Goal: Task Accomplishment & Management: Complete application form

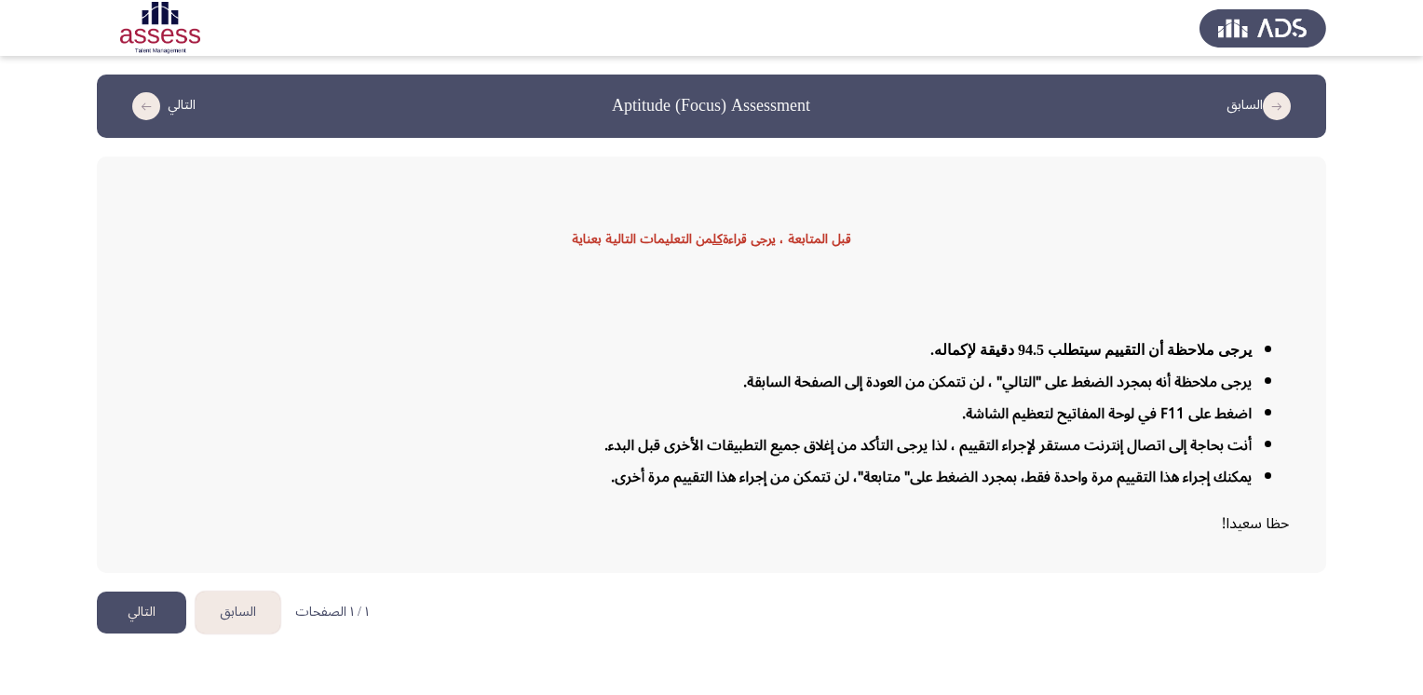
click at [126, 613] on button "التالي" at bounding box center [141, 612] width 89 height 42
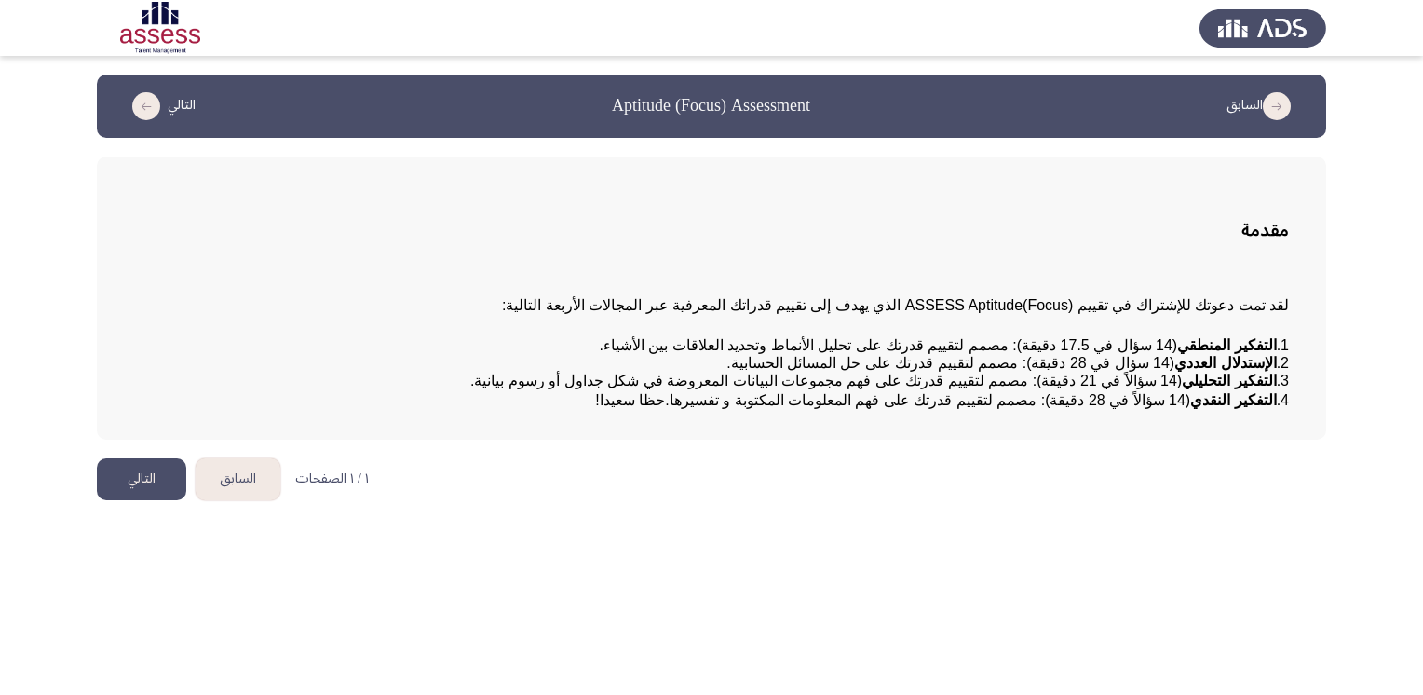
click at [130, 500] on button "التالي" at bounding box center [141, 479] width 89 height 42
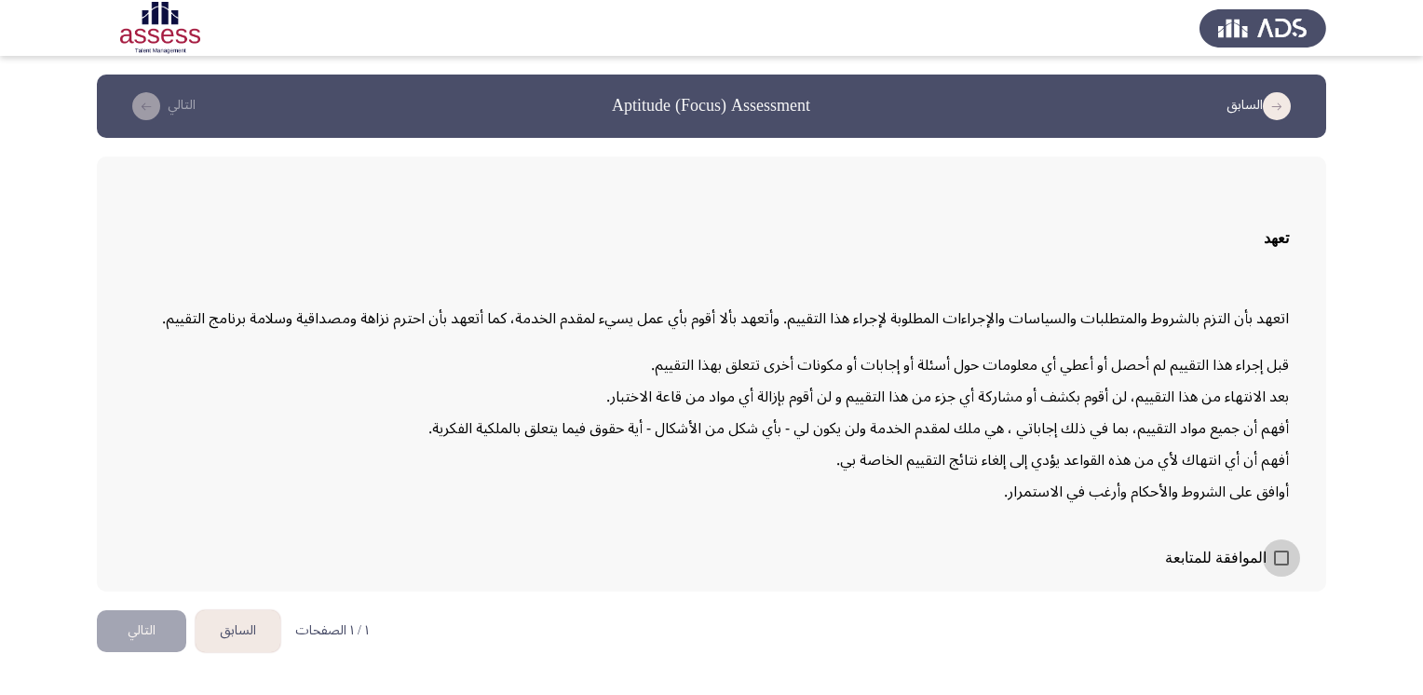
click at [1283, 555] on span at bounding box center [1281, 558] width 15 height 15
click at [1282, 565] on input "الموافقة للمتابعة" at bounding box center [1281, 565] width 1 height 1
checkbox input "true"
click at [137, 628] on button "التالي" at bounding box center [141, 631] width 89 height 42
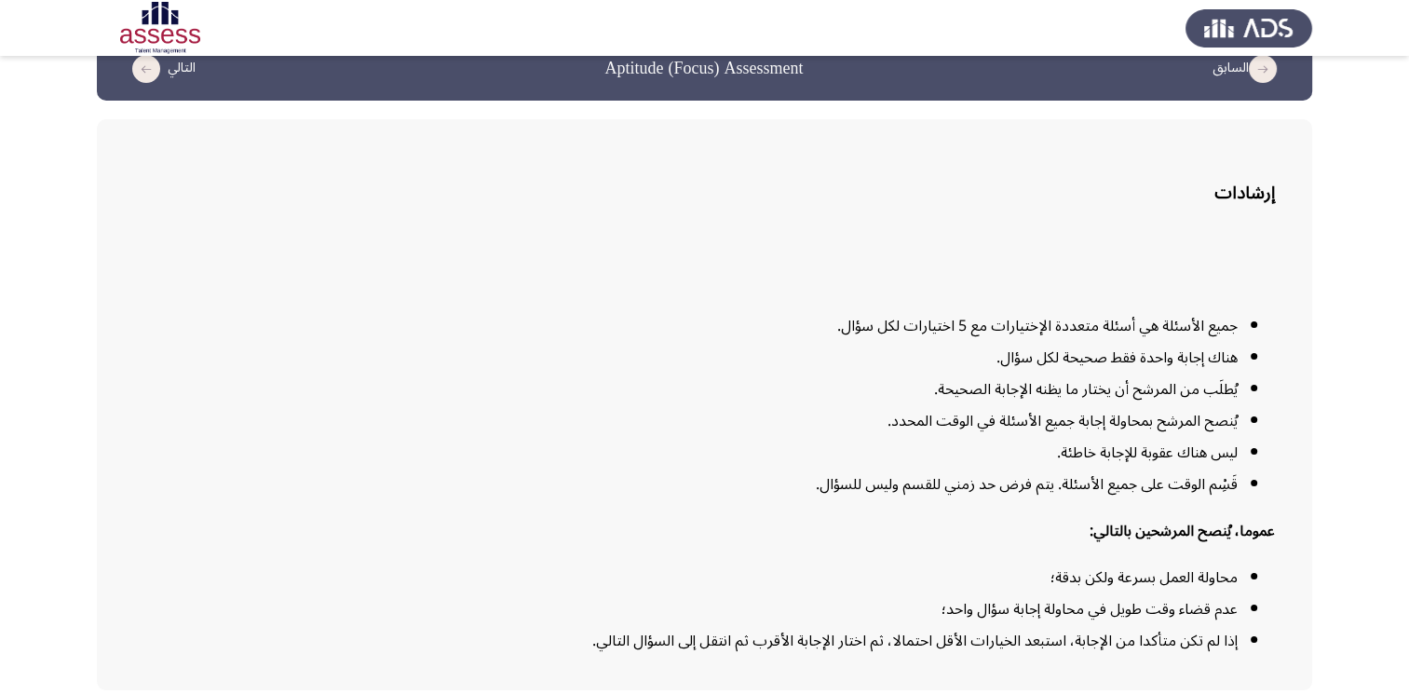
scroll to position [105, 0]
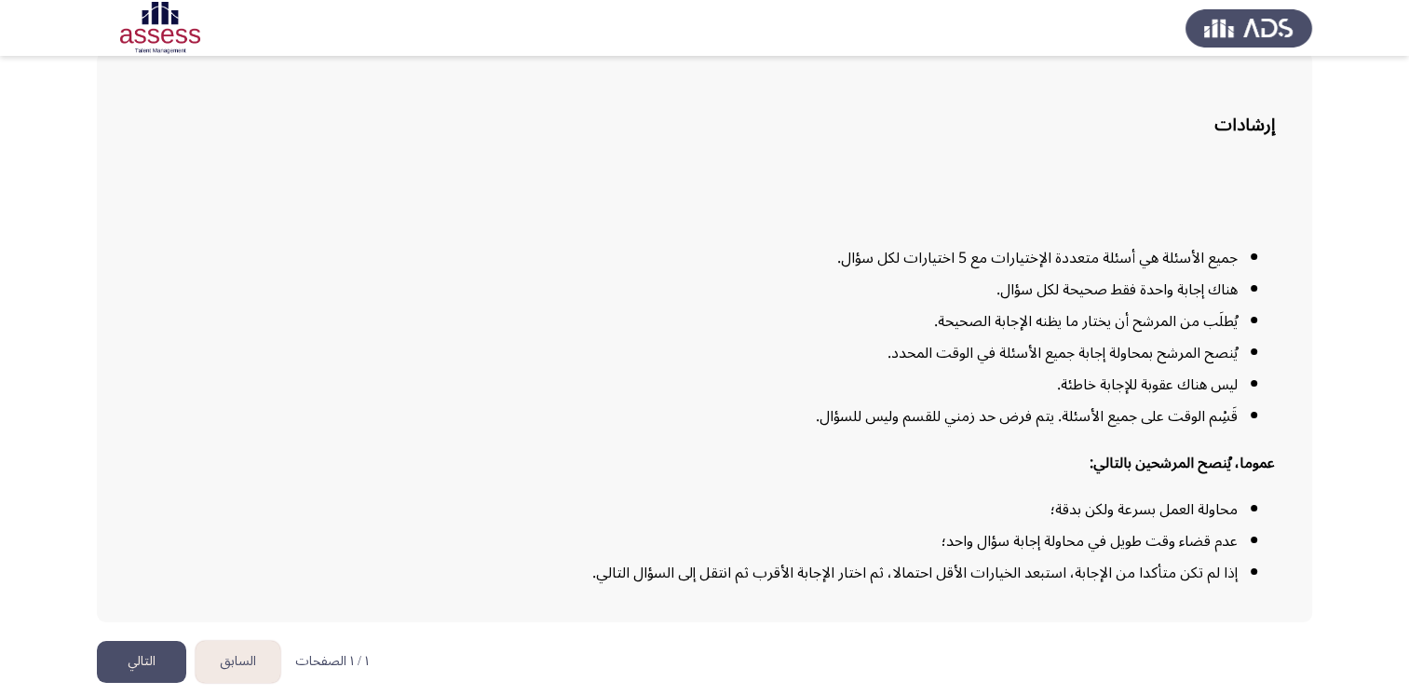
click at [146, 651] on button "التالي" at bounding box center [141, 662] width 89 height 42
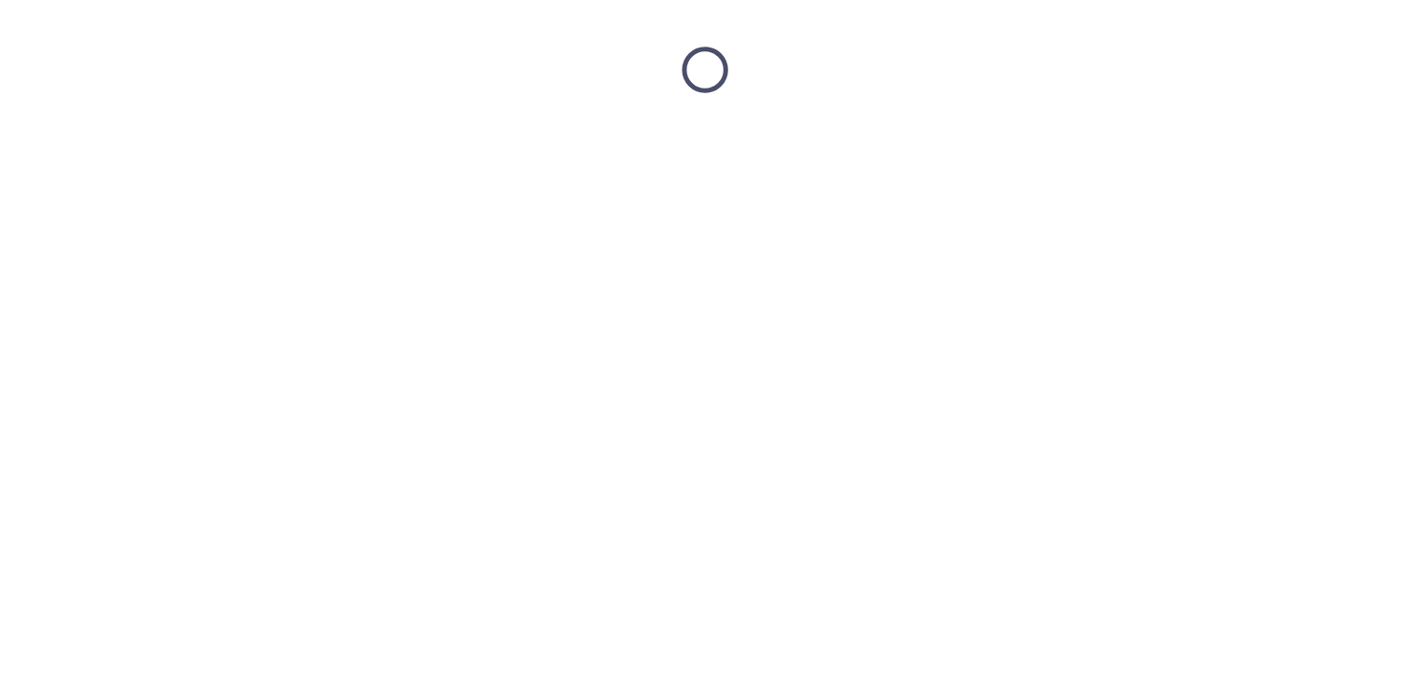
scroll to position [0, 0]
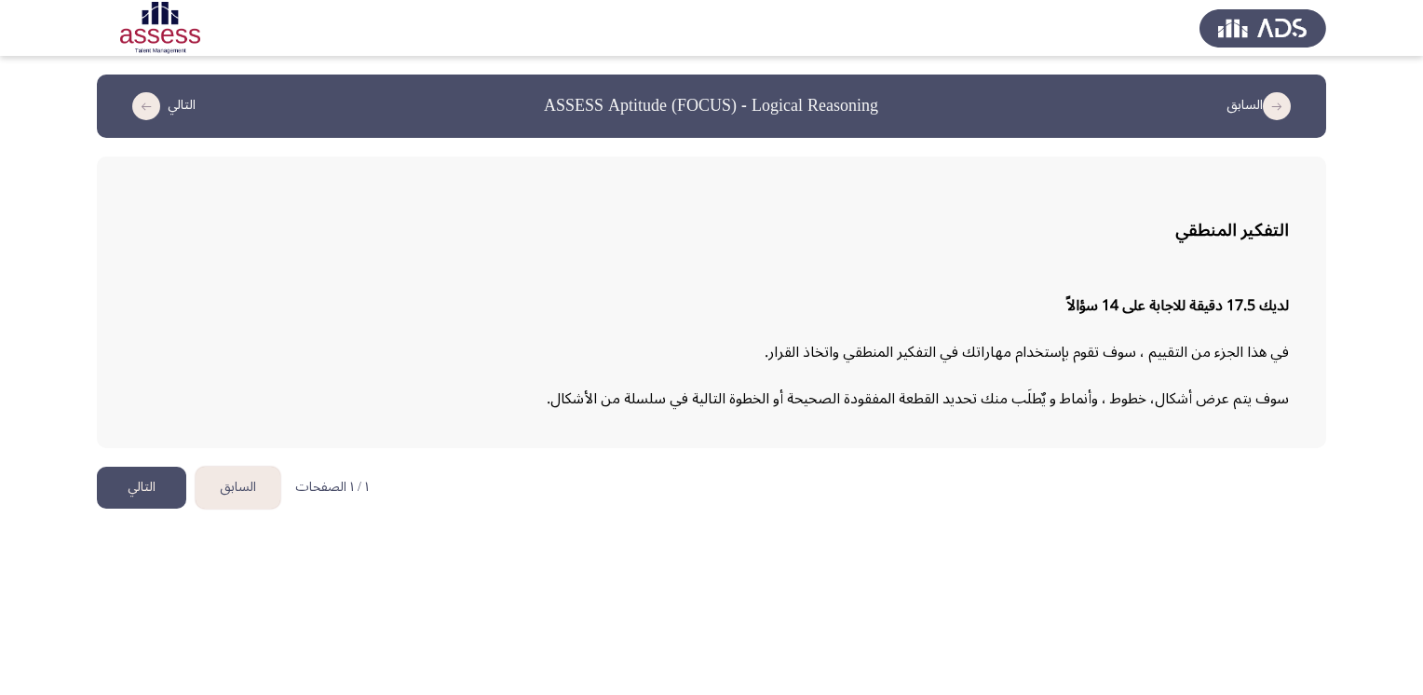
click at [143, 487] on button "التالي" at bounding box center [141, 488] width 89 height 42
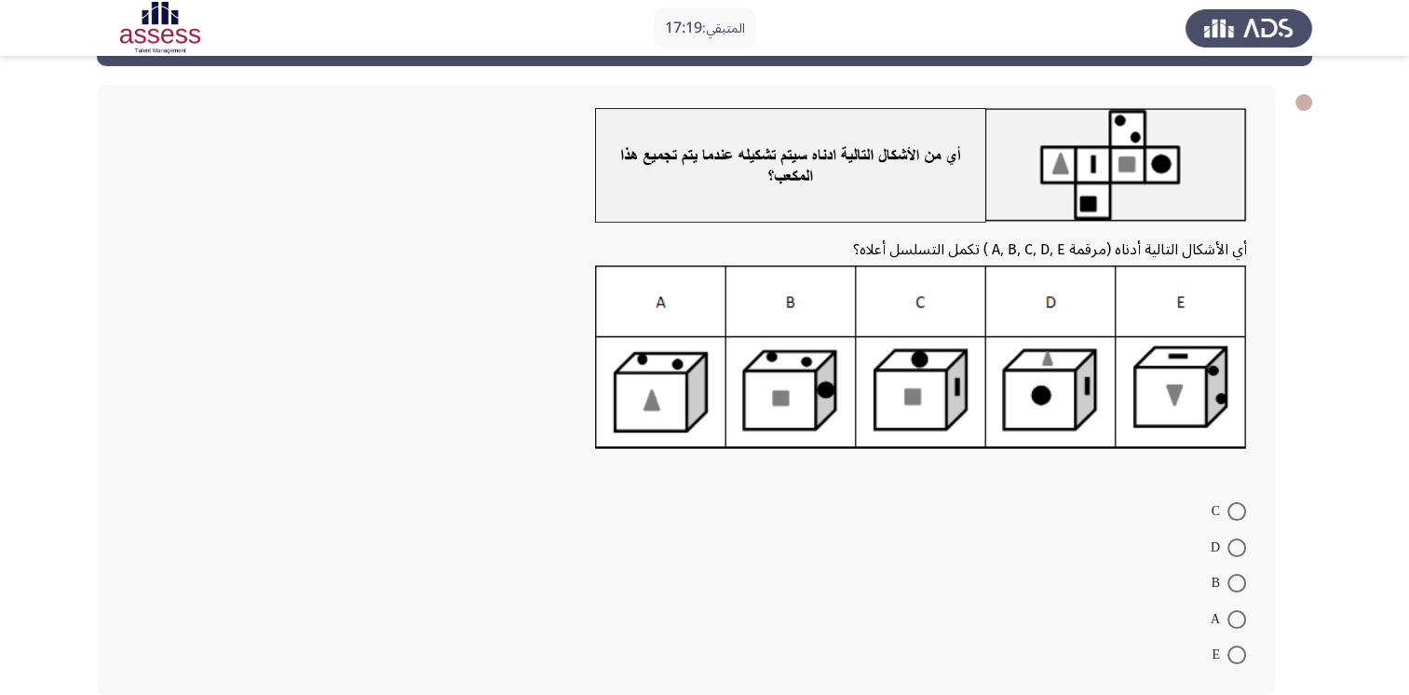
scroll to position [75, 0]
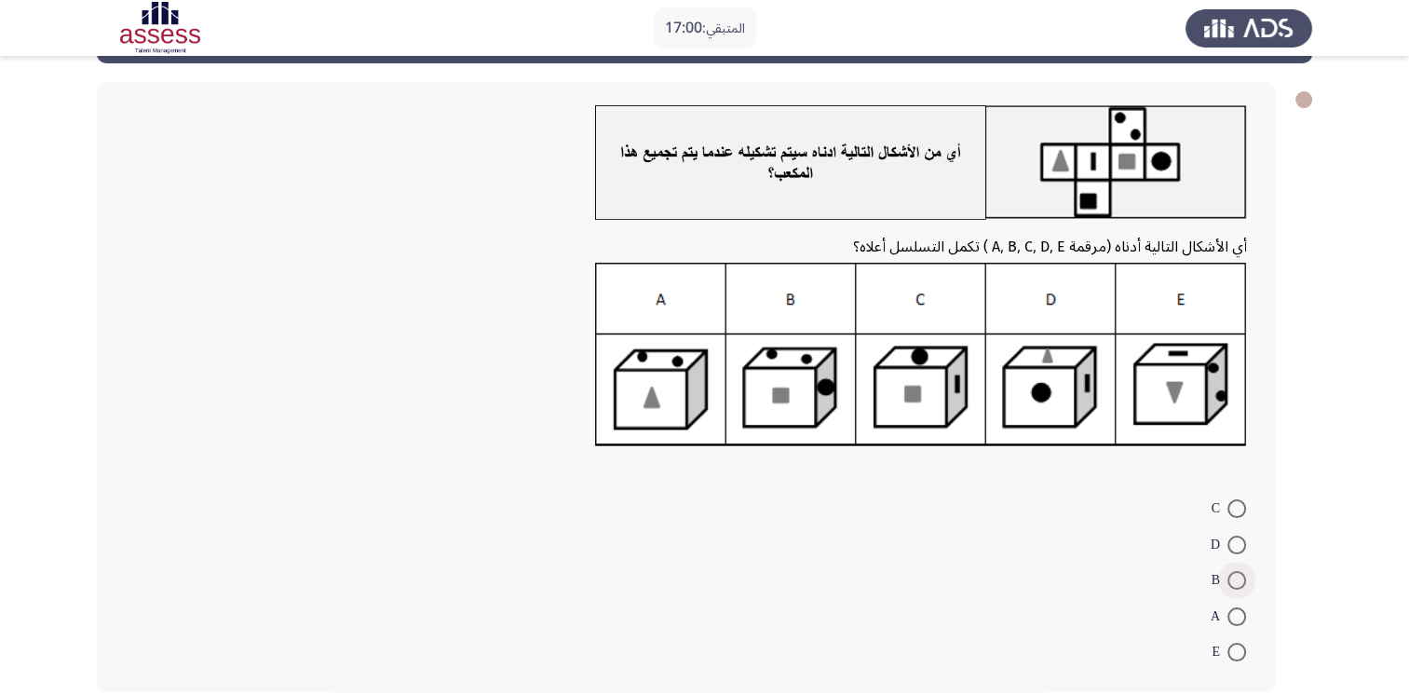
click at [1231, 585] on span at bounding box center [1237, 580] width 19 height 19
click at [1231, 585] on input "B" at bounding box center [1237, 580] width 19 height 19
radio input "true"
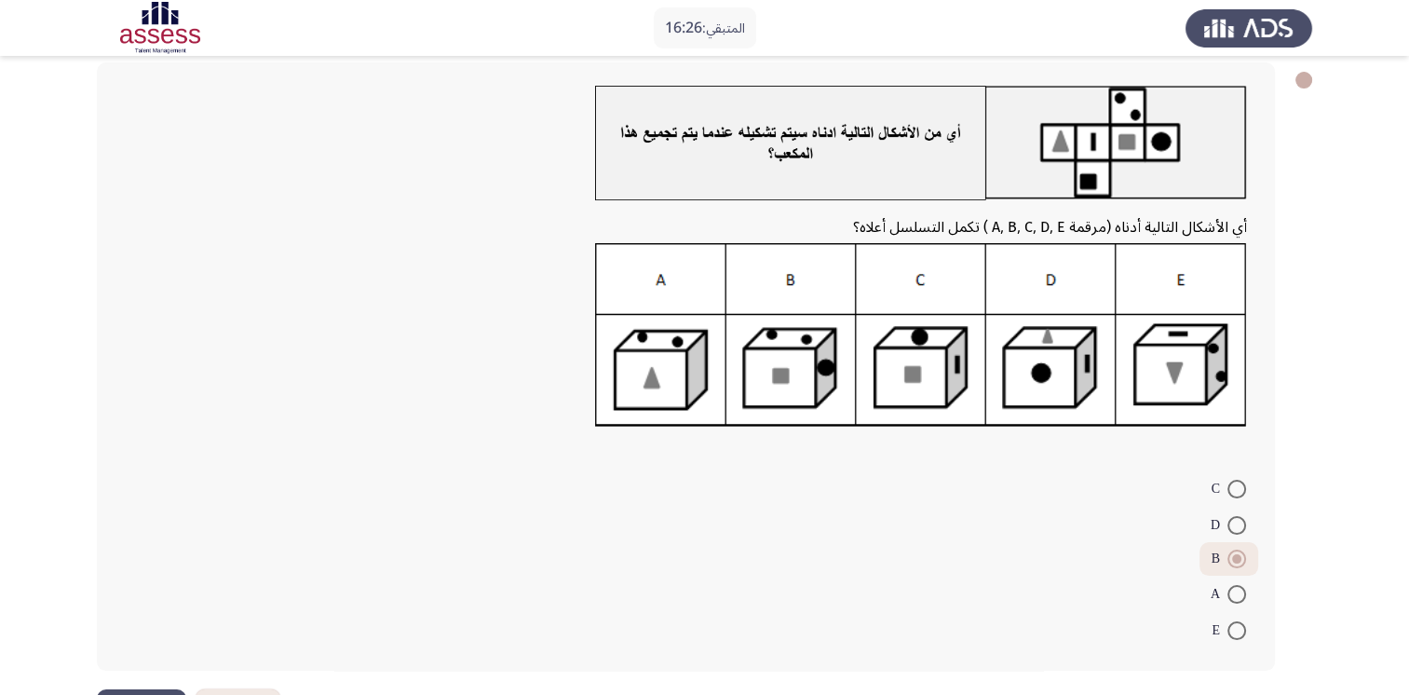
scroll to position [91, 0]
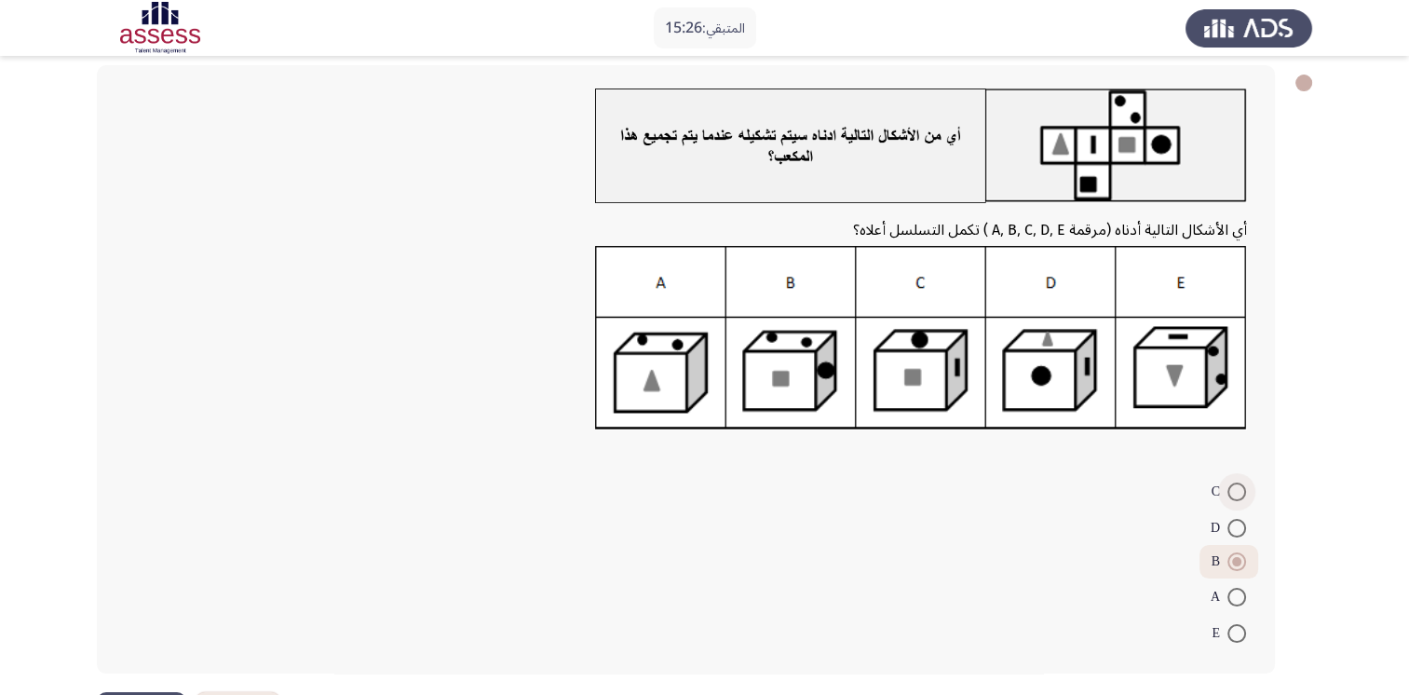
click at [1234, 489] on span at bounding box center [1237, 492] width 19 height 19
click at [1234, 489] on input "C" at bounding box center [1237, 492] width 19 height 19
radio input "true"
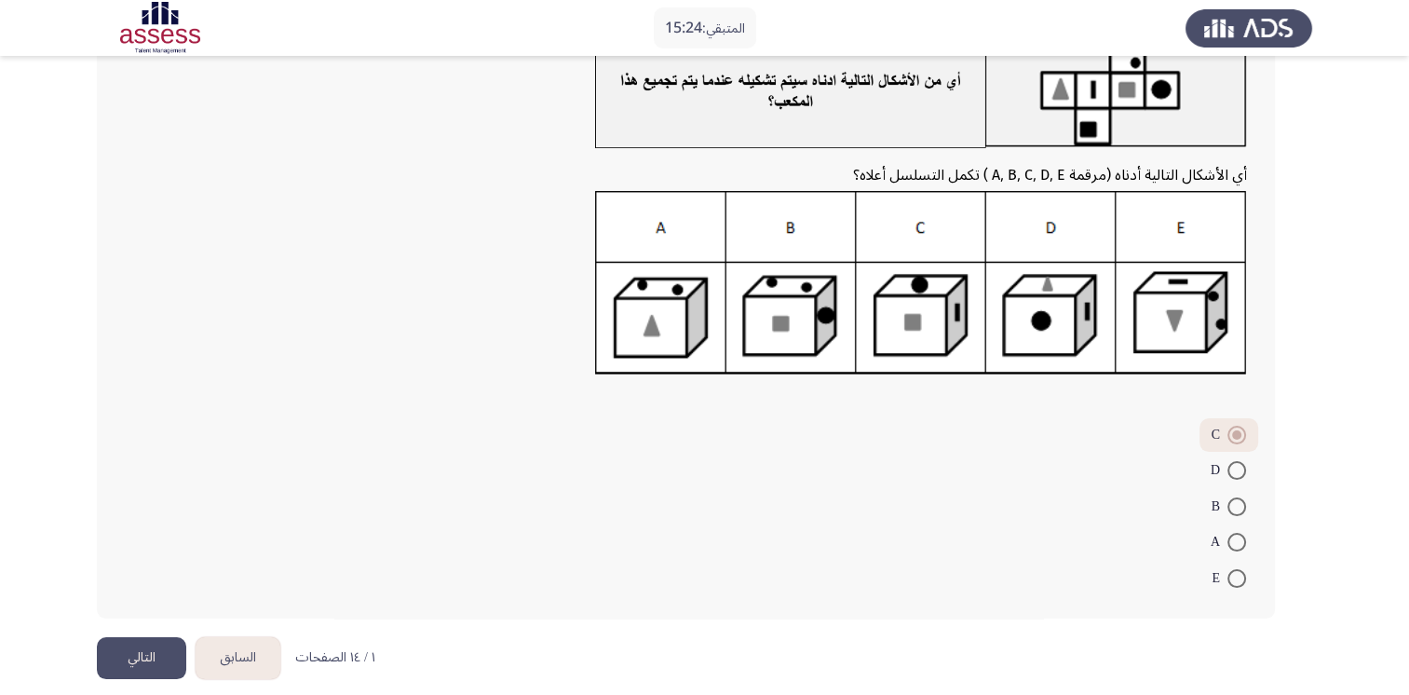
scroll to position [160, 0]
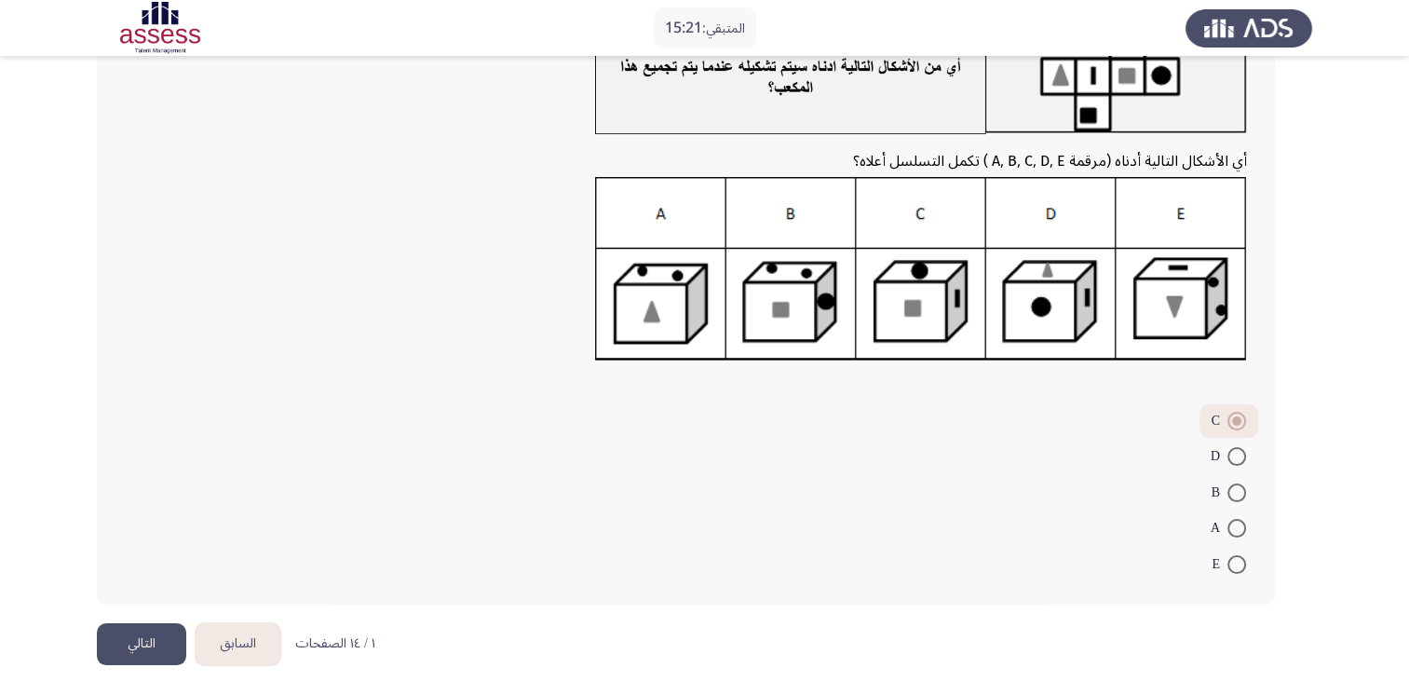
click at [158, 640] on button "التالي" at bounding box center [141, 644] width 89 height 42
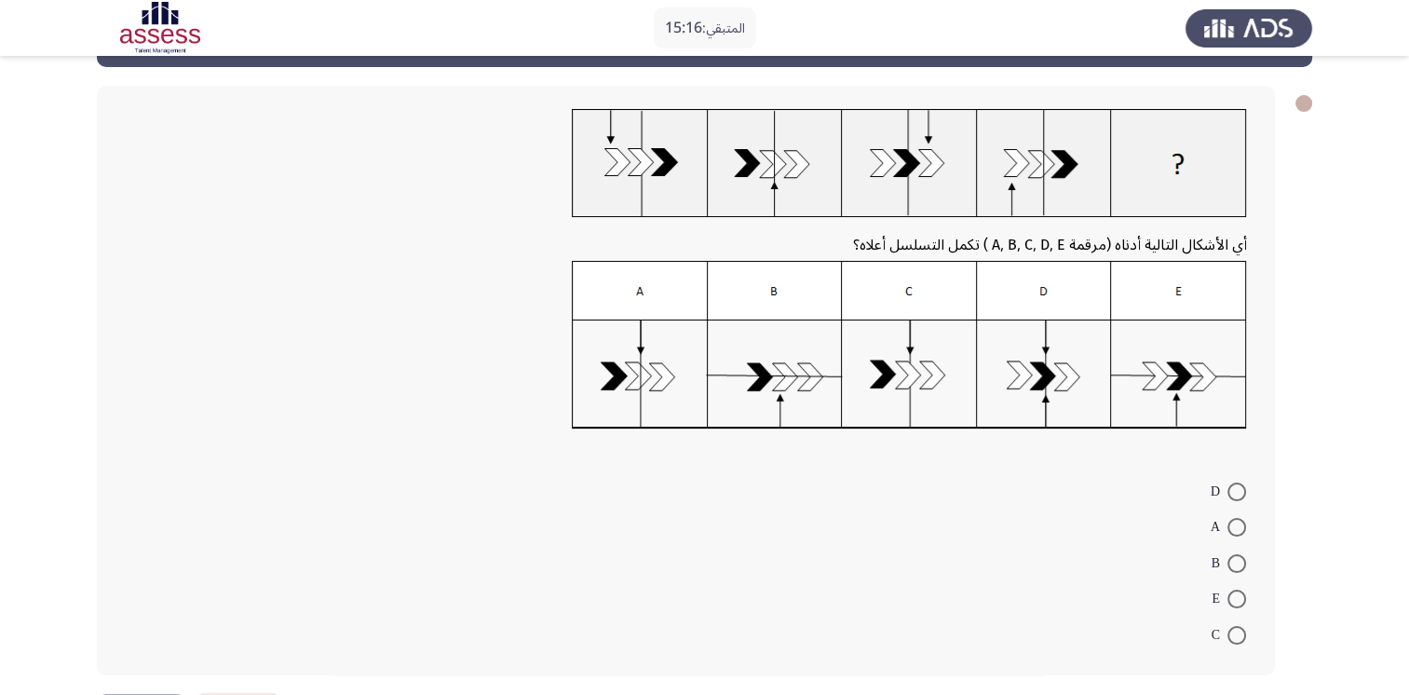
scroll to position [75, 0]
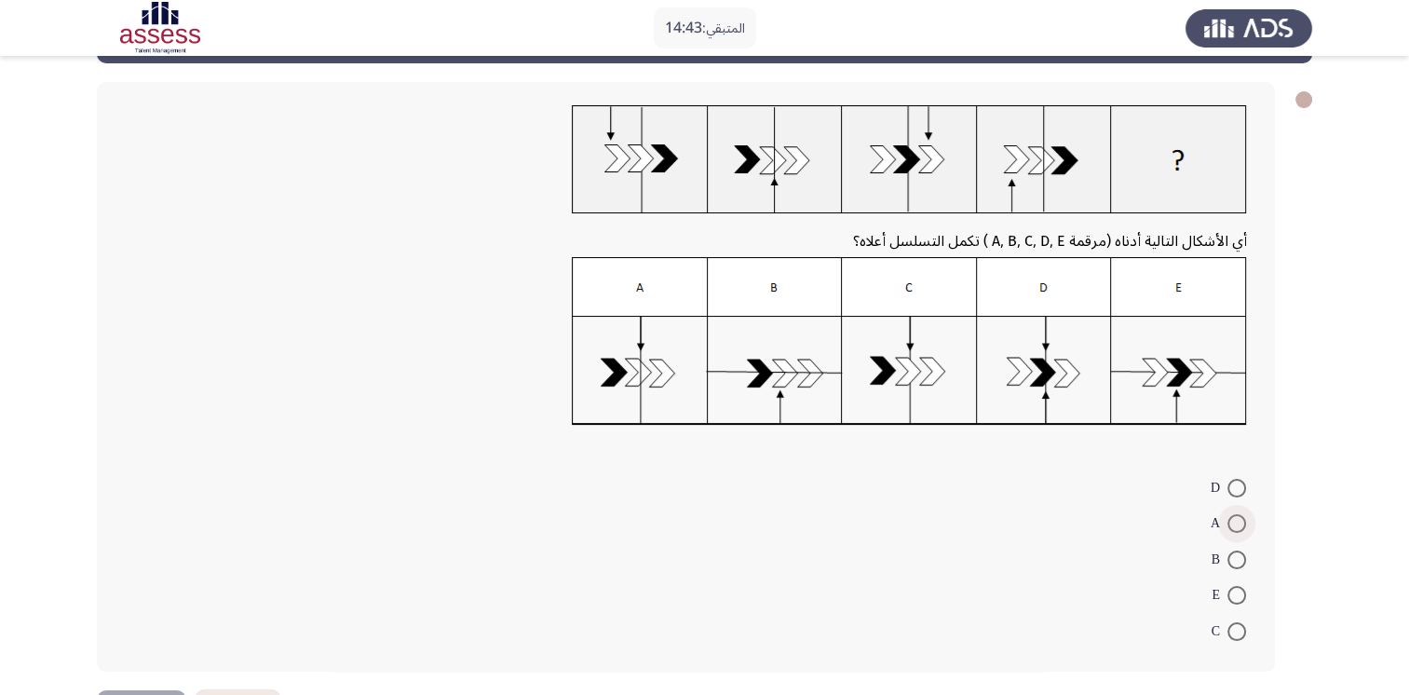
click at [1234, 523] on span at bounding box center [1237, 523] width 19 height 19
click at [1234, 523] on input "A" at bounding box center [1237, 523] width 19 height 19
radio input "true"
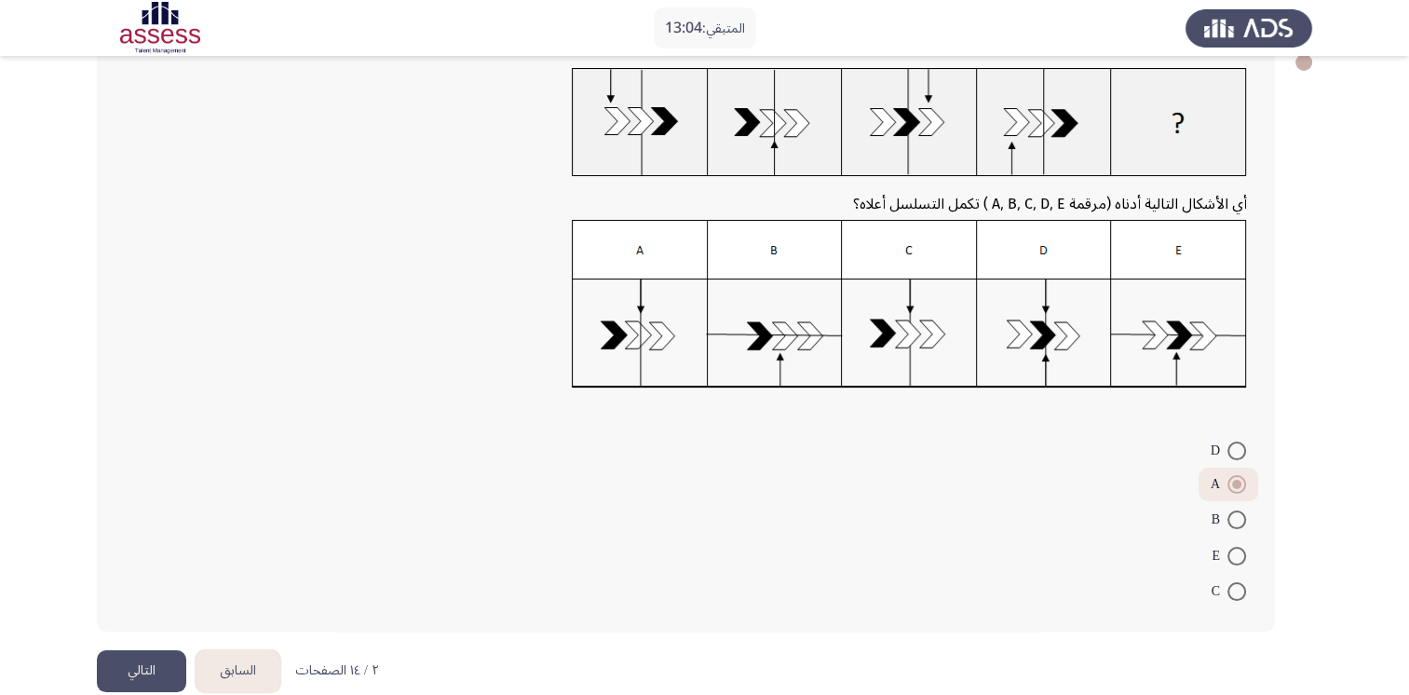
scroll to position [140, 0]
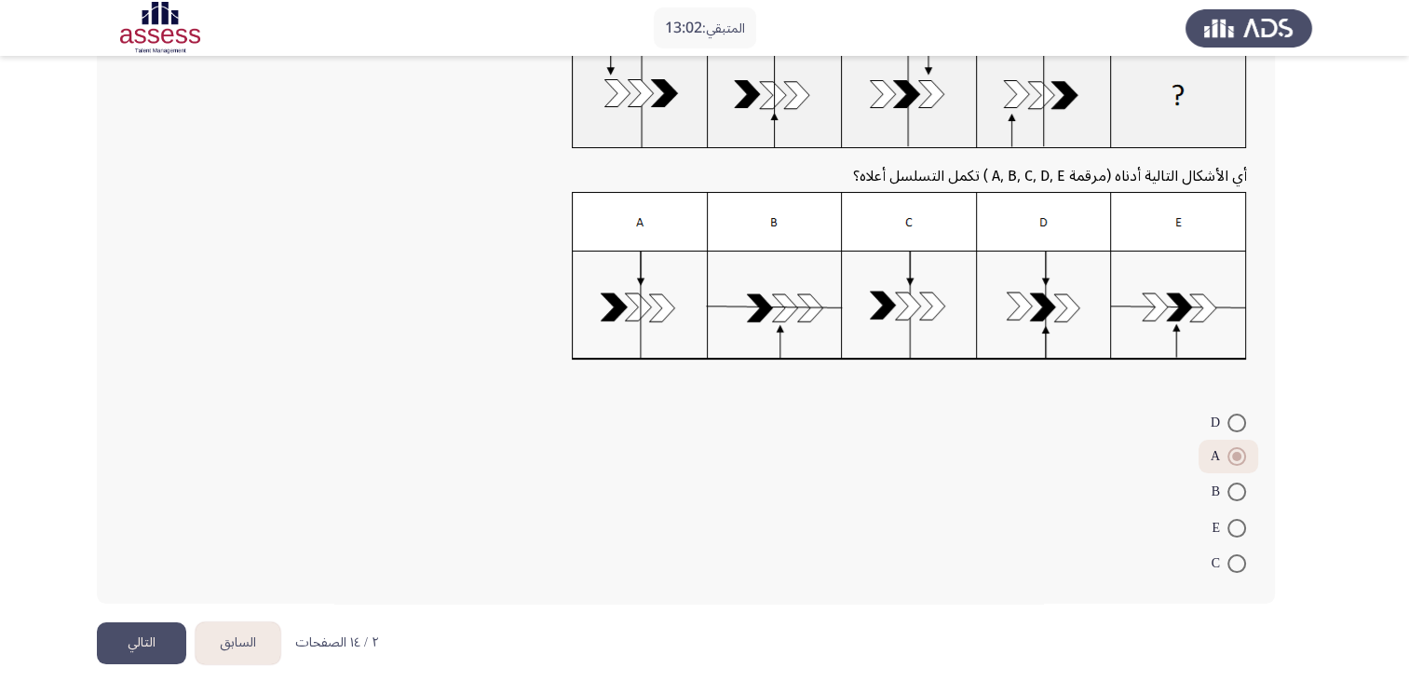
click at [130, 643] on button "التالي" at bounding box center [141, 643] width 89 height 42
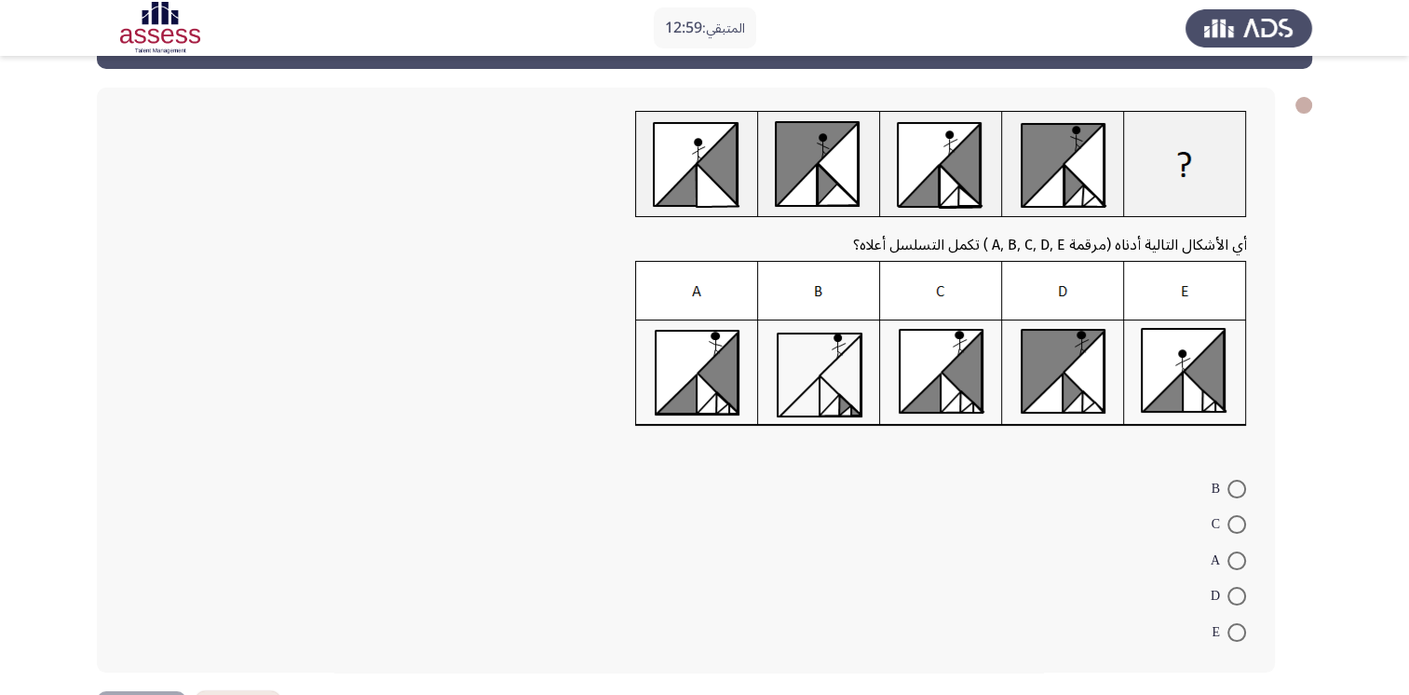
scroll to position [75, 0]
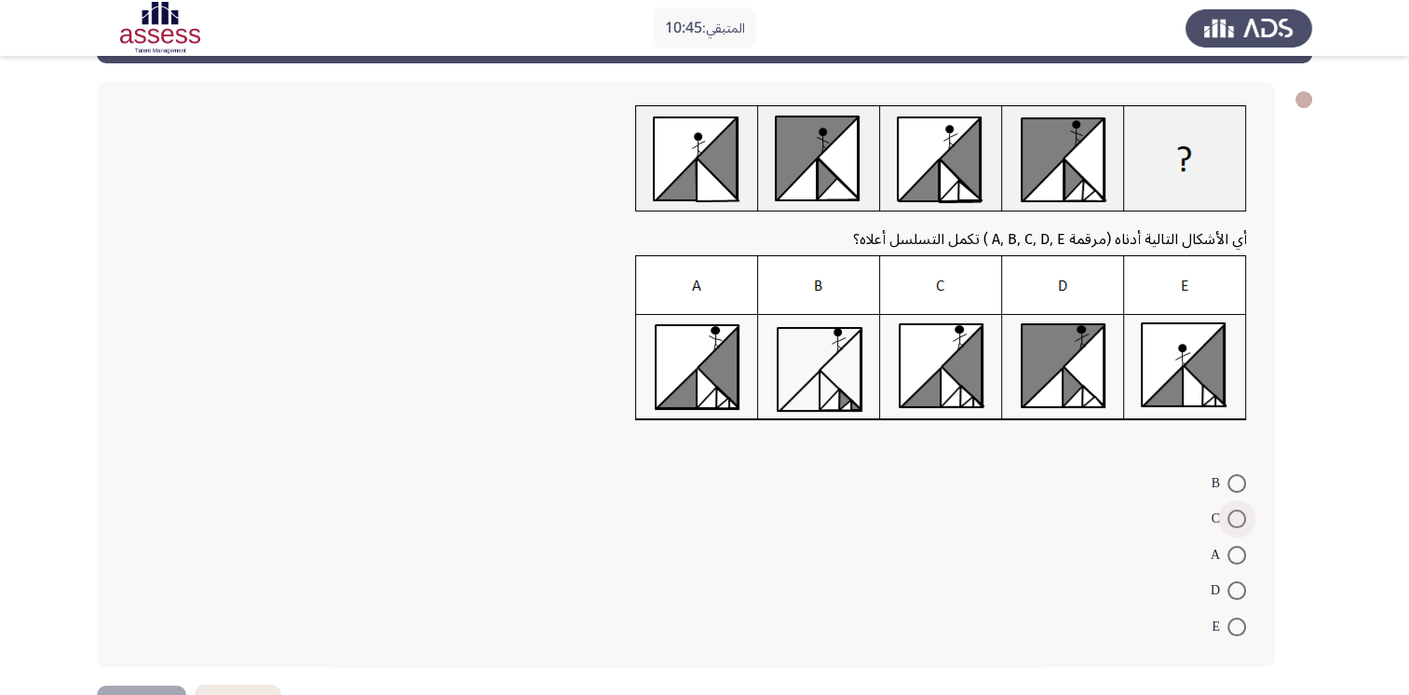
click at [1235, 522] on span at bounding box center [1237, 519] width 19 height 19
click at [1235, 522] on input "C" at bounding box center [1237, 519] width 19 height 19
radio input "true"
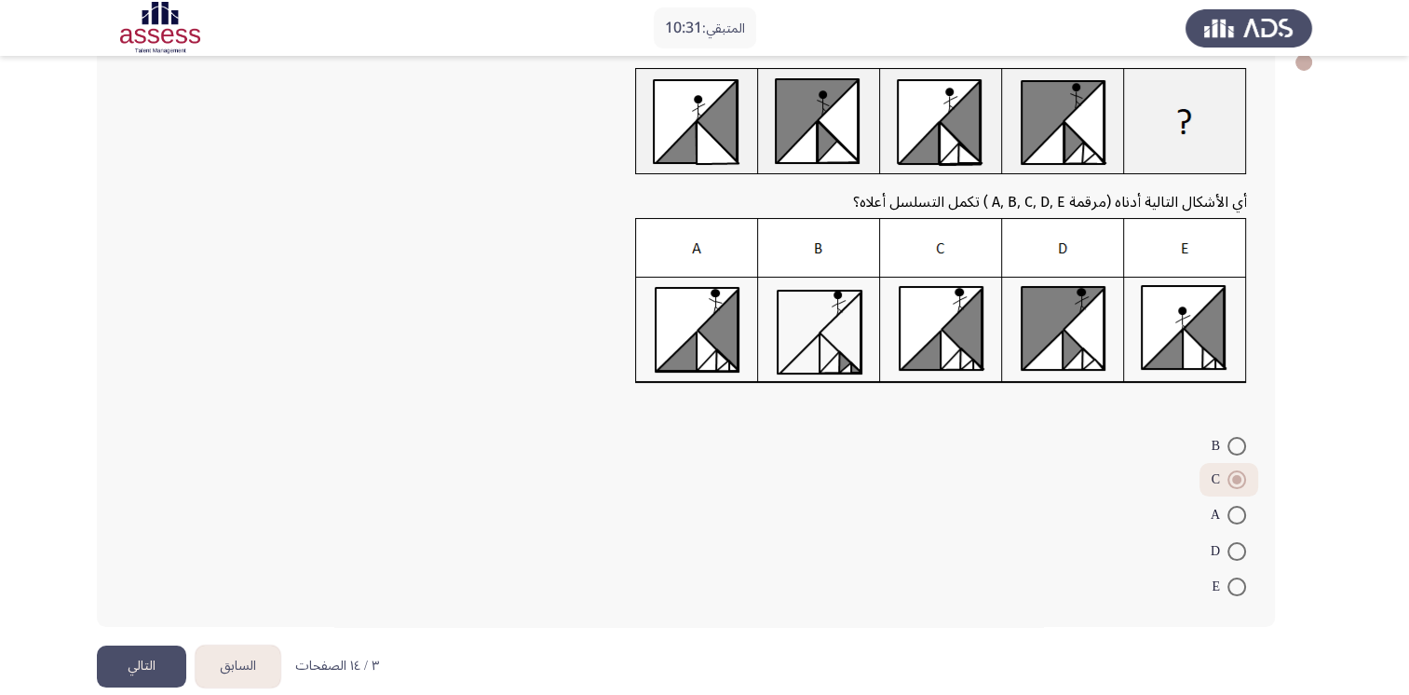
click at [135, 663] on button "التالي" at bounding box center [141, 667] width 89 height 42
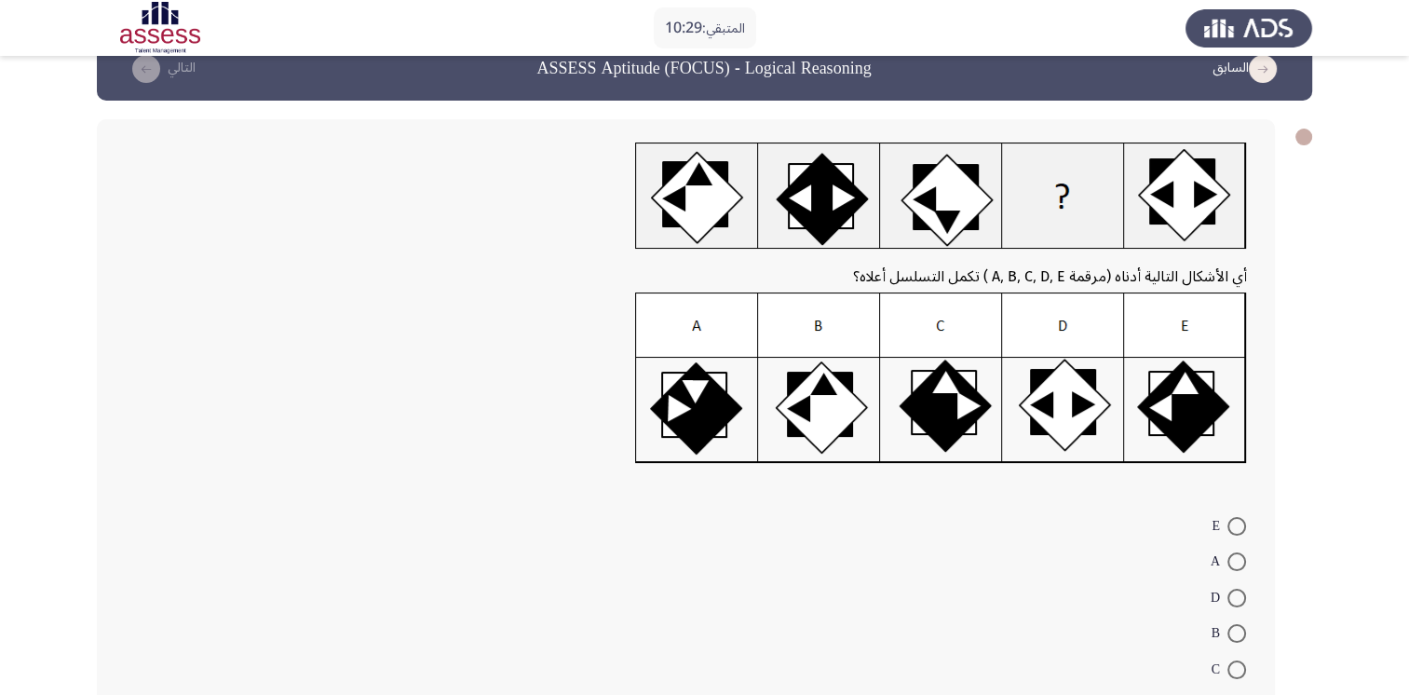
scroll to position [75, 0]
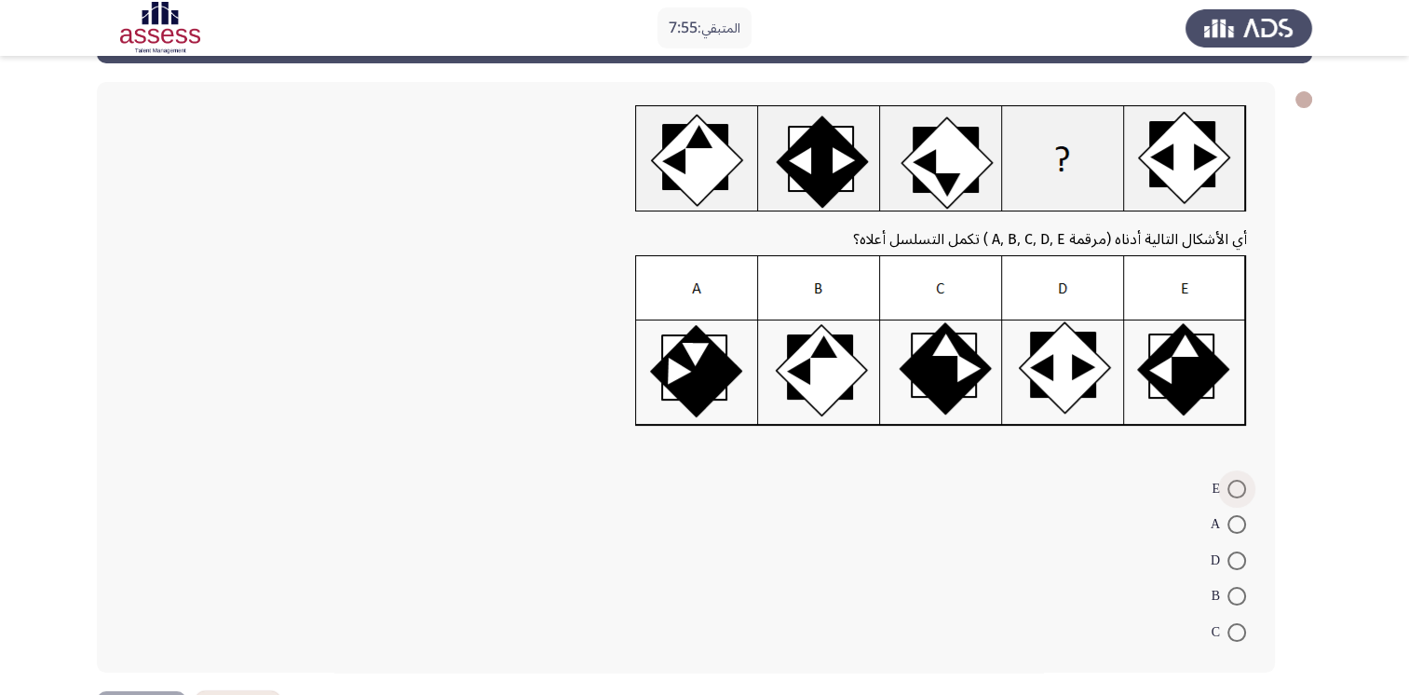
click at [1236, 491] on span at bounding box center [1237, 489] width 19 height 19
click at [1236, 491] on input "E" at bounding box center [1237, 489] width 19 height 19
radio input "true"
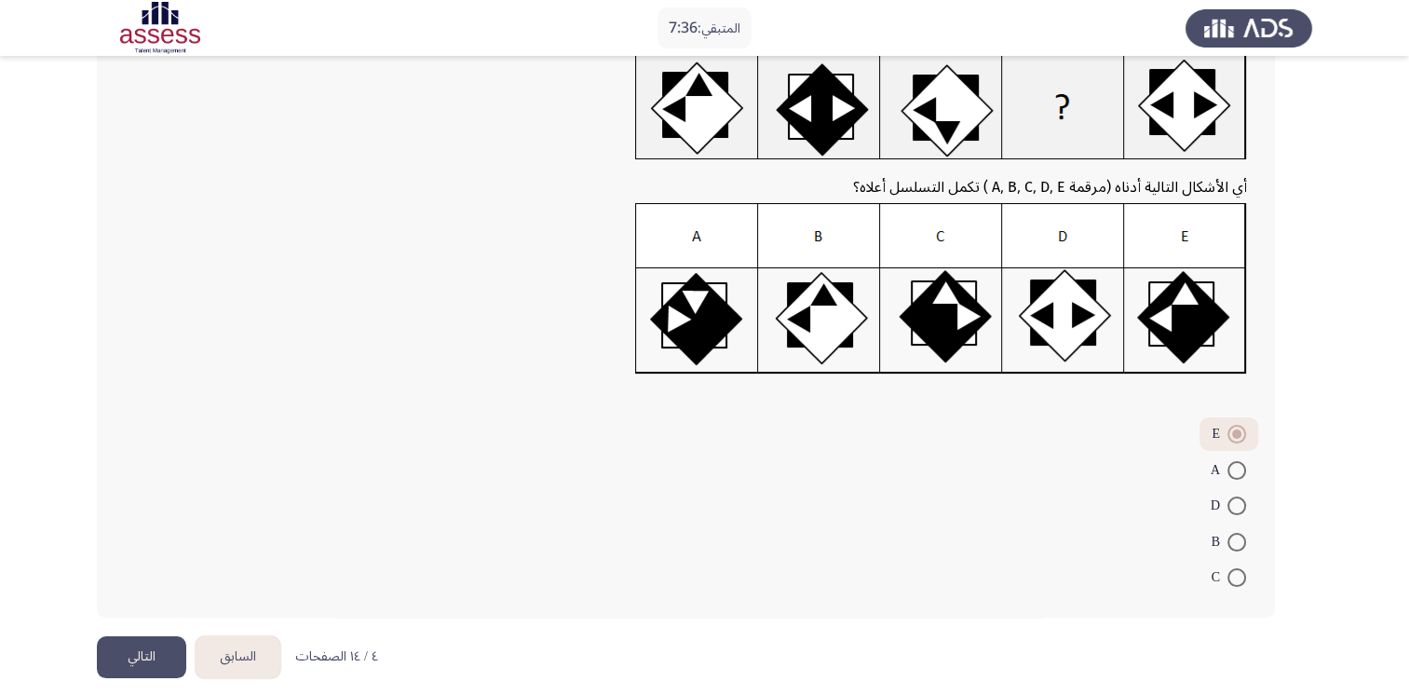
scroll to position [141, 0]
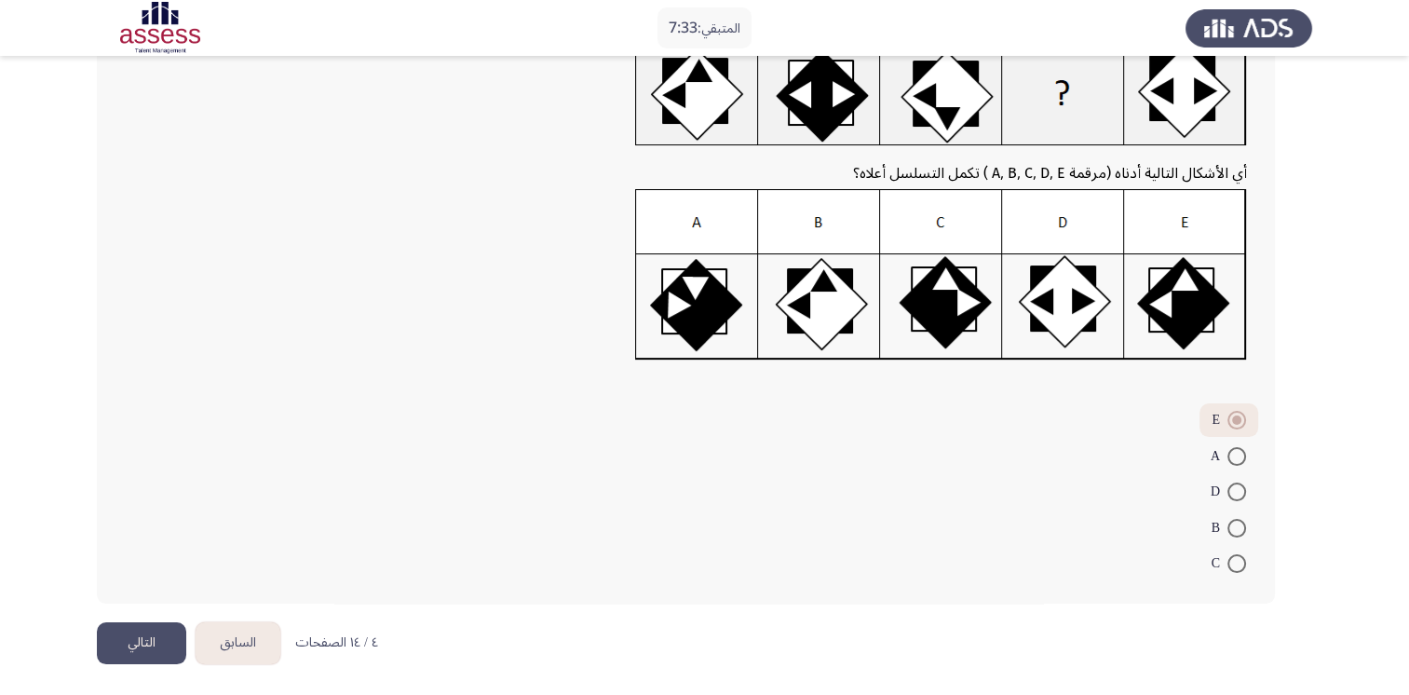
click at [156, 643] on button "التالي" at bounding box center [141, 643] width 89 height 42
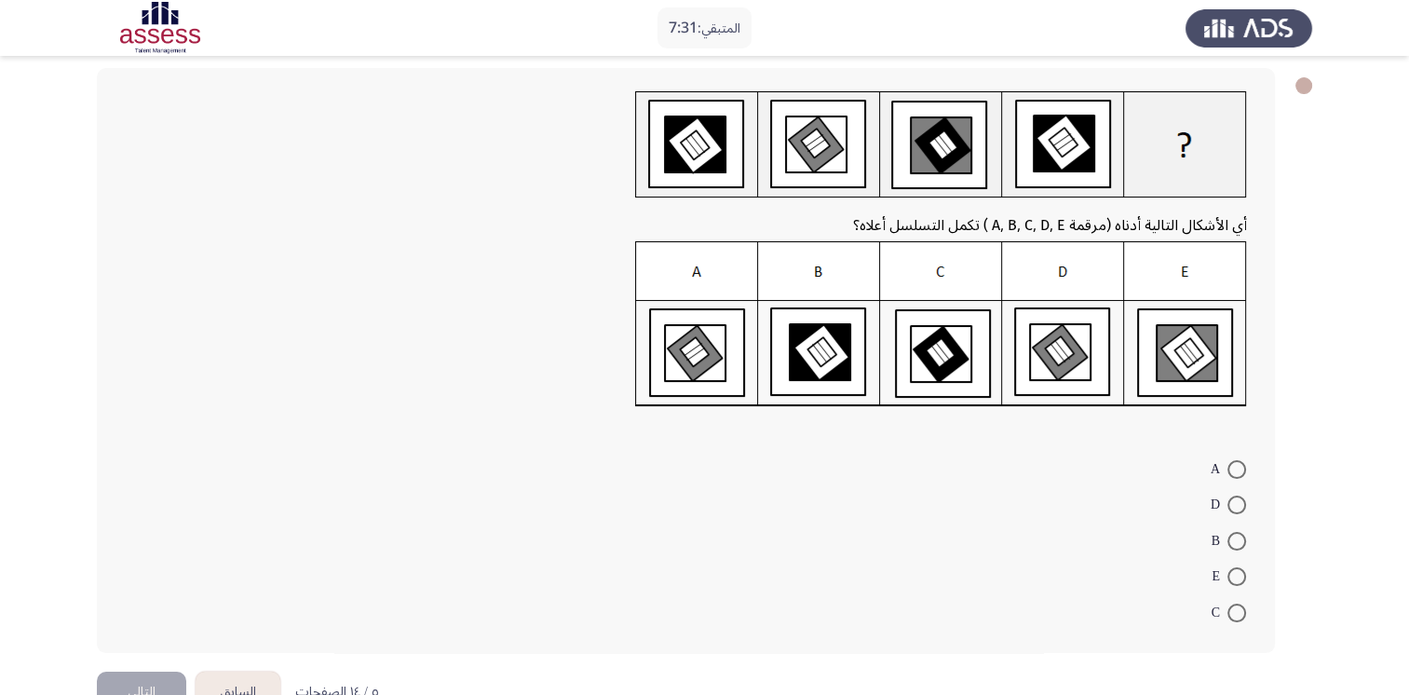
scroll to position [112, 0]
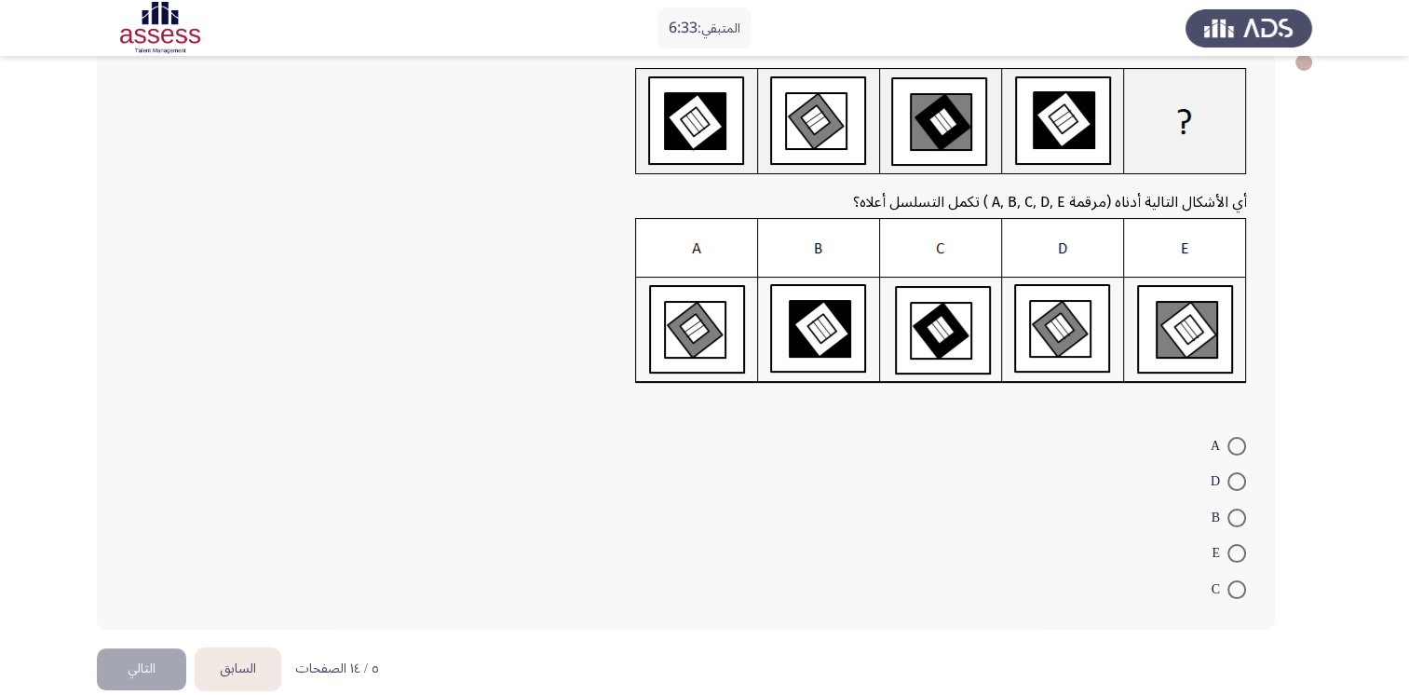
click at [1230, 479] on span at bounding box center [1237, 481] width 19 height 19
click at [1230, 479] on input "D" at bounding box center [1237, 481] width 19 height 19
radio input "true"
click at [112, 670] on button "التالي" at bounding box center [141, 667] width 89 height 42
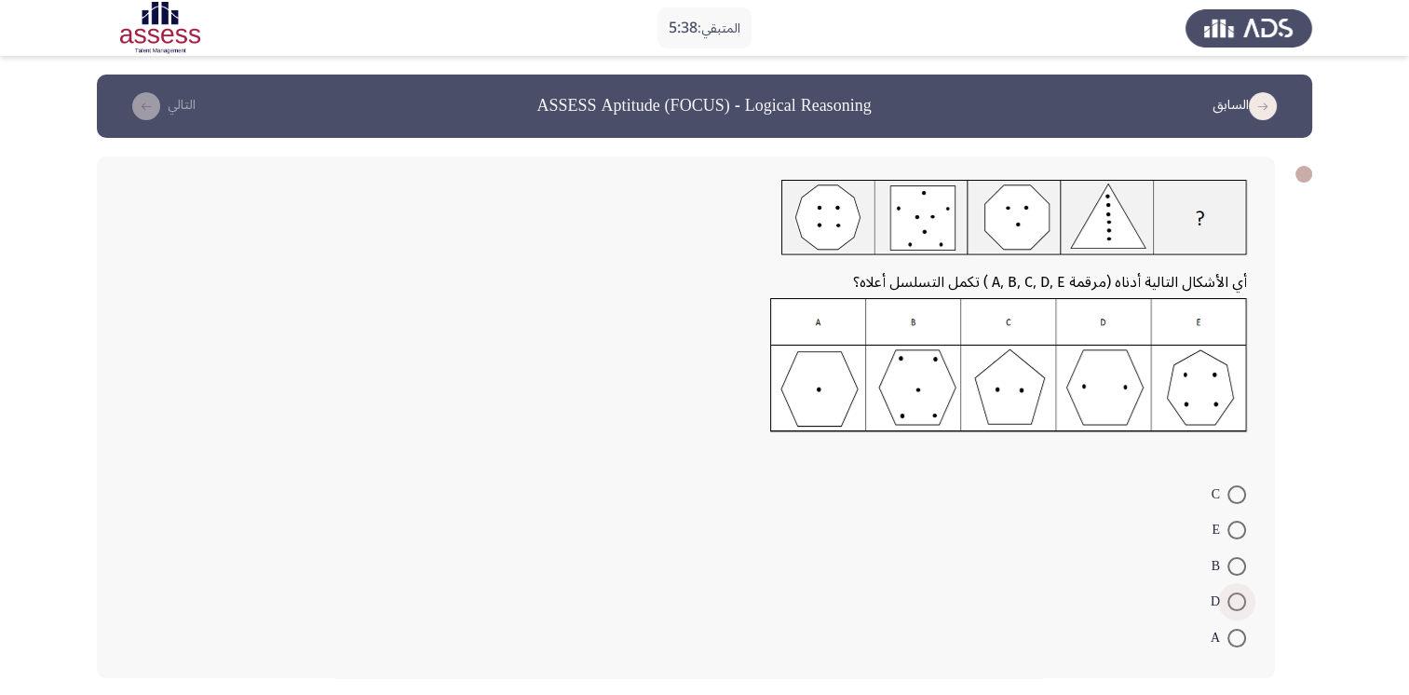
click at [1239, 602] on span at bounding box center [1237, 601] width 19 height 19
click at [1239, 602] on input "D" at bounding box center [1237, 601] width 19 height 19
radio input "true"
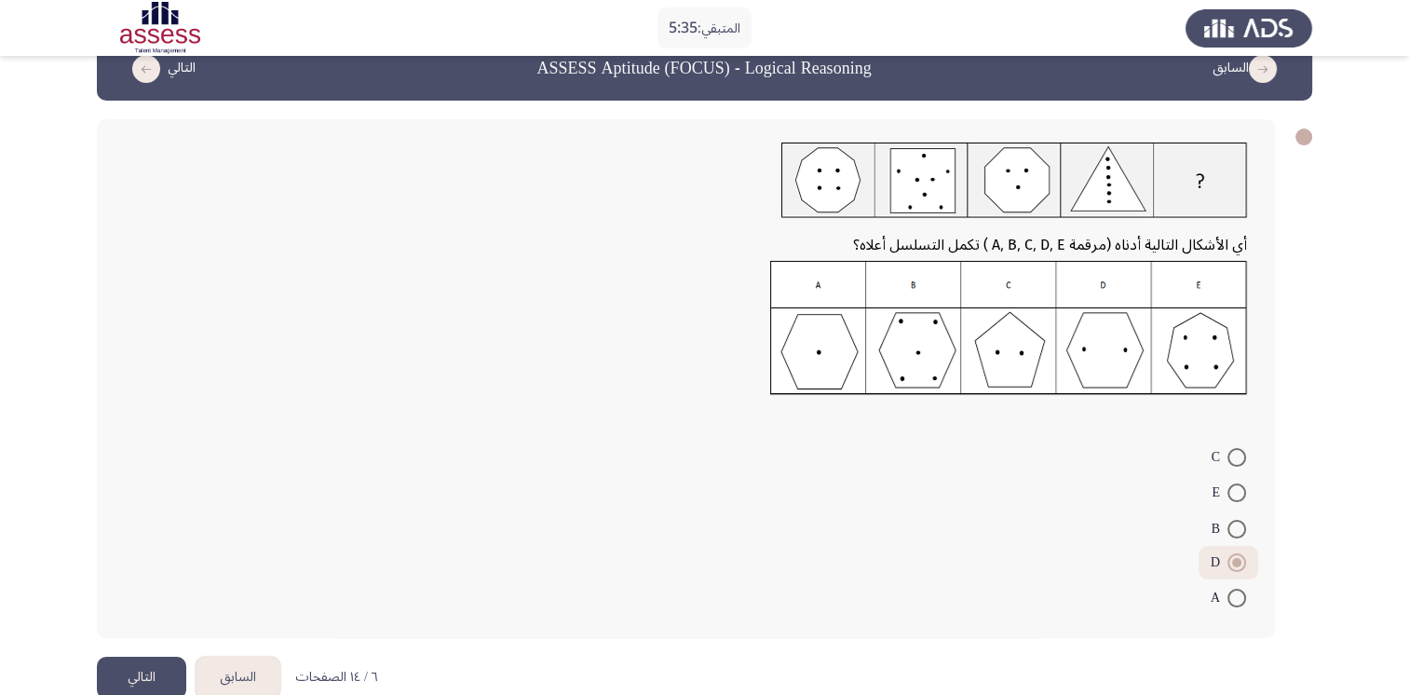
scroll to position [72, 0]
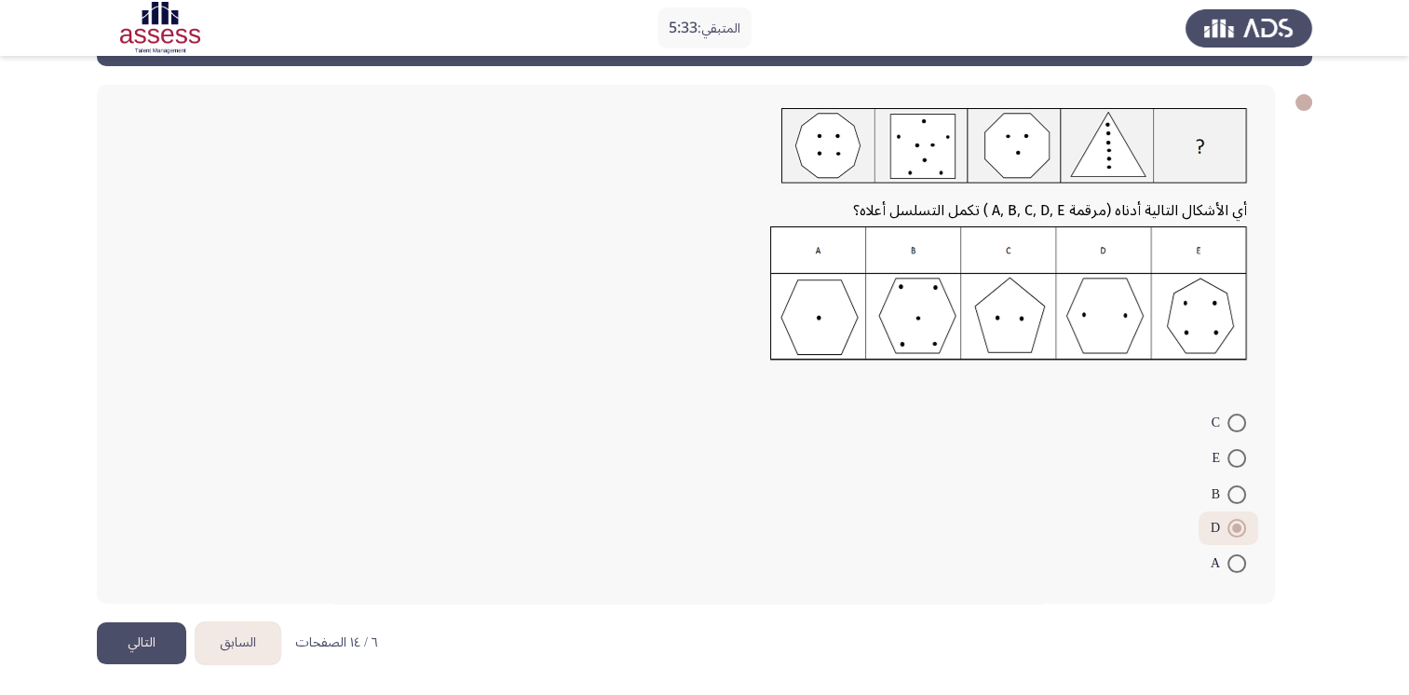
click at [142, 628] on button "التالي" at bounding box center [141, 643] width 89 height 42
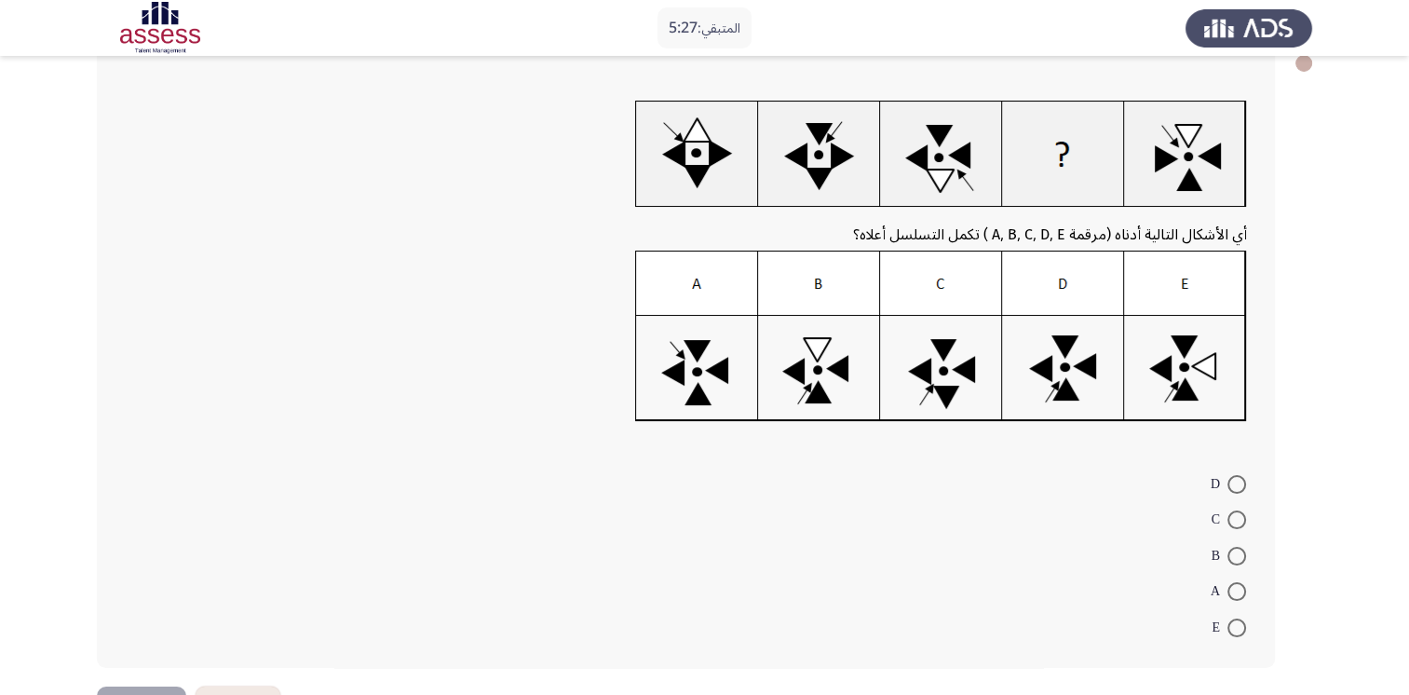
scroll to position [112, 0]
click at [1230, 516] on span at bounding box center [1237, 519] width 19 height 19
click at [1230, 516] on input "C" at bounding box center [1237, 519] width 19 height 19
radio input "true"
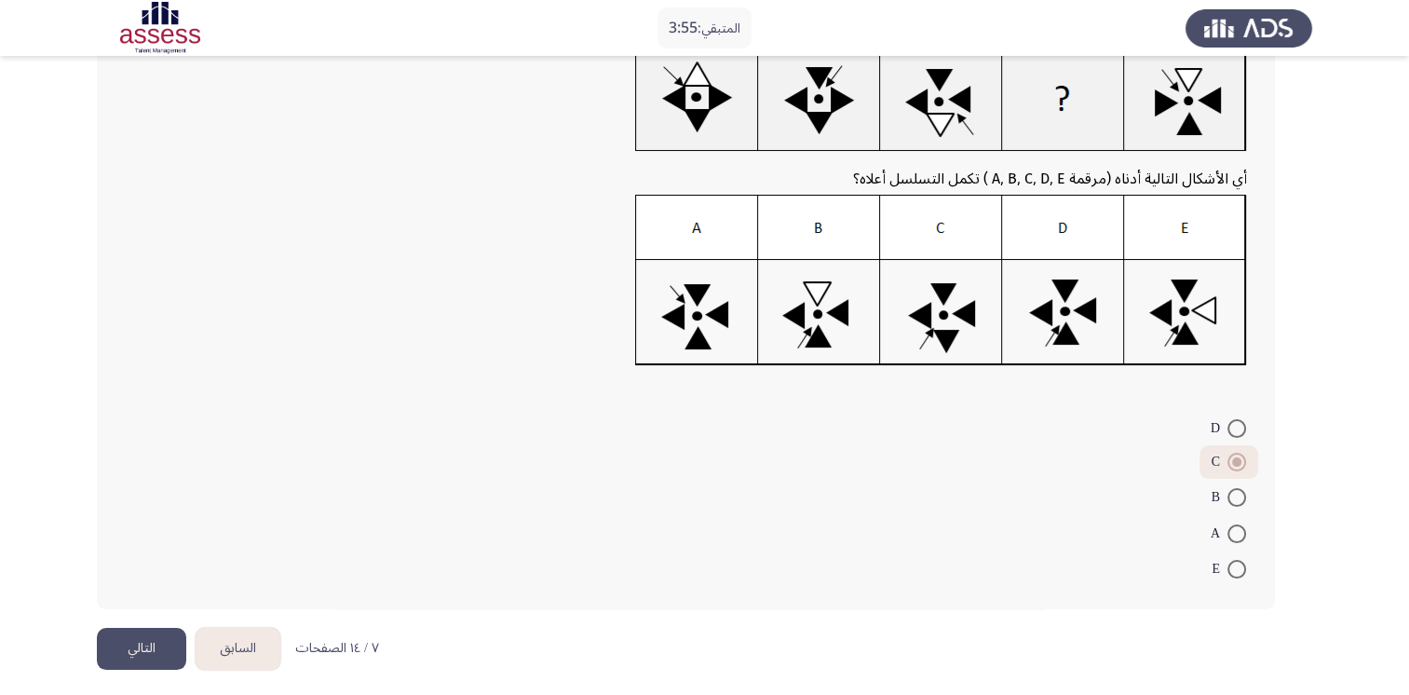
scroll to position [171, 0]
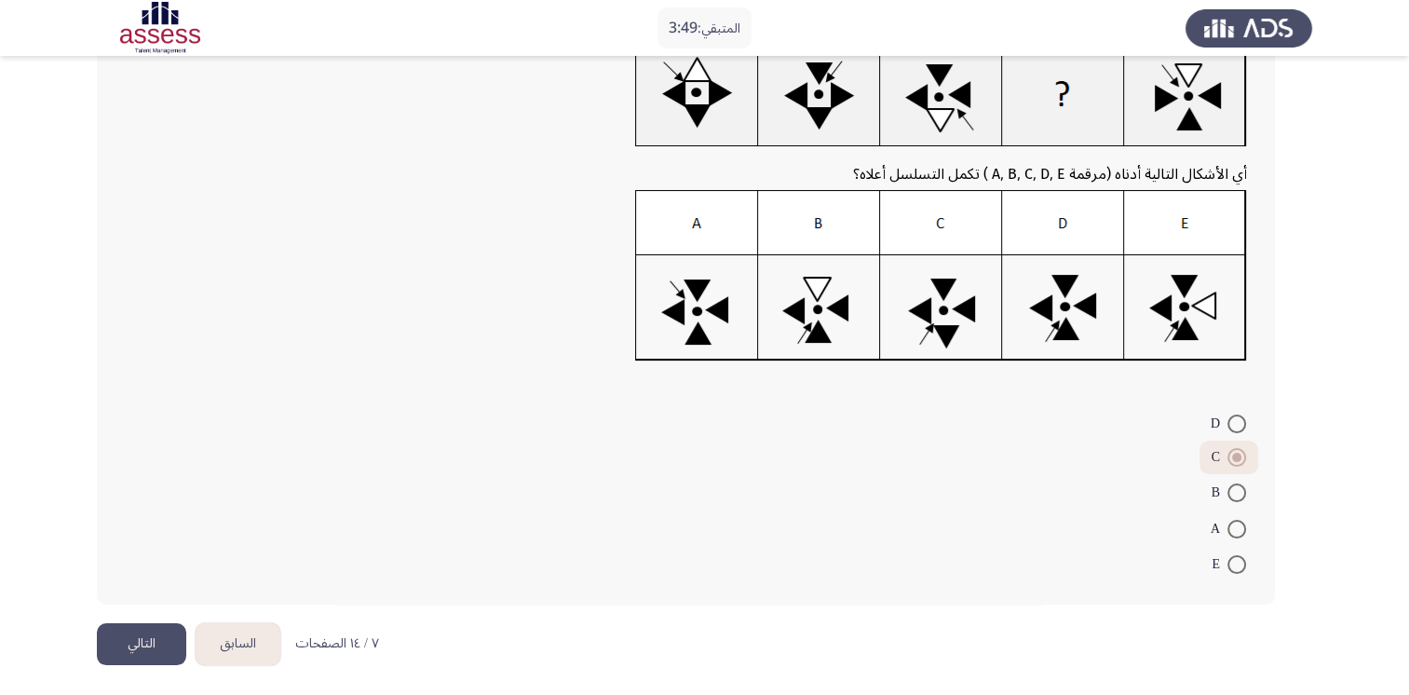
click at [144, 635] on button "التالي" at bounding box center [141, 644] width 89 height 42
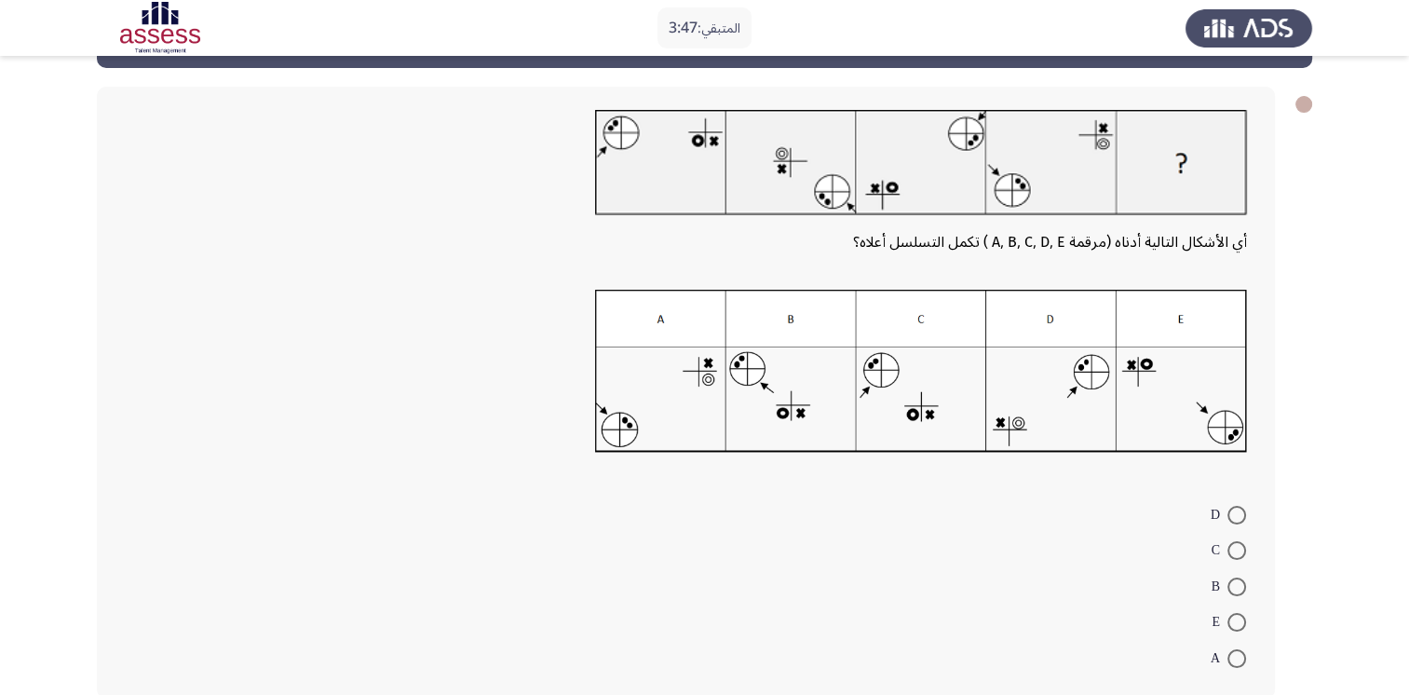
scroll to position [75, 0]
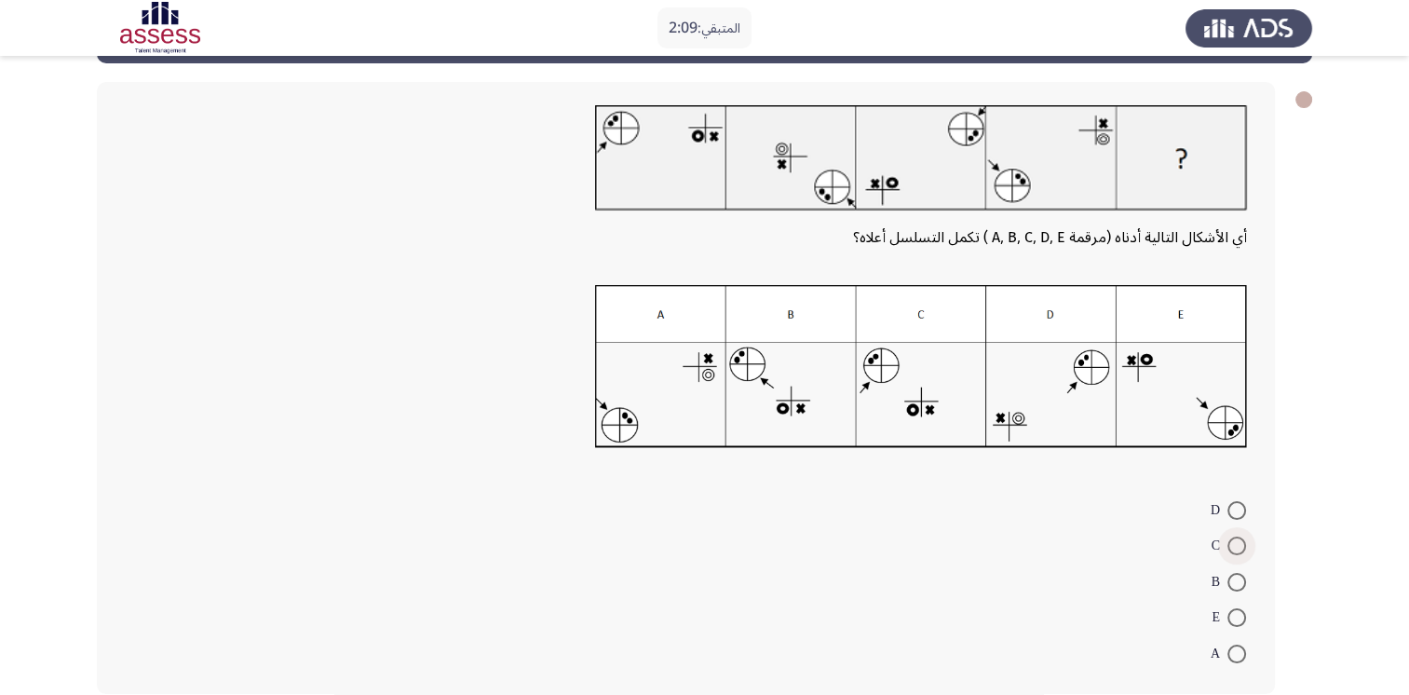
click at [1241, 542] on span at bounding box center [1237, 546] width 19 height 19
click at [1241, 542] on input "C" at bounding box center [1237, 546] width 19 height 19
radio input "true"
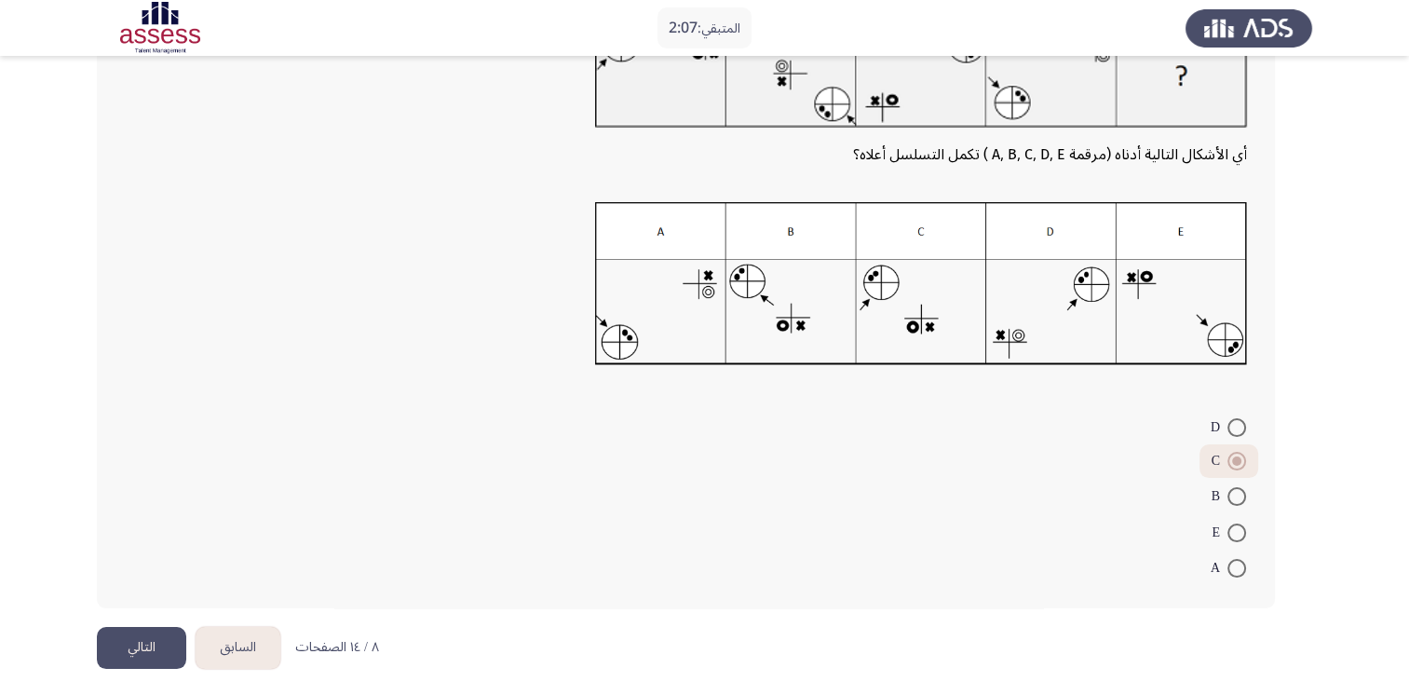
scroll to position [161, 0]
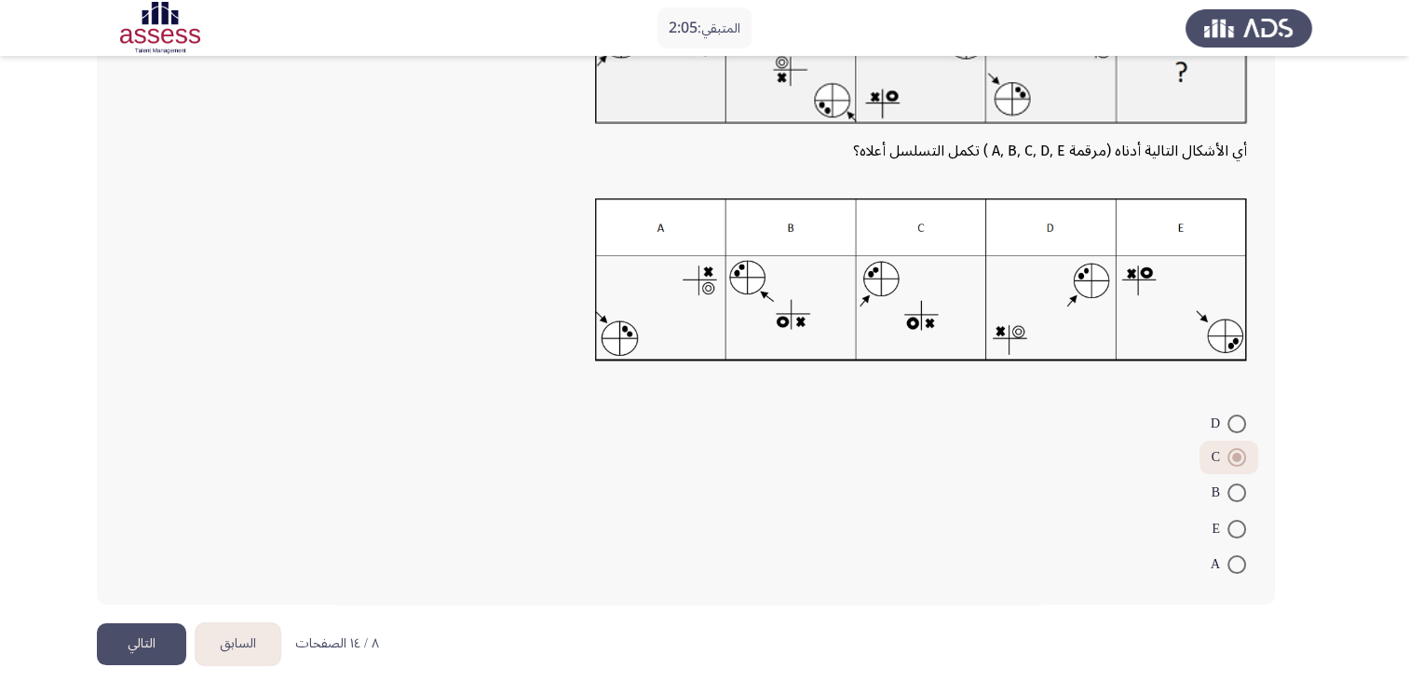
click at [127, 634] on button "التالي" at bounding box center [141, 644] width 89 height 42
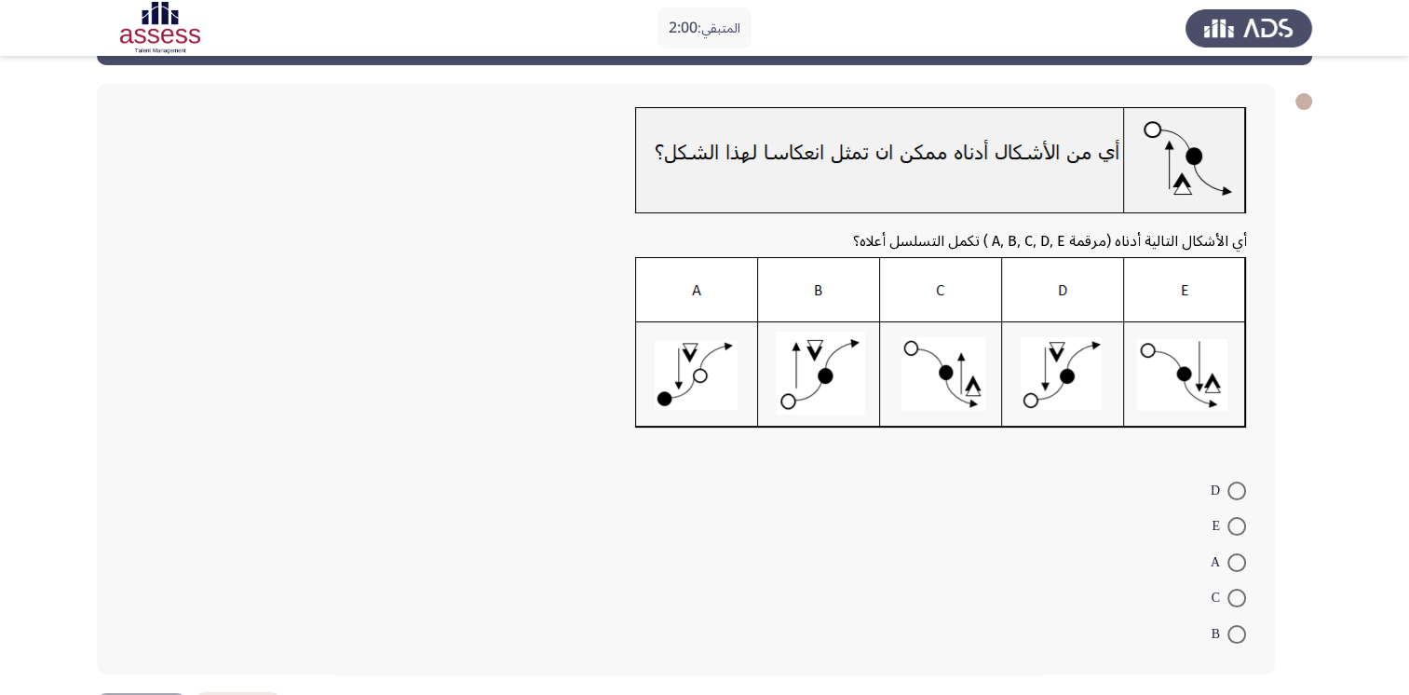
scroll to position [75, 0]
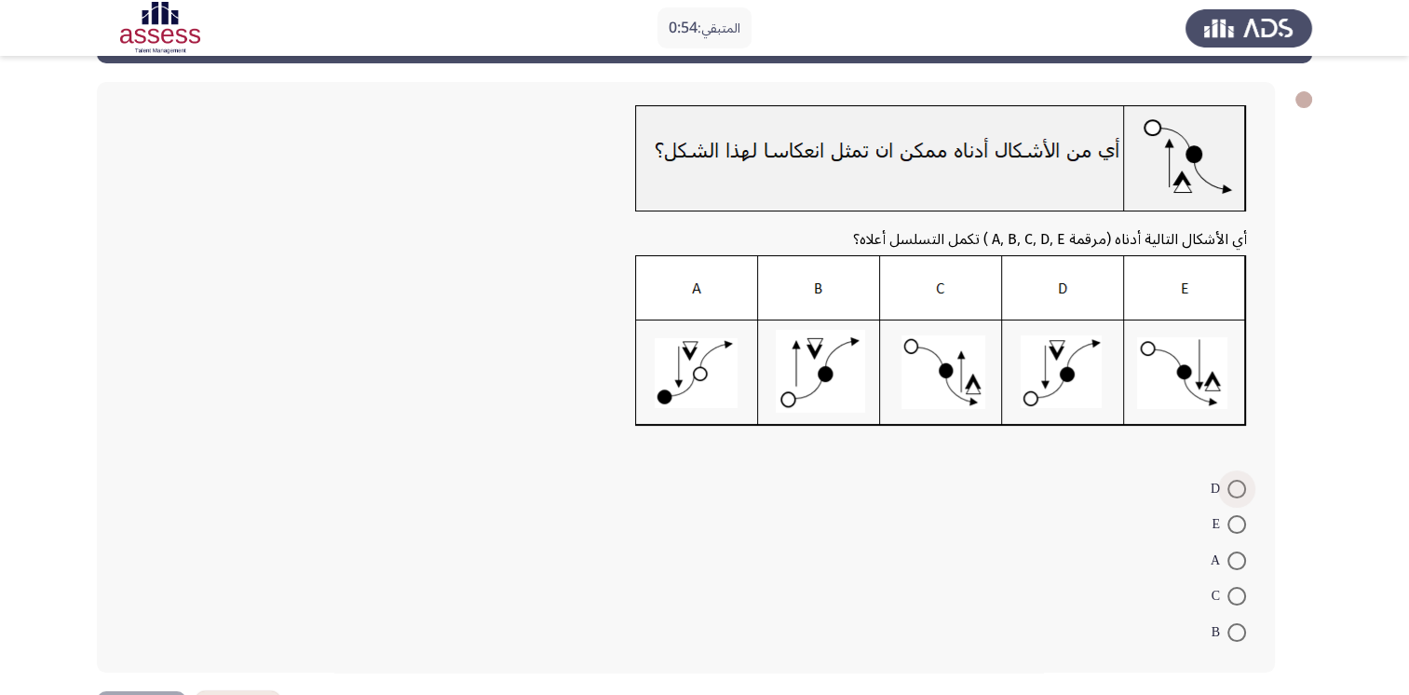
click at [1235, 486] on span at bounding box center [1237, 489] width 19 height 19
click at [1235, 486] on input "D" at bounding box center [1237, 489] width 19 height 19
radio input "true"
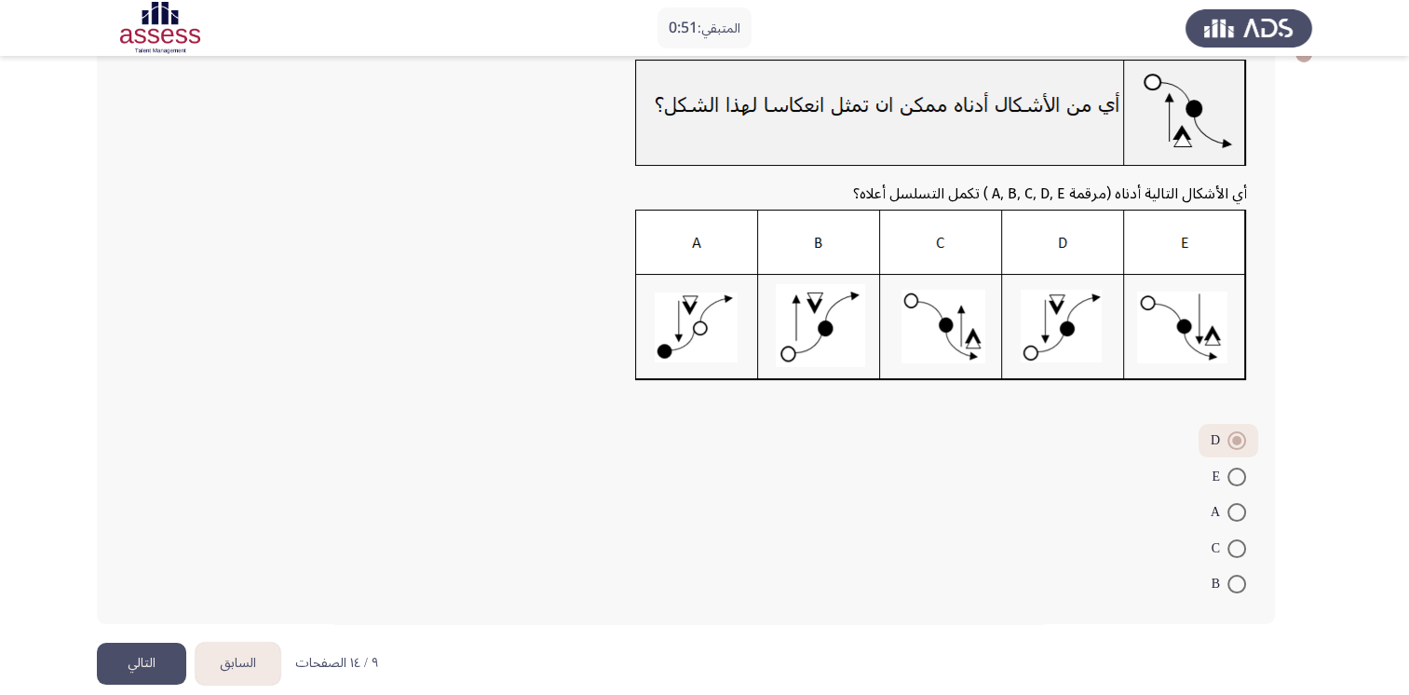
scroll to position [141, 0]
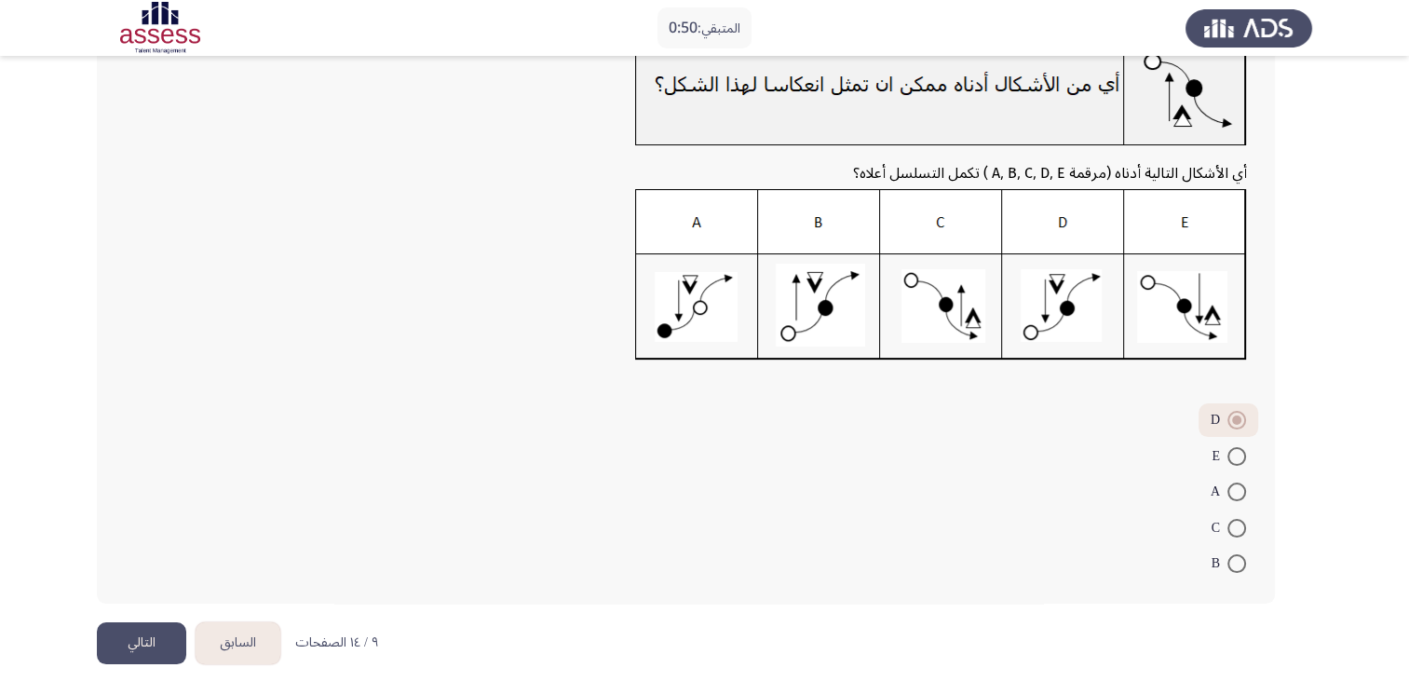
click at [139, 641] on button "التالي" at bounding box center [141, 643] width 89 height 42
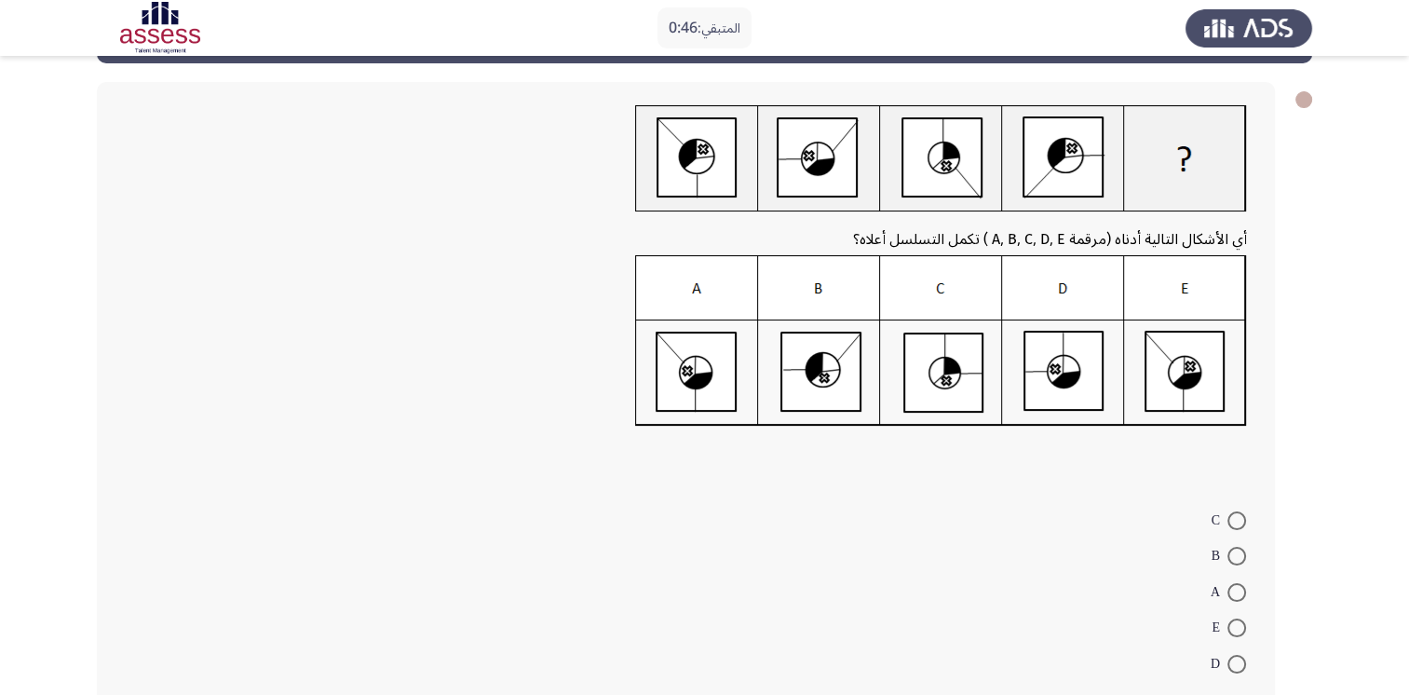
scroll to position [112, 0]
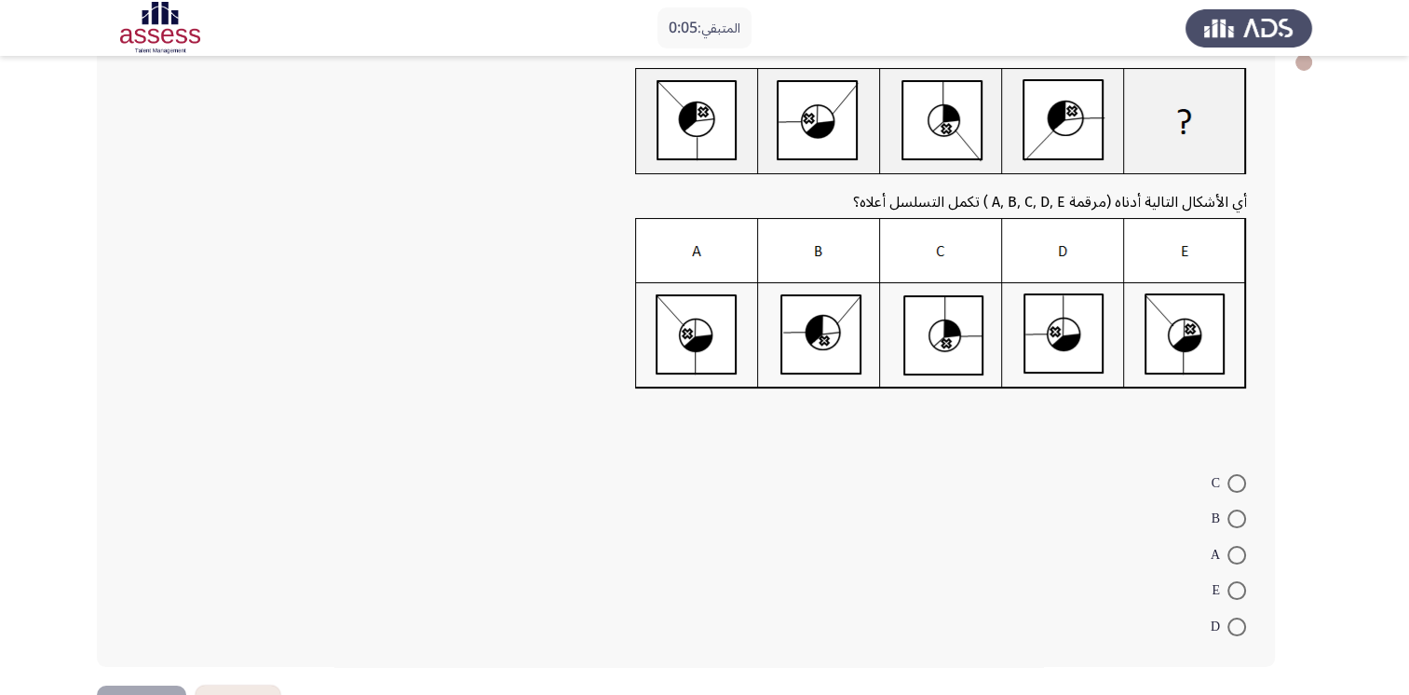
click at [1233, 546] on span at bounding box center [1237, 555] width 19 height 19
click at [1233, 546] on input "A" at bounding box center [1237, 555] width 19 height 19
radio input "true"
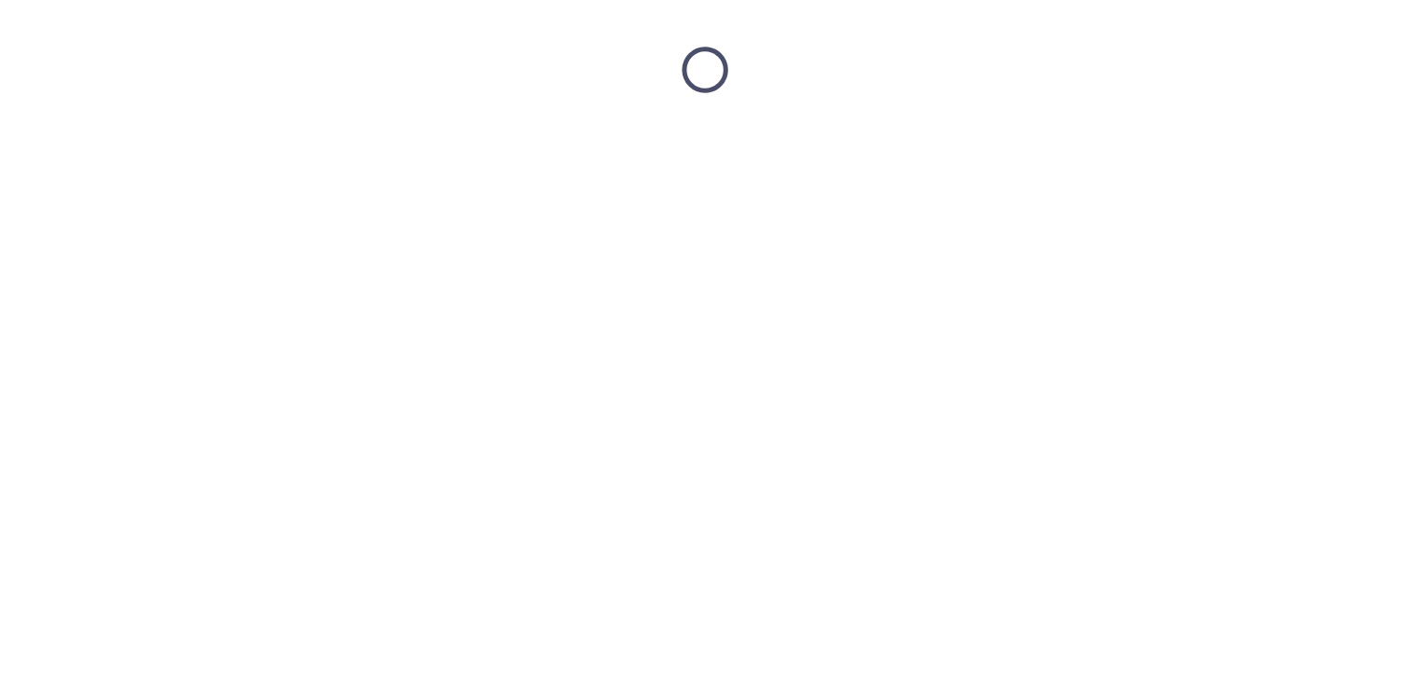
scroll to position [0, 0]
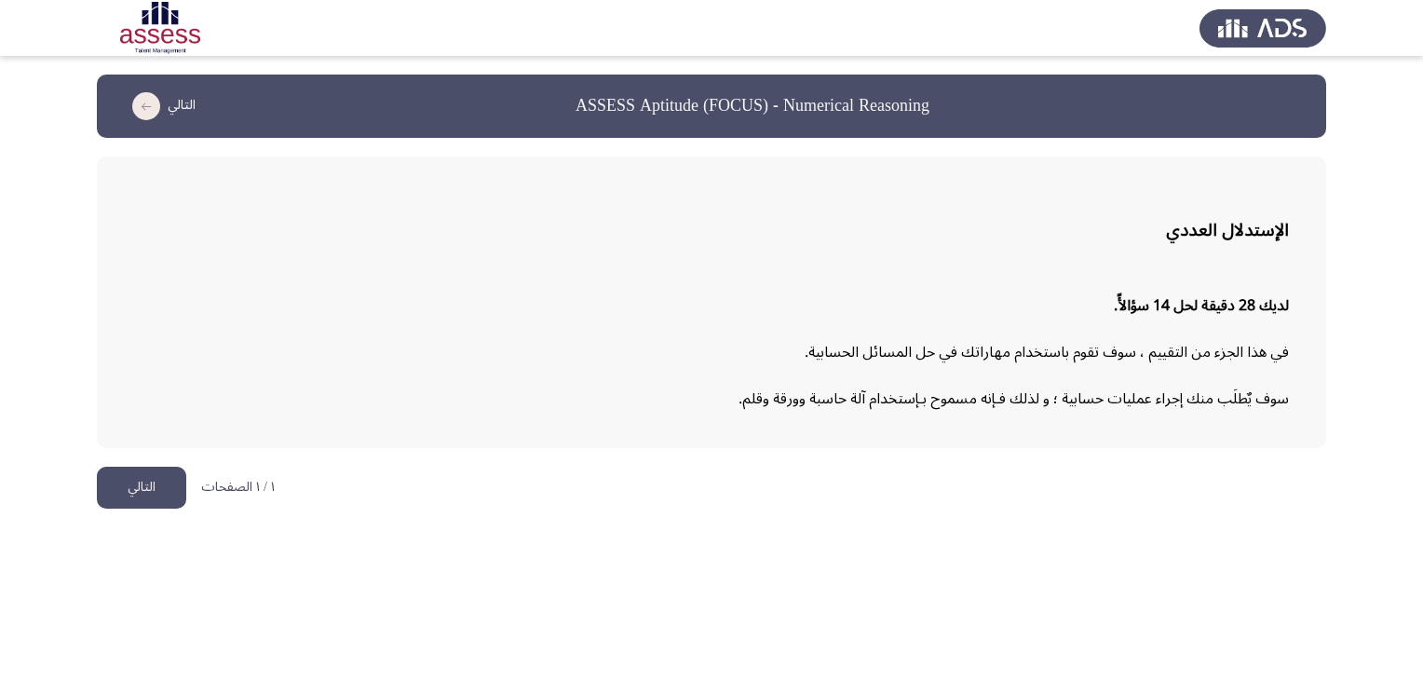
click at [145, 489] on button "التالي" at bounding box center [141, 488] width 89 height 42
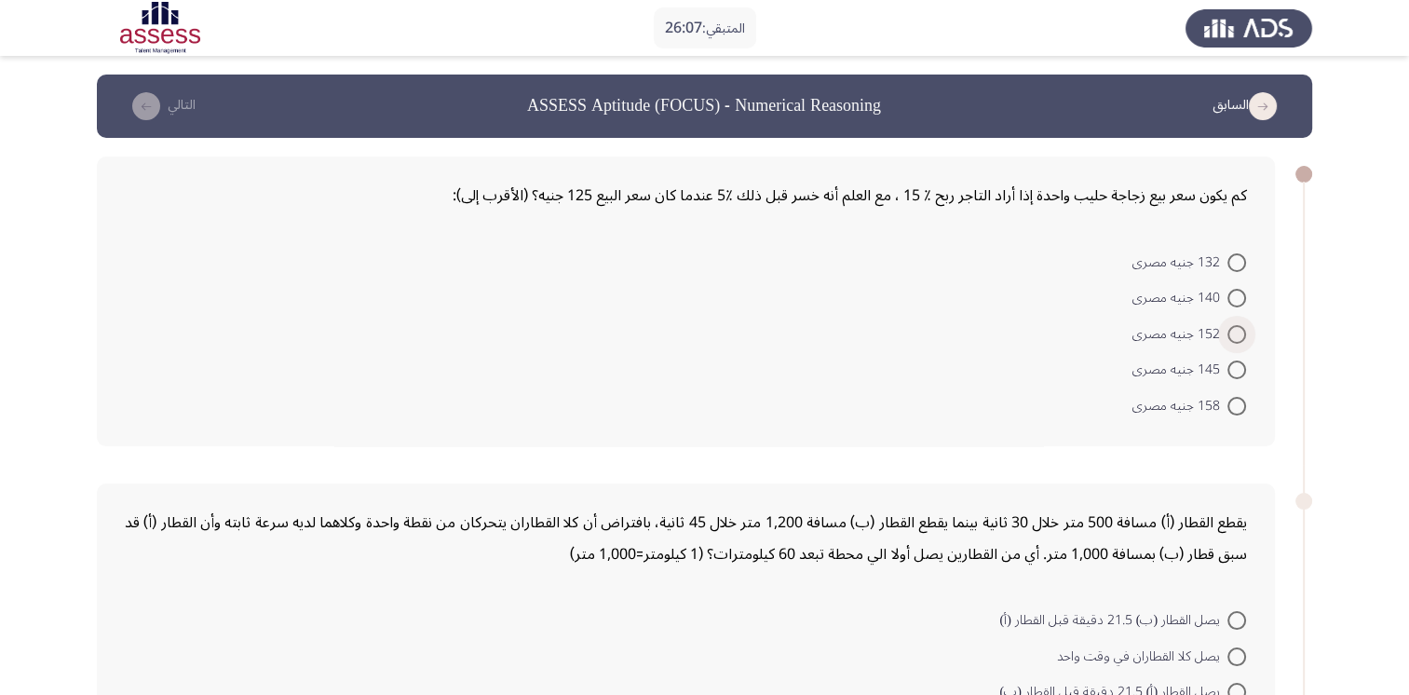
click at [1233, 333] on span at bounding box center [1237, 334] width 19 height 19
click at [1233, 333] on input "152 جنيه مصرى" at bounding box center [1237, 334] width 19 height 19
radio input "true"
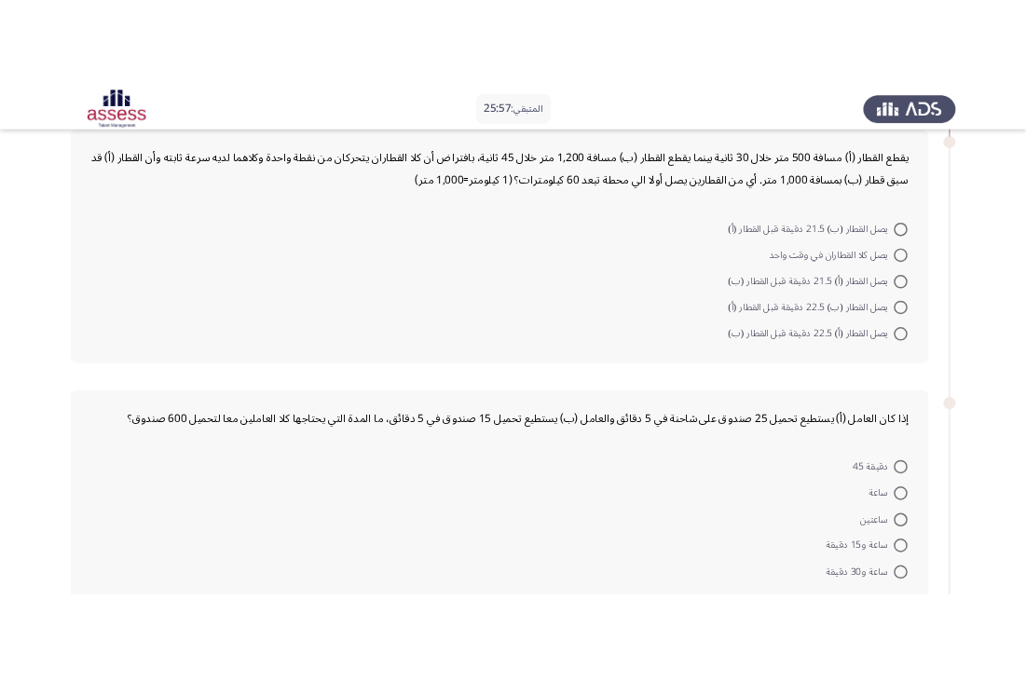
scroll to position [421, 0]
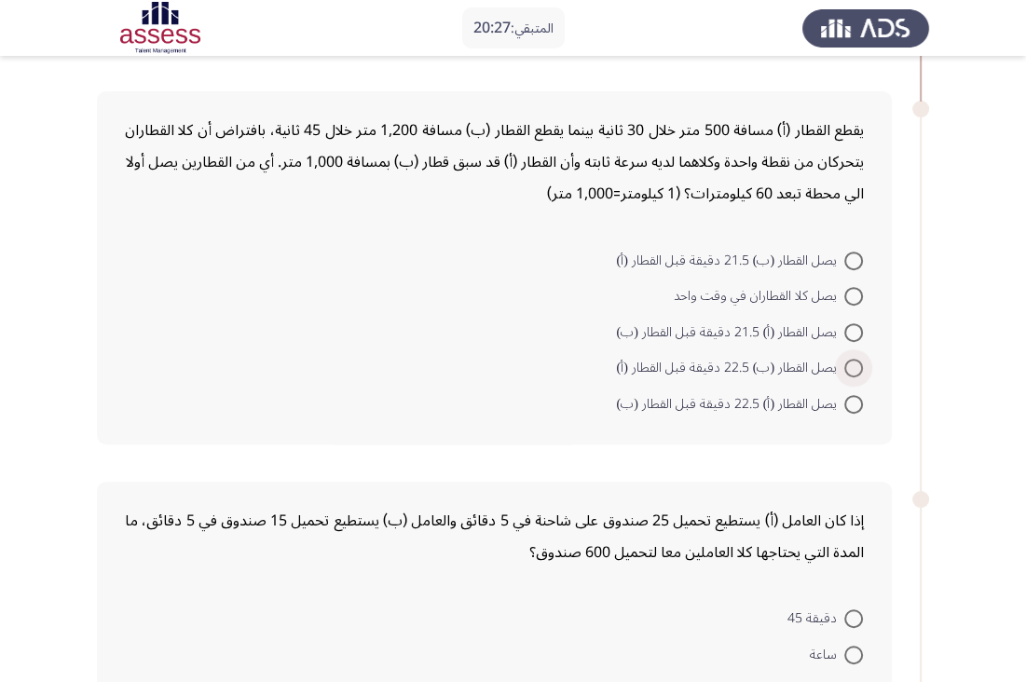
click at [844, 364] on span at bounding box center [853, 368] width 19 height 19
click at [844, 364] on input "يصل القطار (ب) 22.5 دقيقة قبل القطار (أ)" at bounding box center [853, 368] width 19 height 19
radio input "true"
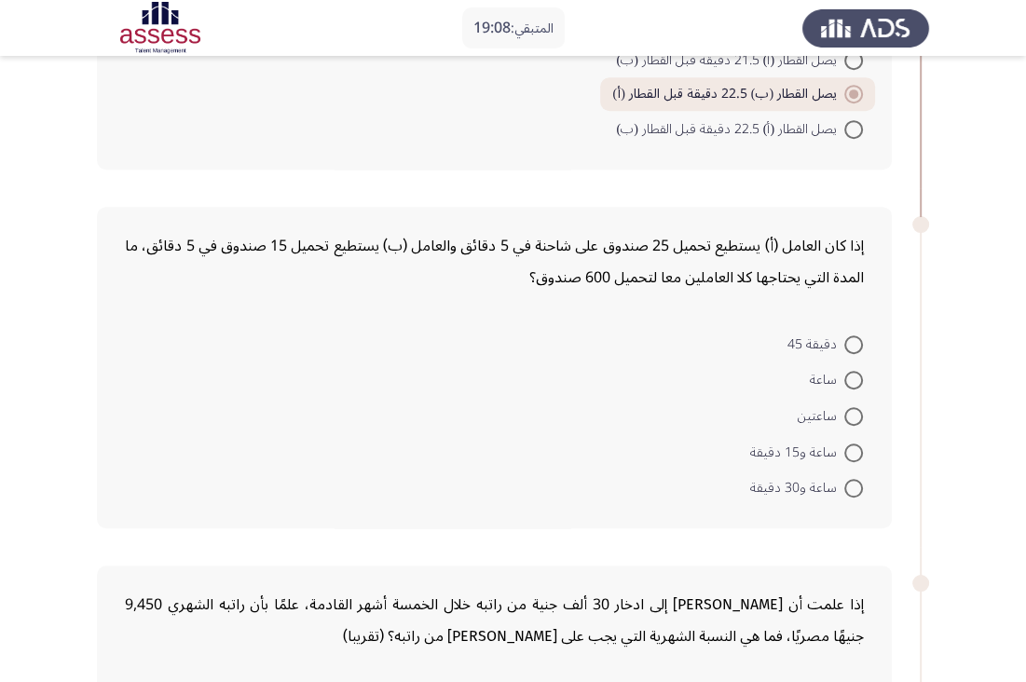
scroll to position [698, 0]
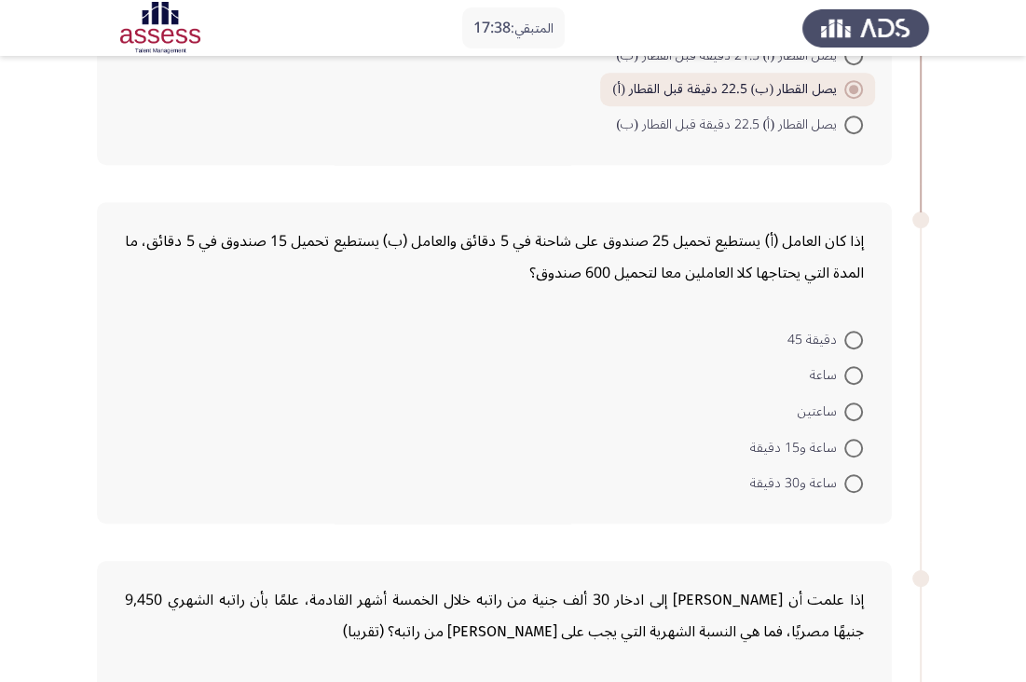
click at [852, 448] on span at bounding box center [853, 448] width 19 height 19
click at [852, 448] on input "ساعة و15 دقيقة" at bounding box center [853, 448] width 19 height 19
radio input "true"
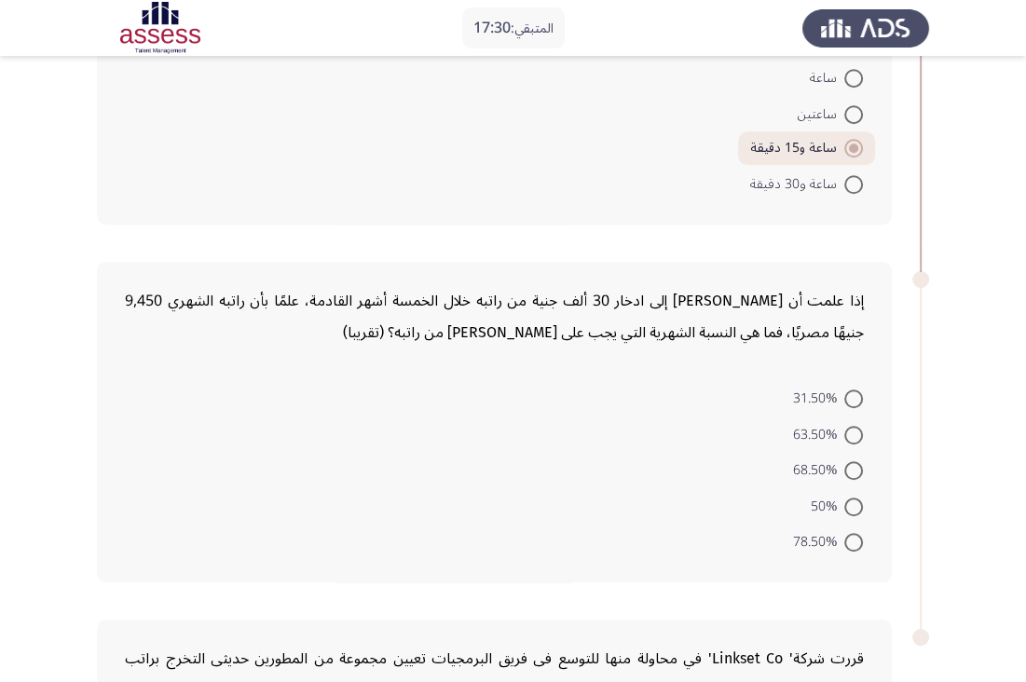
scroll to position [996, 0]
click at [850, 425] on span at bounding box center [853, 434] width 19 height 19
click at [850, 425] on input "63.50%" at bounding box center [853, 434] width 19 height 19
radio input "true"
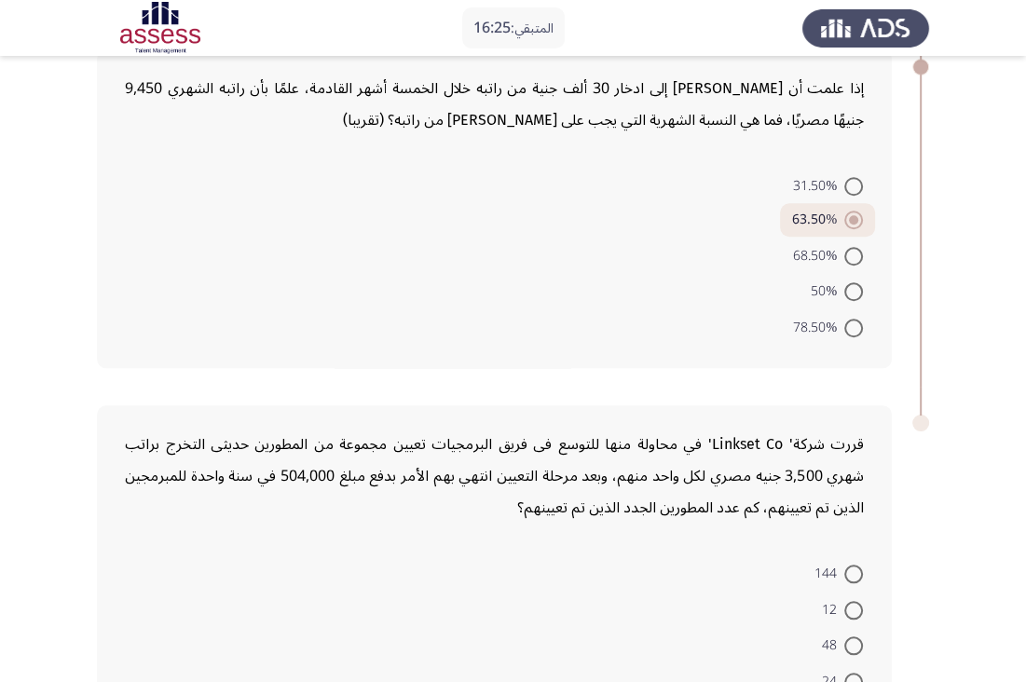
scroll to position [1366, 0]
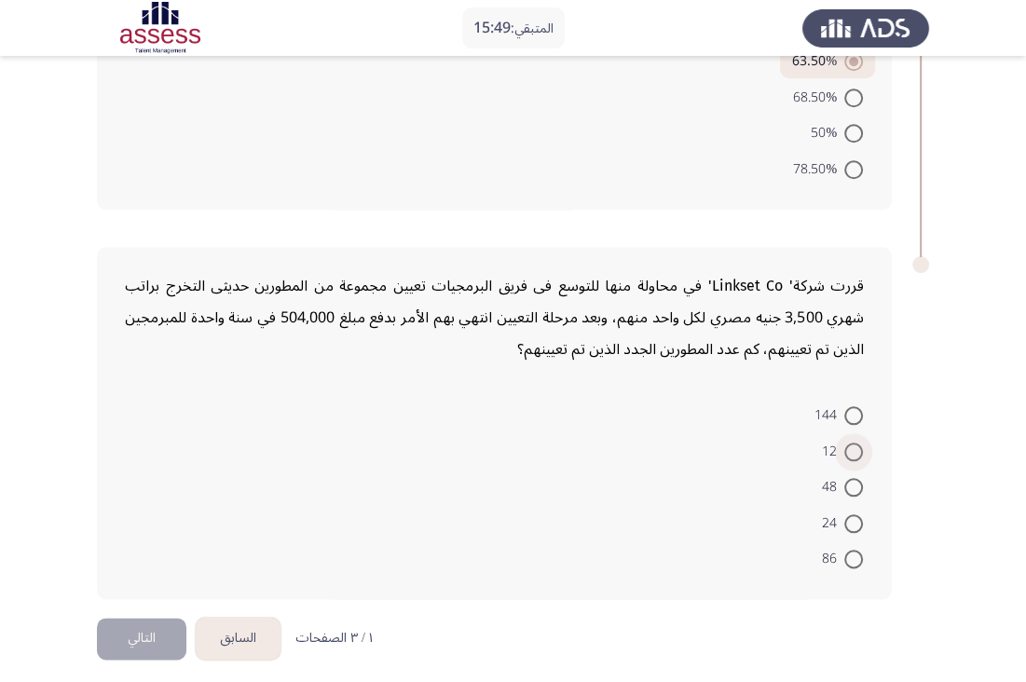
click at [852, 442] on span at bounding box center [853, 451] width 19 height 19
click at [852, 442] on input "12" at bounding box center [853, 451] width 19 height 19
radio input "true"
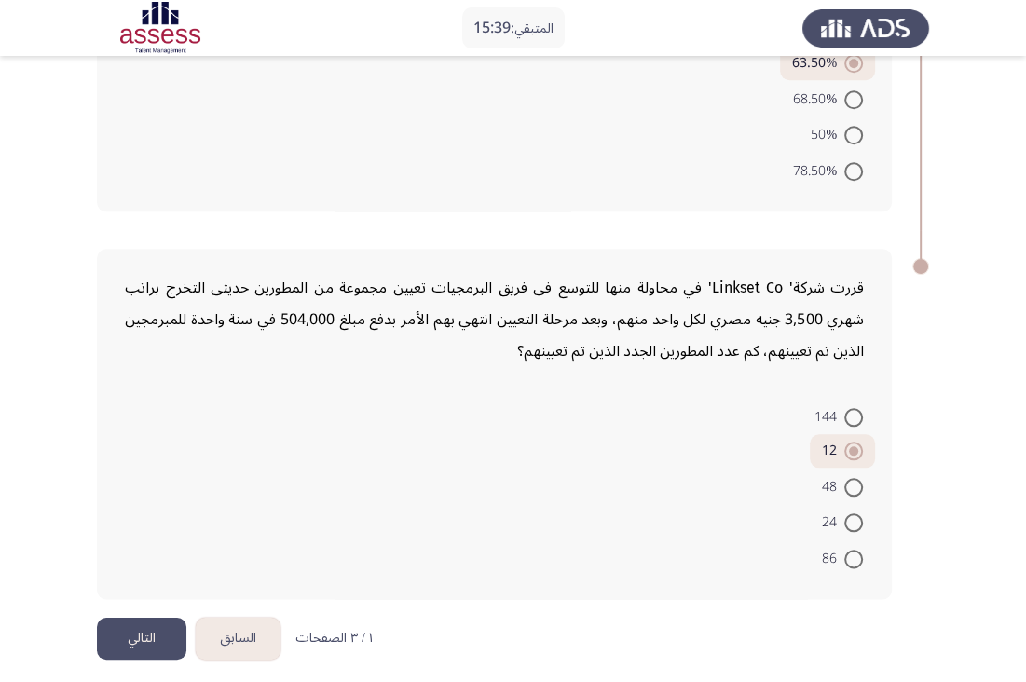
click at [116, 635] on button "التالي" at bounding box center [141, 639] width 89 height 42
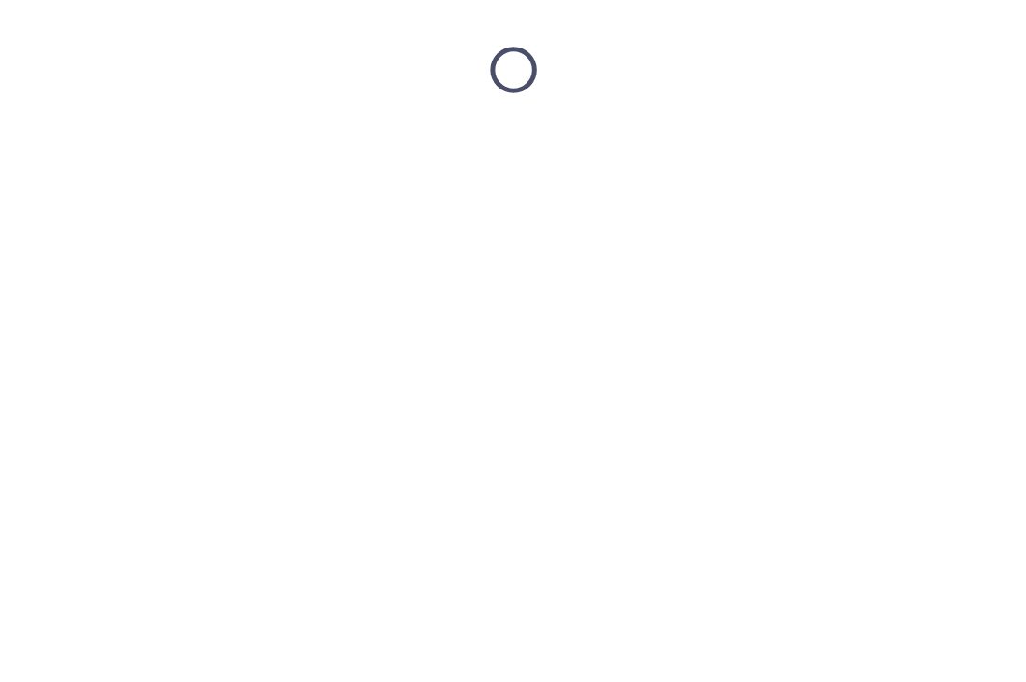
scroll to position [0, 0]
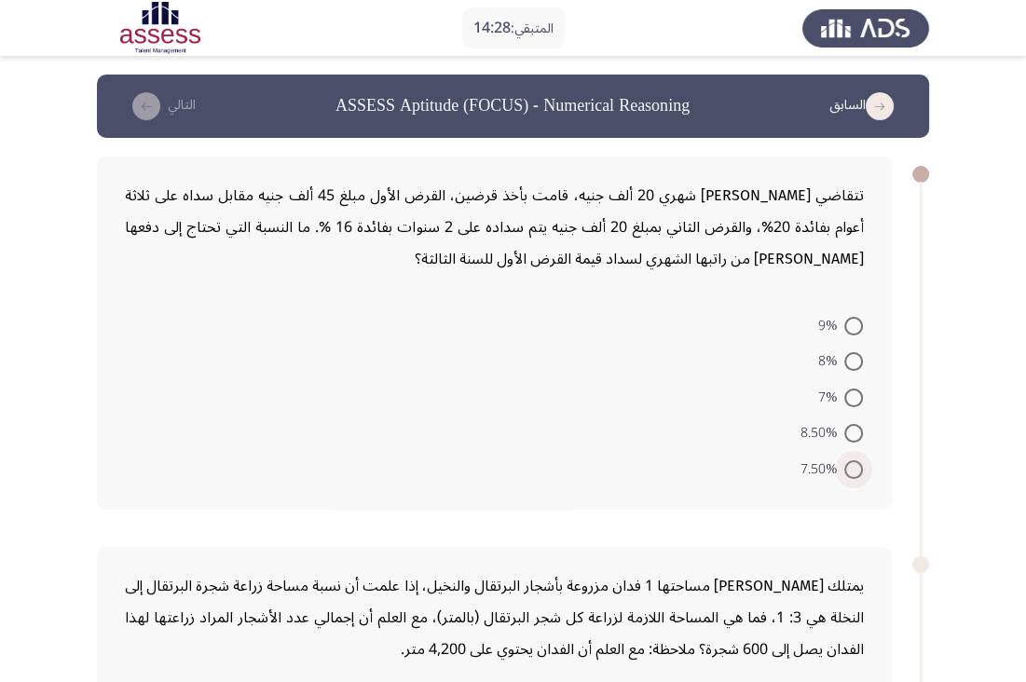
click at [853, 467] on span at bounding box center [853, 469] width 19 height 19
click at [853, 467] on input "7.50%" at bounding box center [853, 469] width 19 height 19
radio input "true"
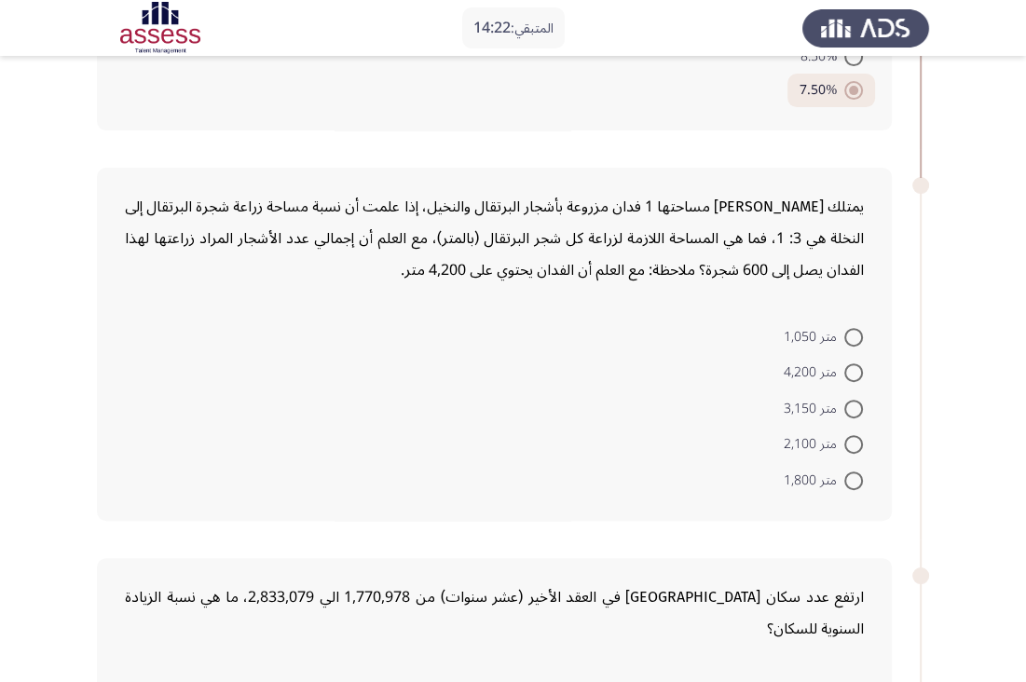
scroll to position [385, 0]
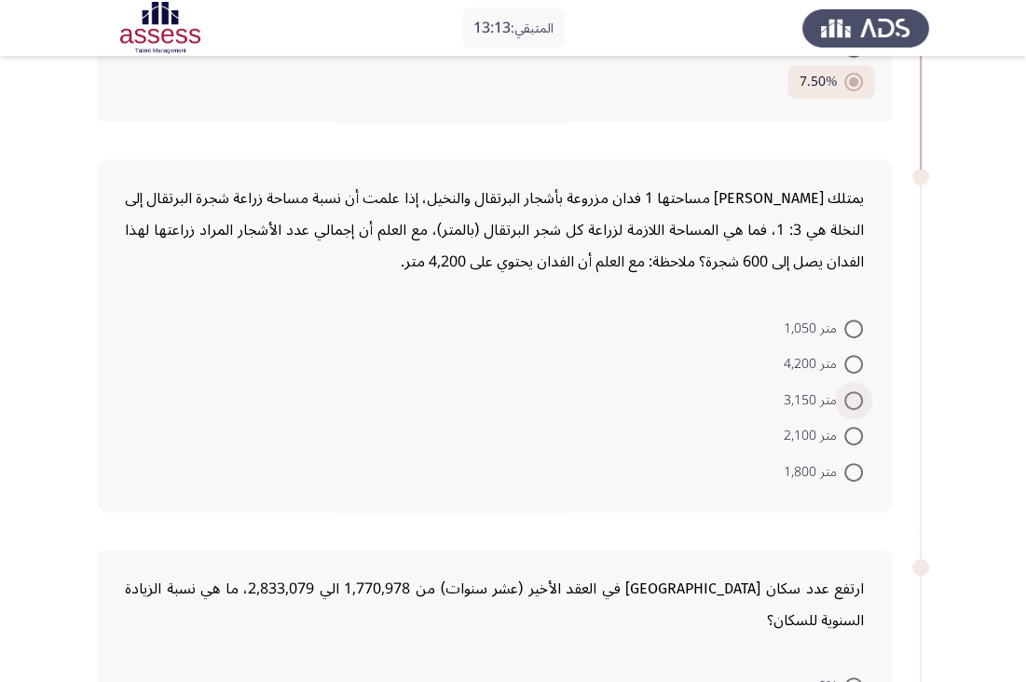
click at [856, 398] on span at bounding box center [853, 400] width 19 height 19
click at [856, 398] on input "متر 3,150" at bounding box center [853, 400] width 19 height 19
radio input "true"
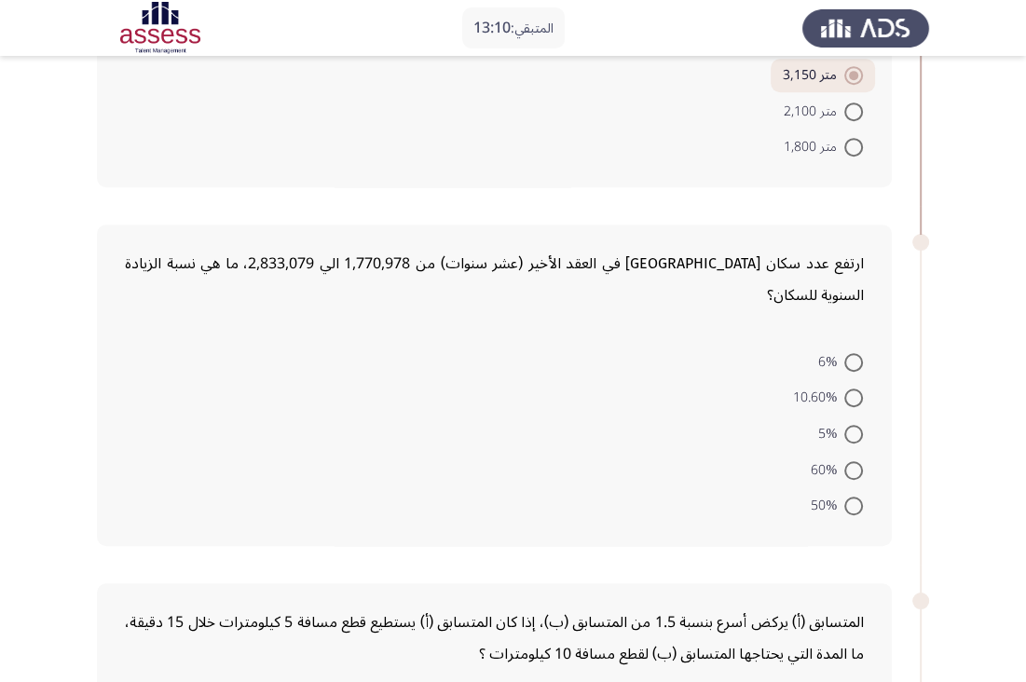
scroll to position [720, 0]
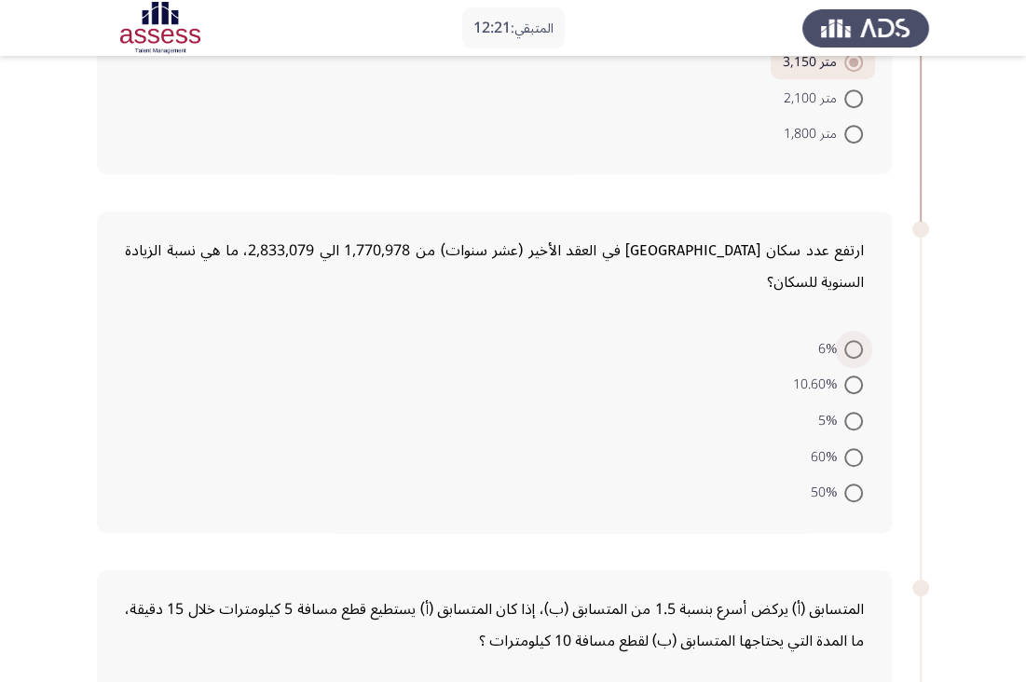
click at [859, 340] on span at bounding box center [853, 349] width 19 height 19
click at [859, 340] on input "6%" at bounding box center [853, 349] width 19 height 19
radio input "true"
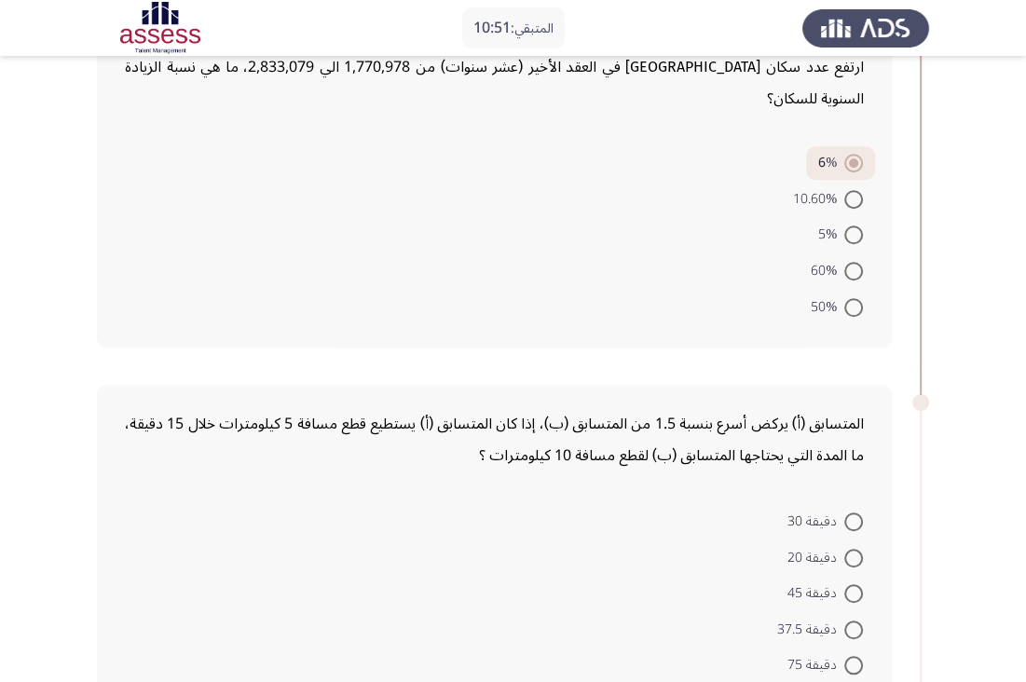
scroll to position [906, 0]
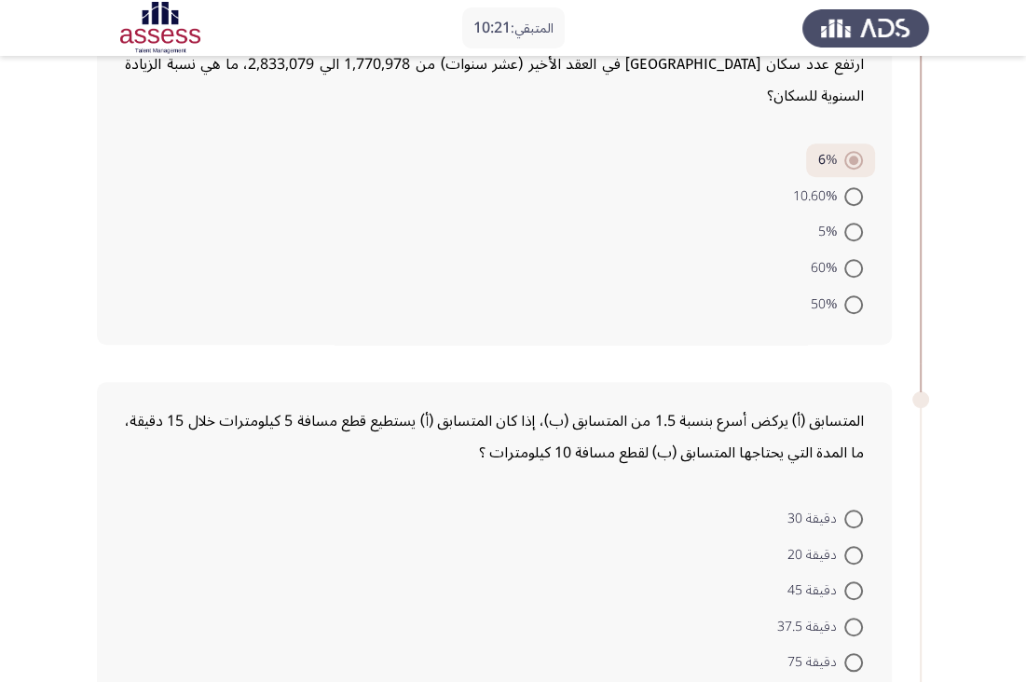
click at [852, 581] on span at bounding box center [853, 590] width 19 height 19
click at [852, 581] on input "دقيقة 45" at bounding box center [853, 590] width 19 height 19
radio input "true"
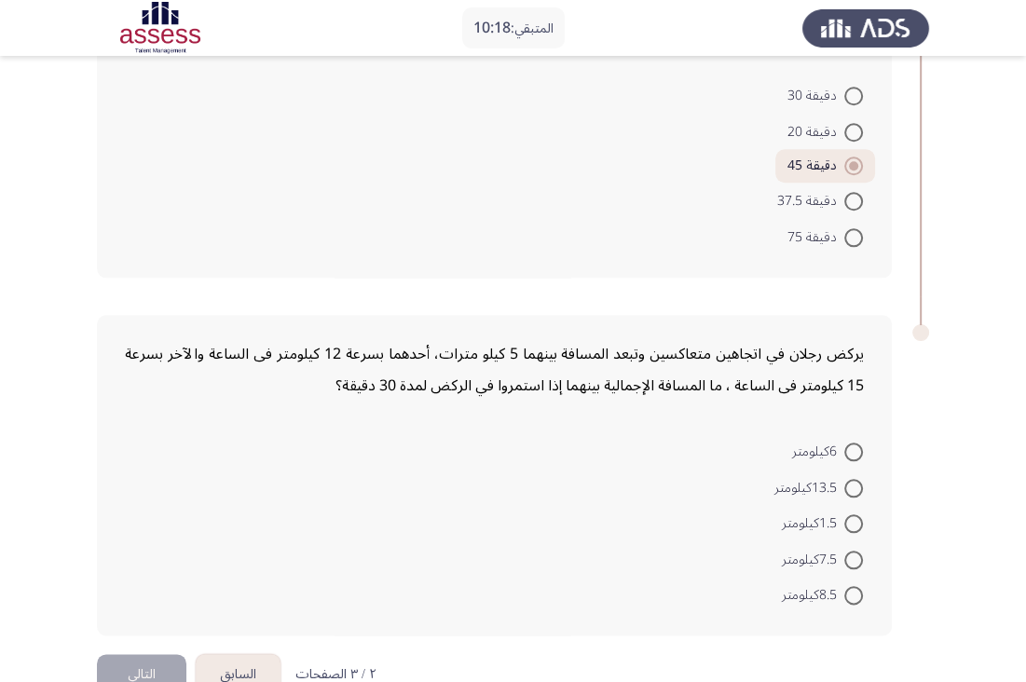
scroll to position [1334, 0]
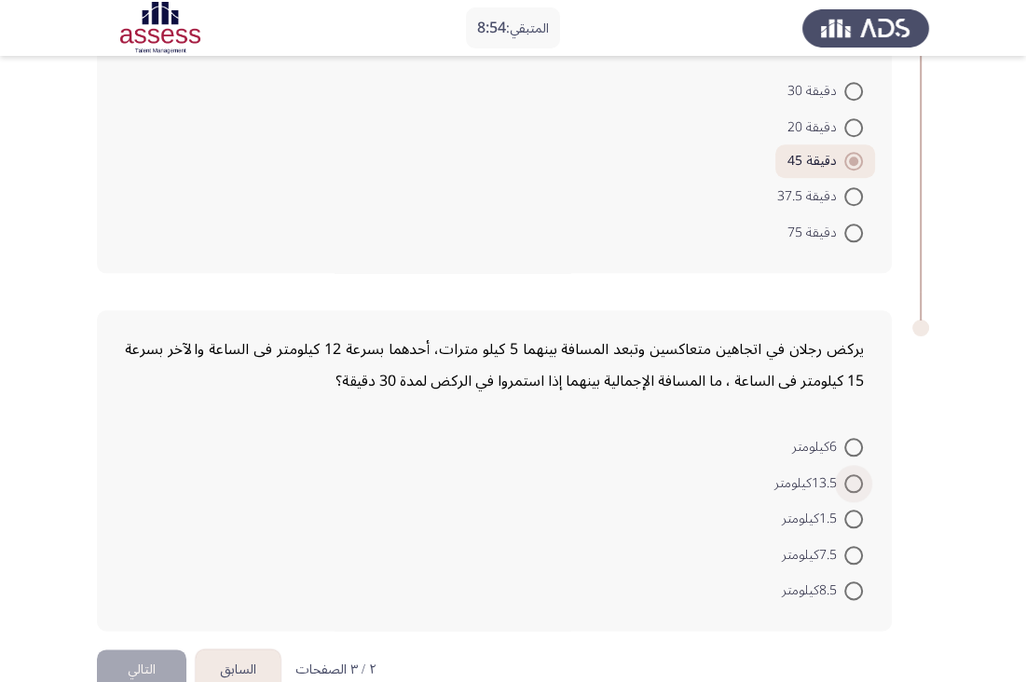
click at [847, 474] on span at bounding box center [853, 483] width 19 height 19
click at [847, 474] on input "13.5كيلومتر" at bounding box center [853, 483] width 19 height 19
radio input "true"
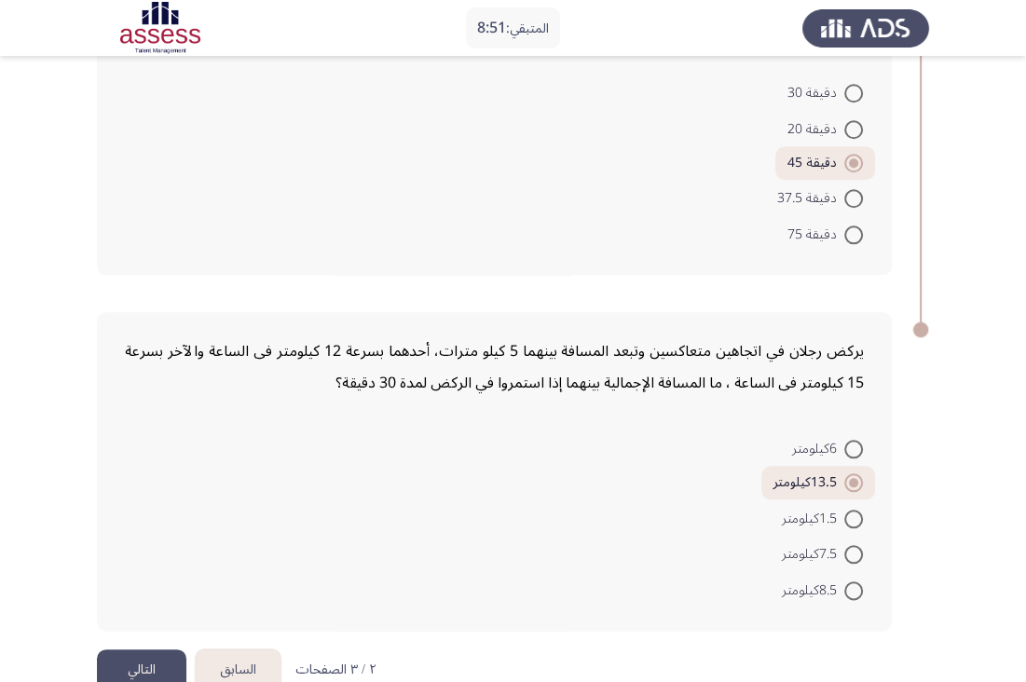
click at [142, 649] on button "التالي" at bounding box center [141, 670] width 89 height 42
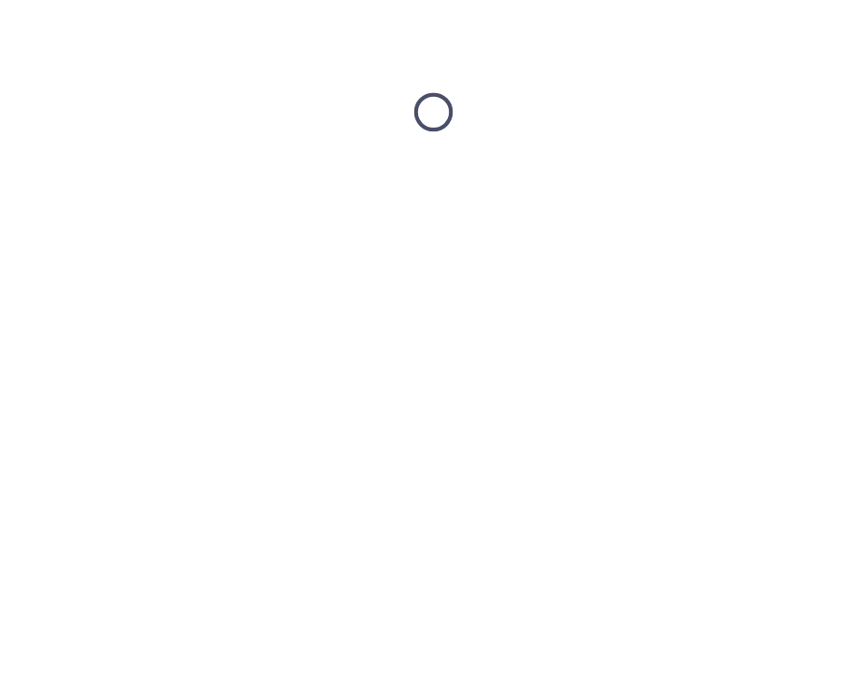
scroll to position [0, 0]
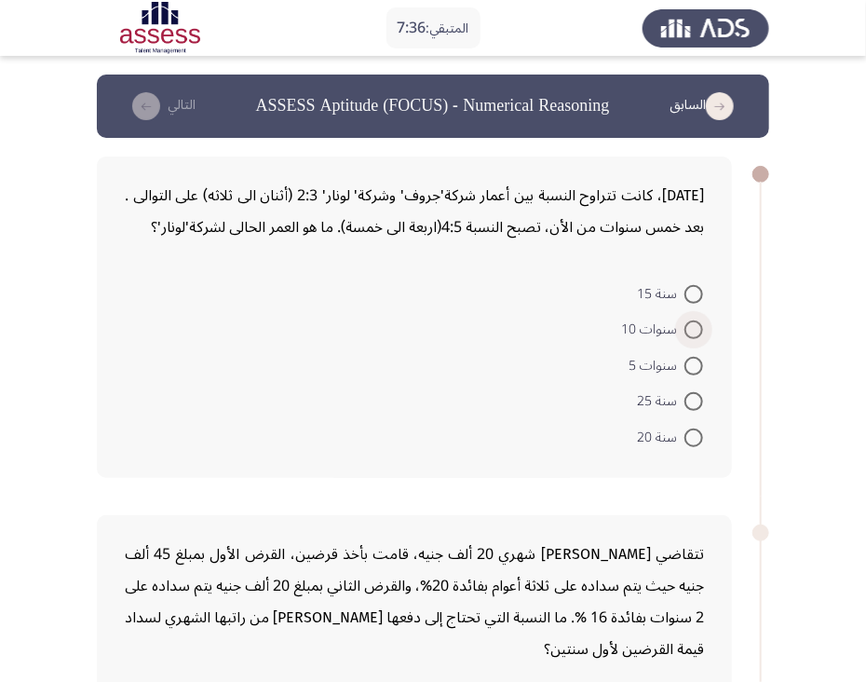
click at [691, 327] on span at bounding box center [694, 329] width 19 height 19
click at [691, 327] on input "سنوات 10" at bounding box center [694, 329] width 19 height 19
radio input "true"
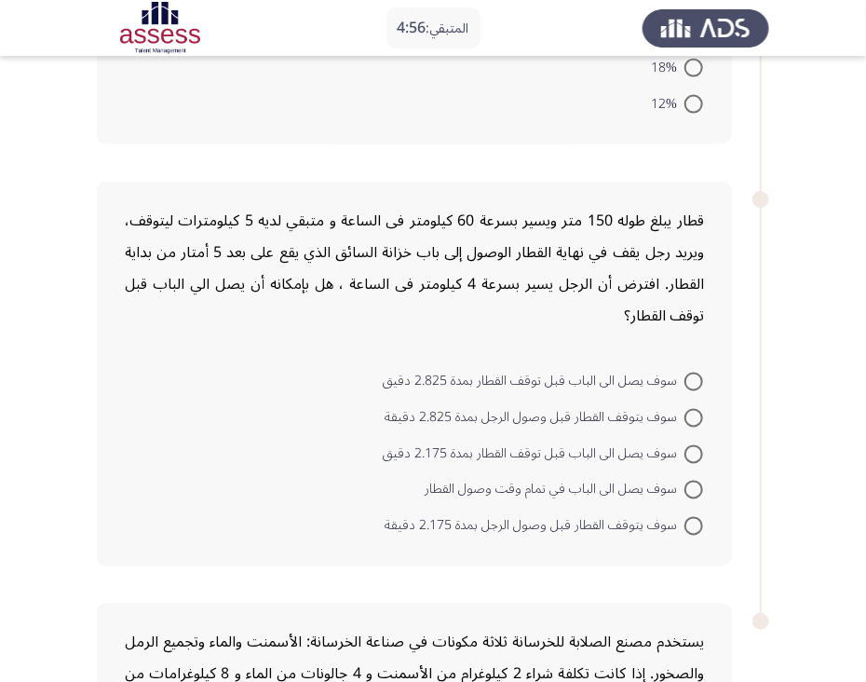
scroll to position [756, 0]
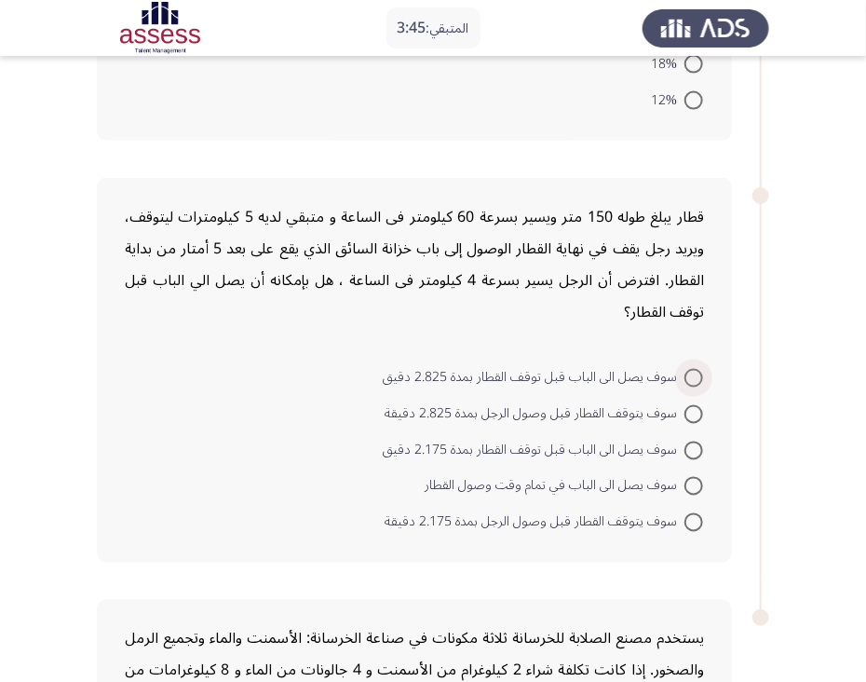
click at [693, 373] on span at bounding box center [694, 378] width 19 height 19
click at [693, 373] on input "سوف يصل الى الباب قبل توقف القطار بمدة 2.825 دقيق" at bounding box center [694, 378] width 19 height 19
radio input "true"
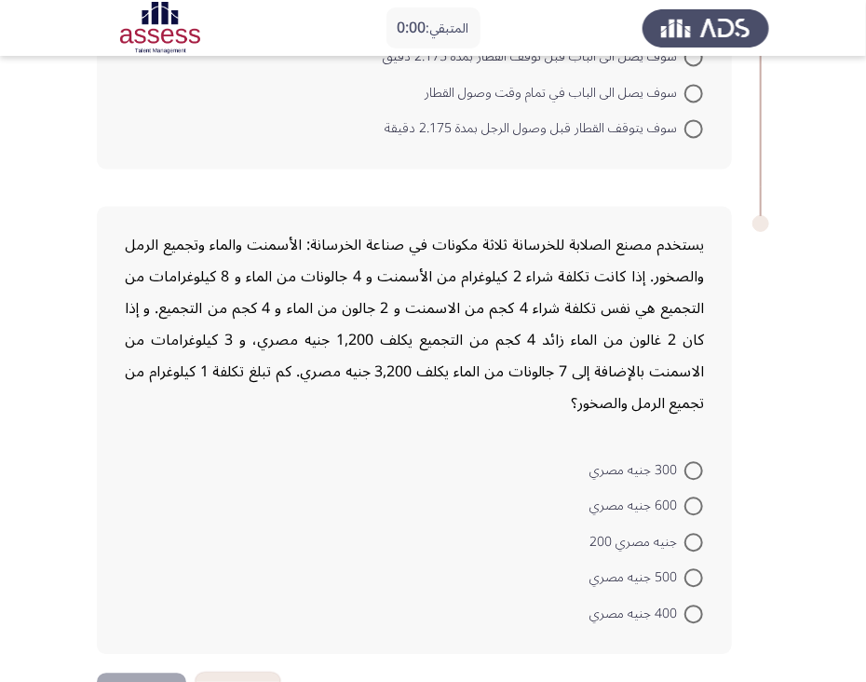
scroll to position [0, 0]
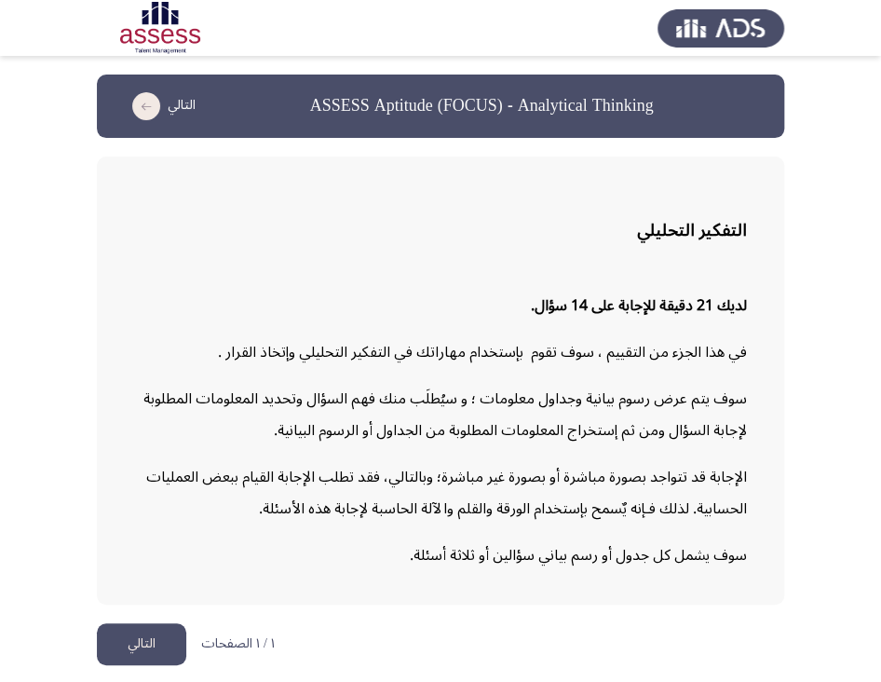
click at [157, 631] on button "التالي" at bounding box center [141, 644] width 89 height 42
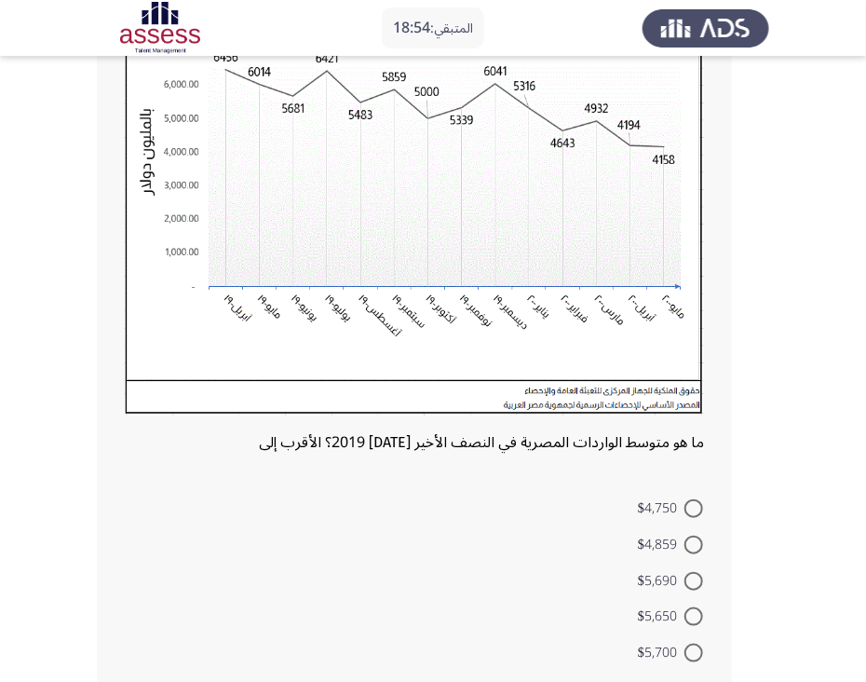
scroll to position [224, 0]
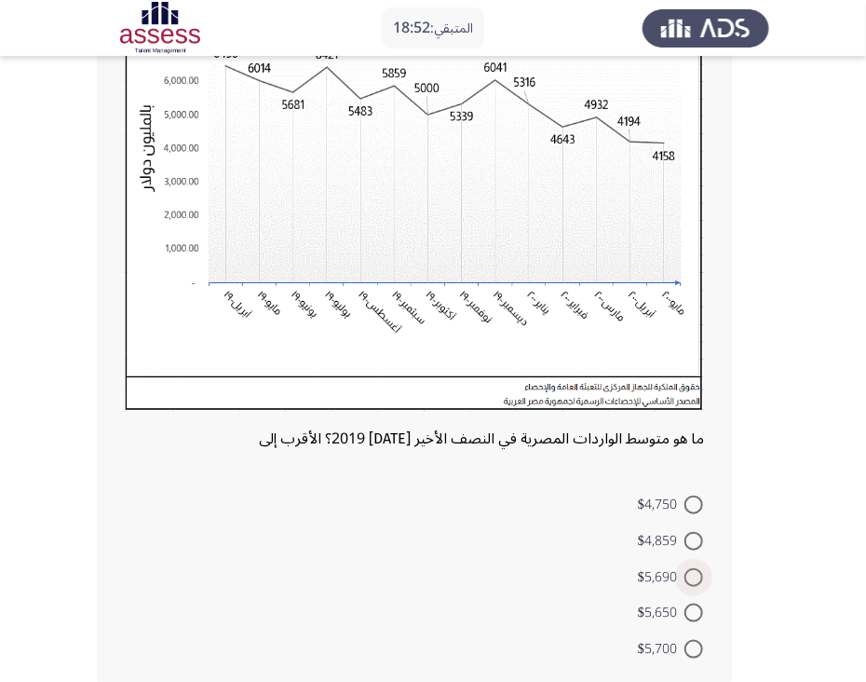
click at [690, 578] on span at bounding box center [694, 577] width 19 height 19
click at [690, 578] on input "$5,690" at bounding box center [694, 577] width 19 height 19
radio input "true"
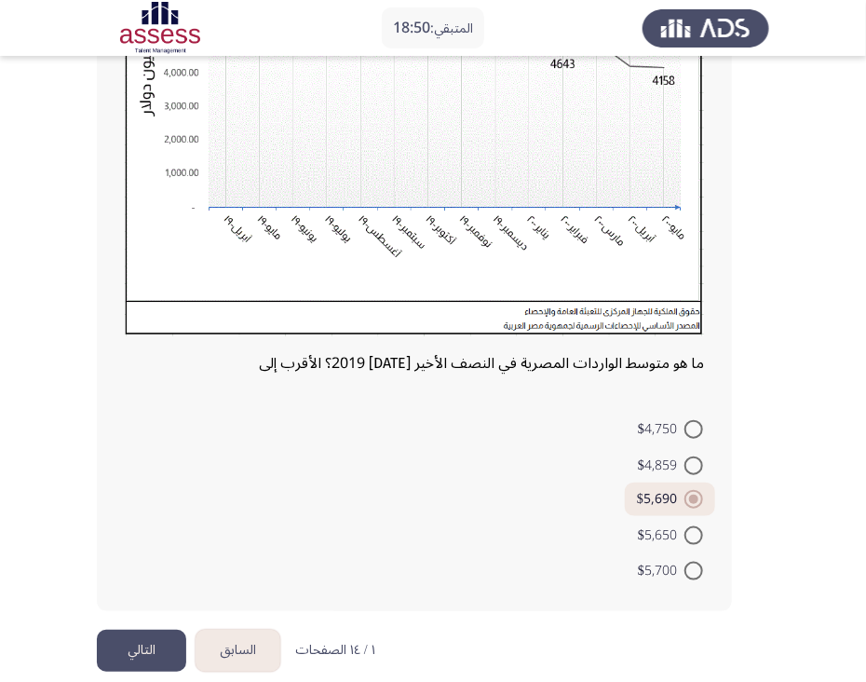
scroll to position [320, 0]
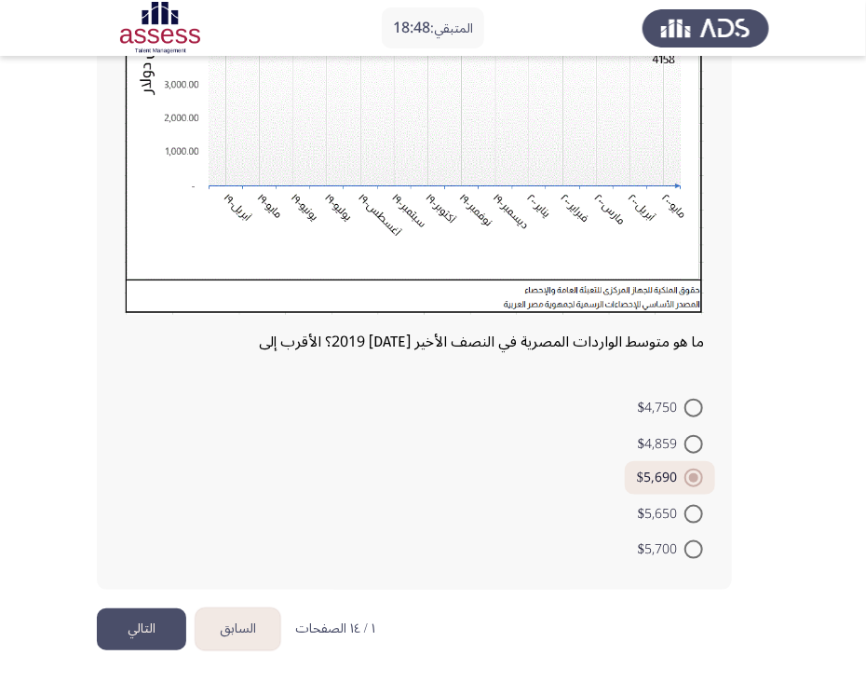
click at [135, 620] on button "التالي" at bounding box center [141, 629] width 89 height 42
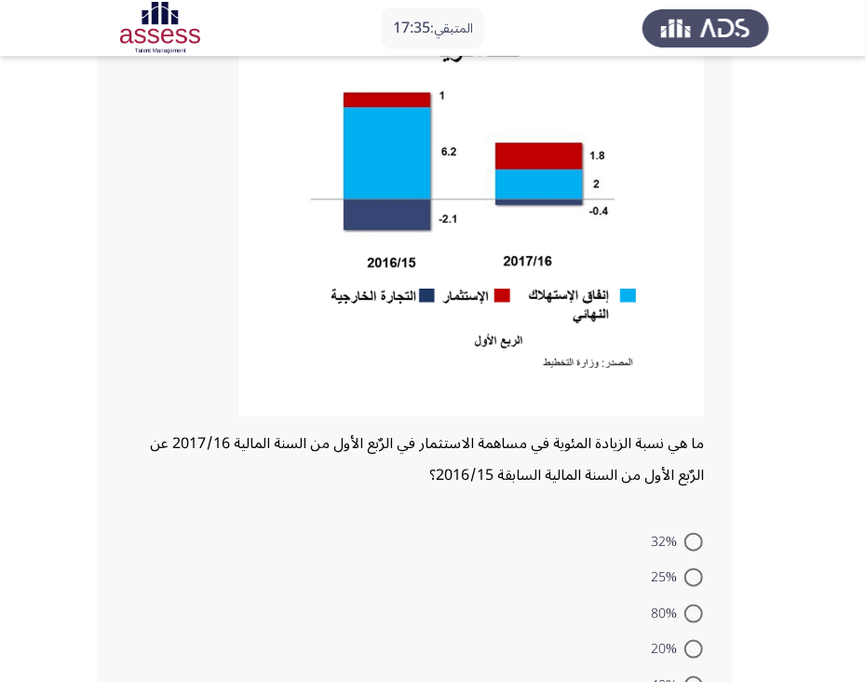
scroll to position [186, 0]
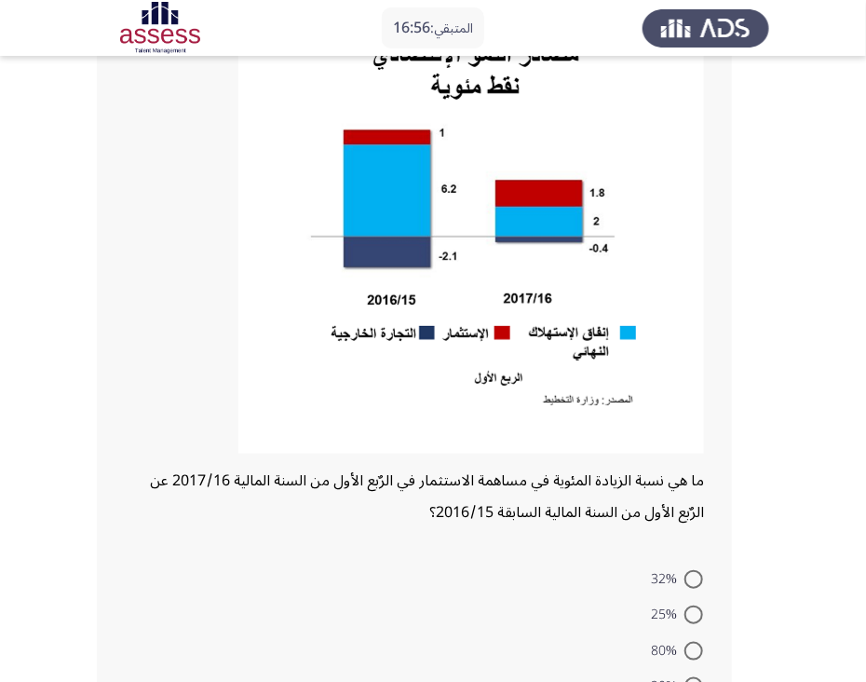
click at [690, 646] on span at bounding box center [694, 651] width 19 height 19
click at [690, 646] on input "80%" at bounding box center [694, 651] width 19 height 19
radio input "true"
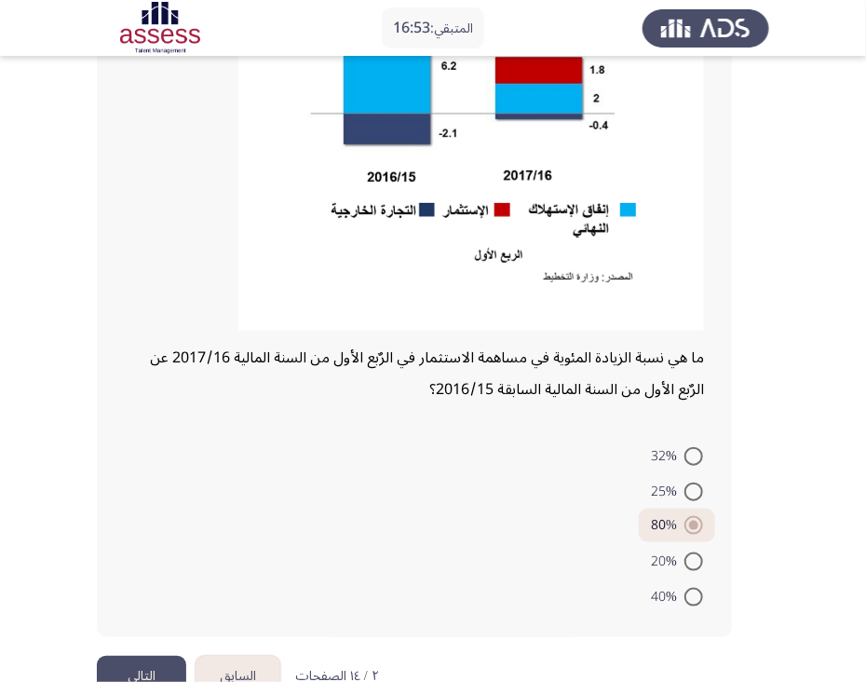
scroll to position [356, 0]
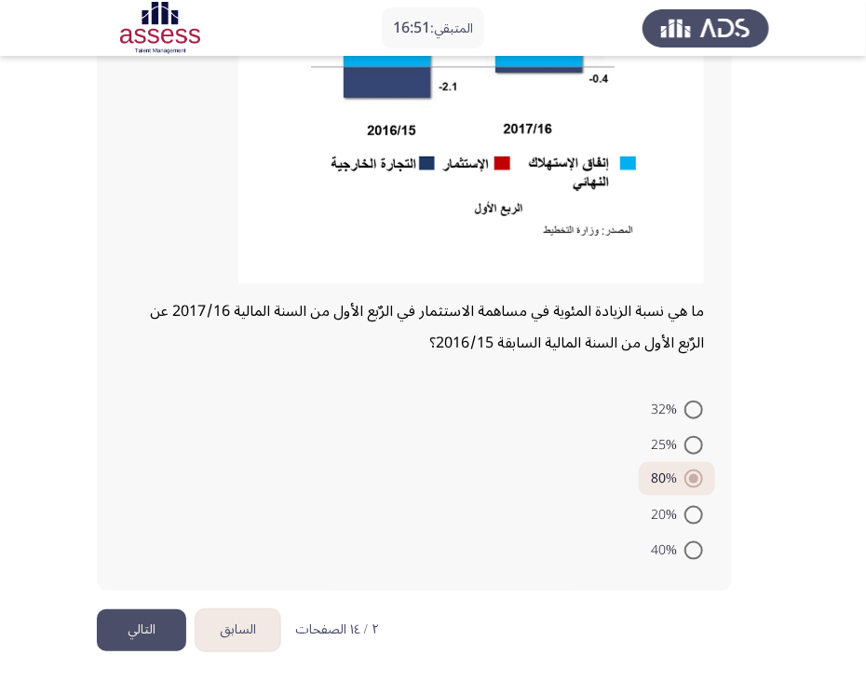
click at [138, 621] on button "التالي" at bounding box center [141, 630] width 89 height 42
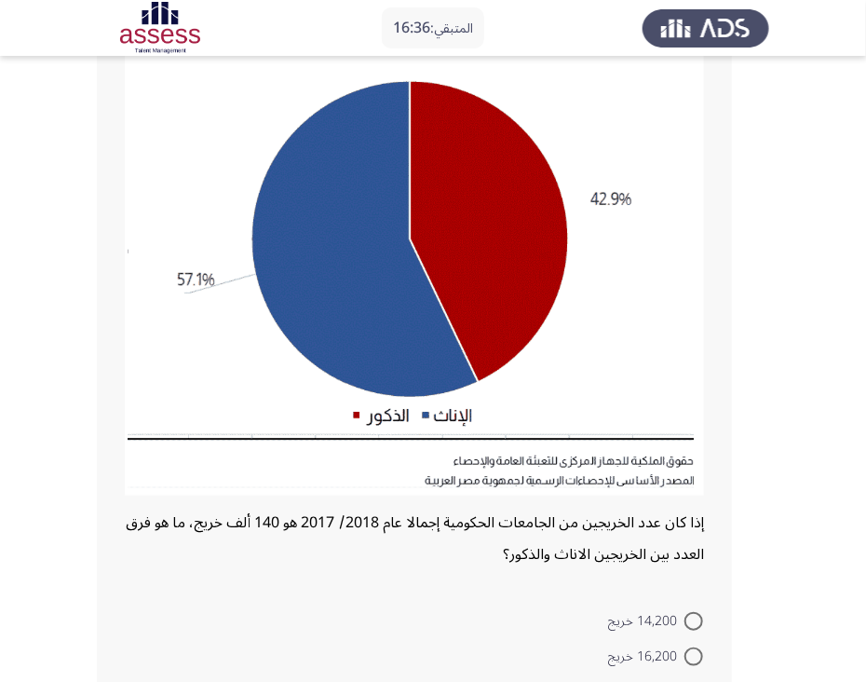
scroll to position [167, 0]
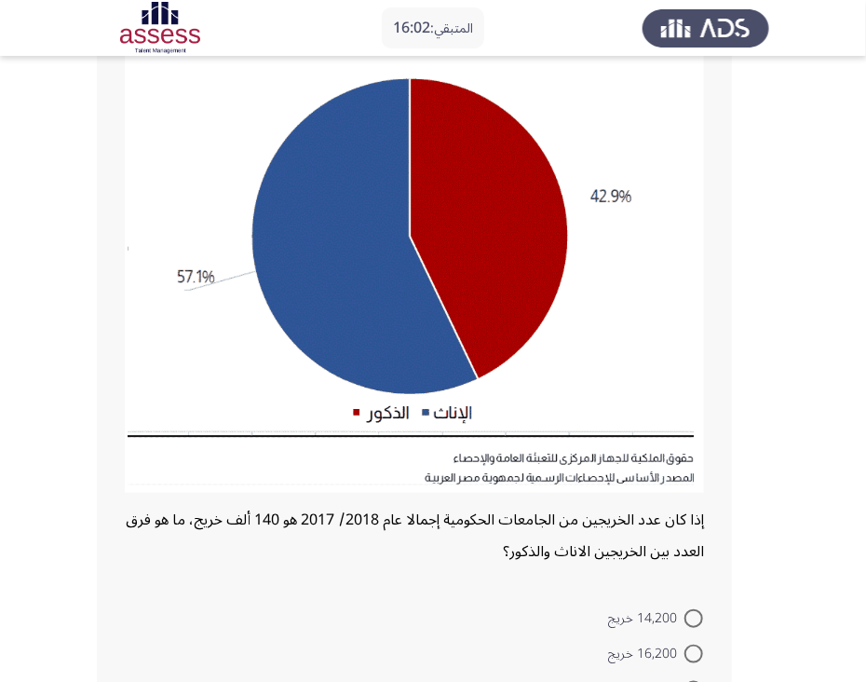
click at [553, 106] on img at bounding box center [414, 253] width 579 height 480
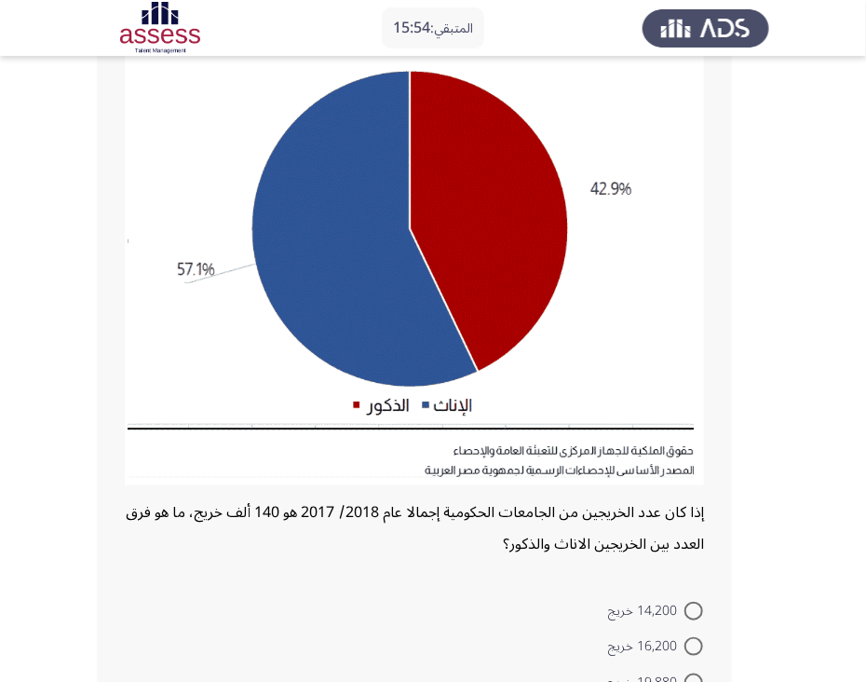
scroll to position [170, 0]
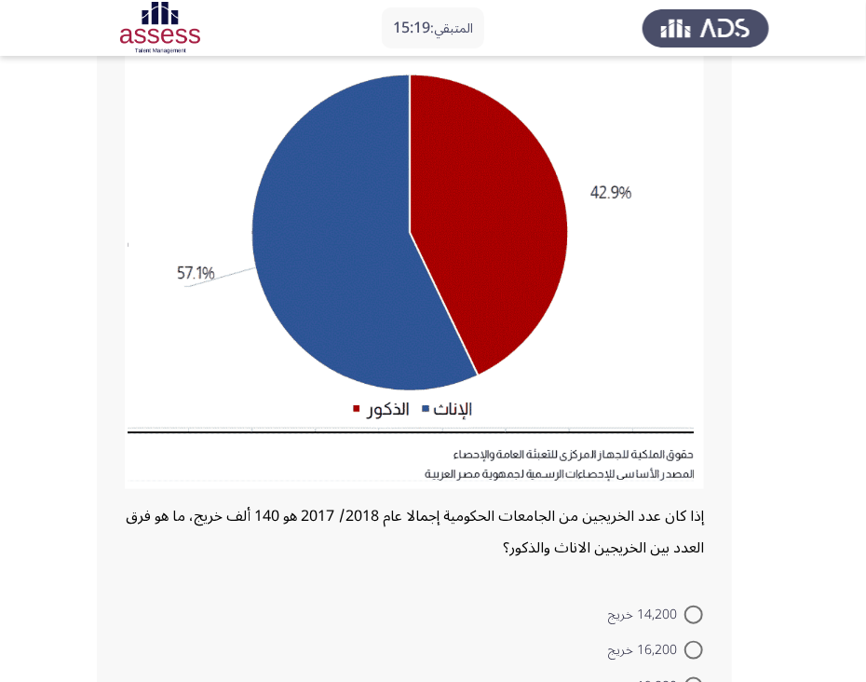
click at [620, 619] on span "14,200 خريج" at bounding box center [646, 615] width 76 height 22
click at [685, 619] on input "14,200 خريج" at bounding box center [694, 614] width 19 height 19
radio input "true"
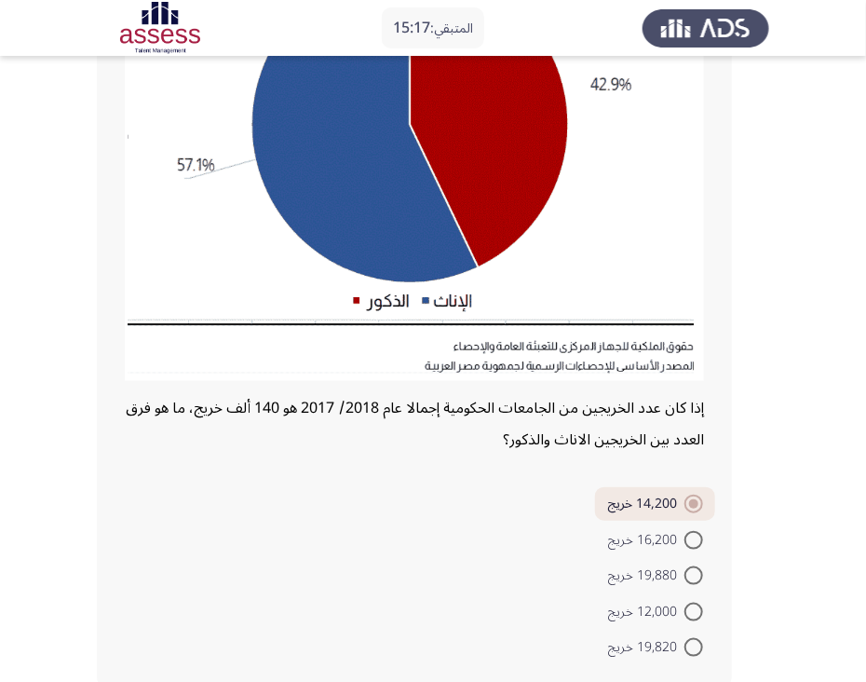
scroll to position [282, 0]
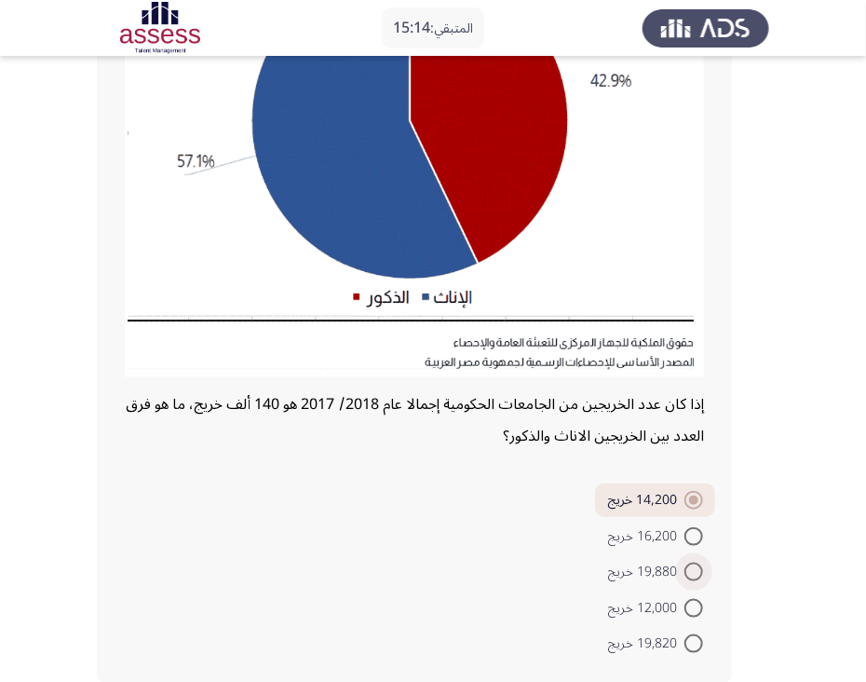
click at [690, 566] on span at bounding box center [694, 572] width 19 height 19
click at [690, 566] on input "19,880 خريج" at bounding box center [694, 572] width 19 height 19
radio input "true"
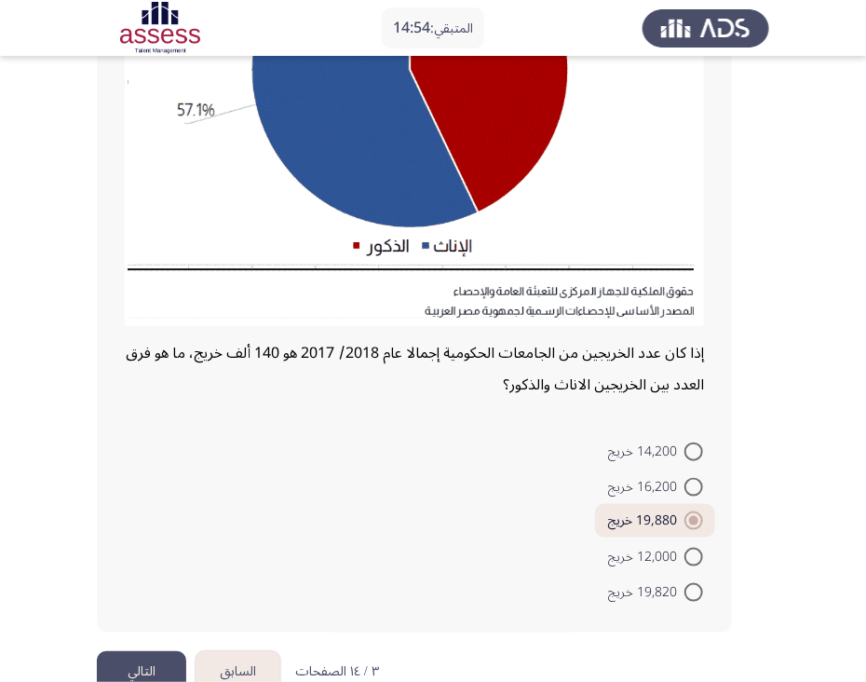
scroll to position [375, 0]
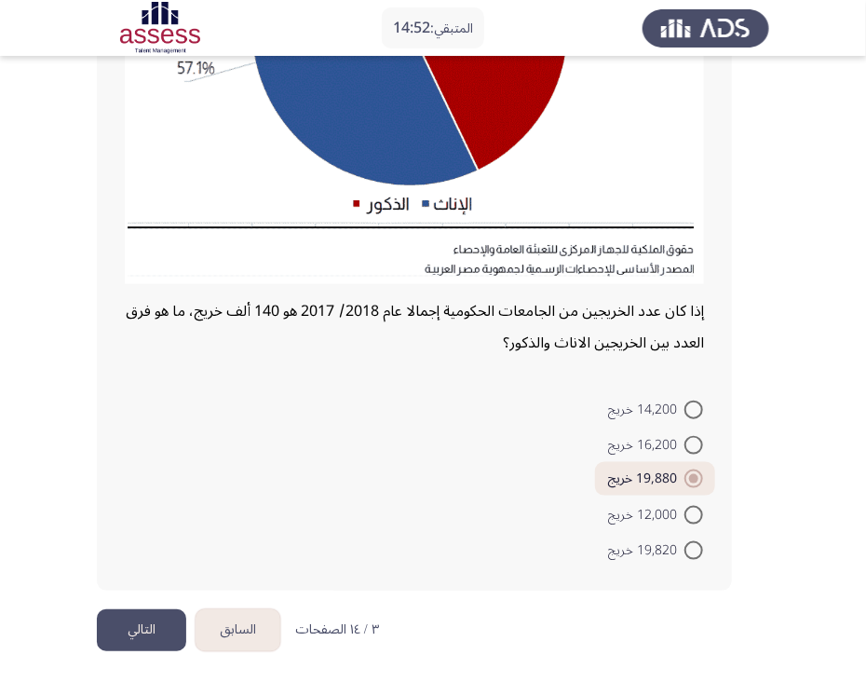
click at [131, 621] on button "التالي" at bounding box center [141, 630] width 89 height 42
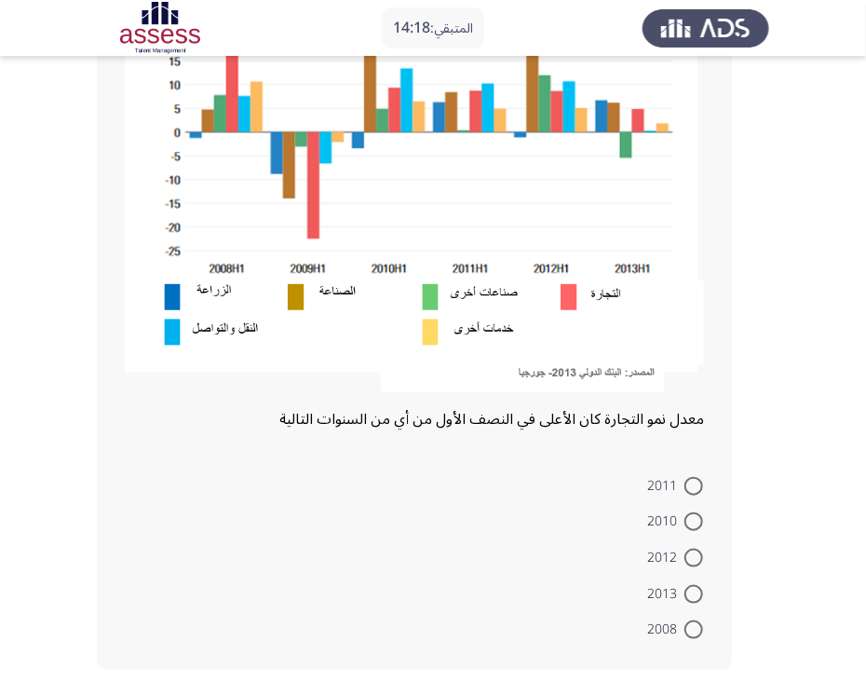
scroll to position [298, 0]
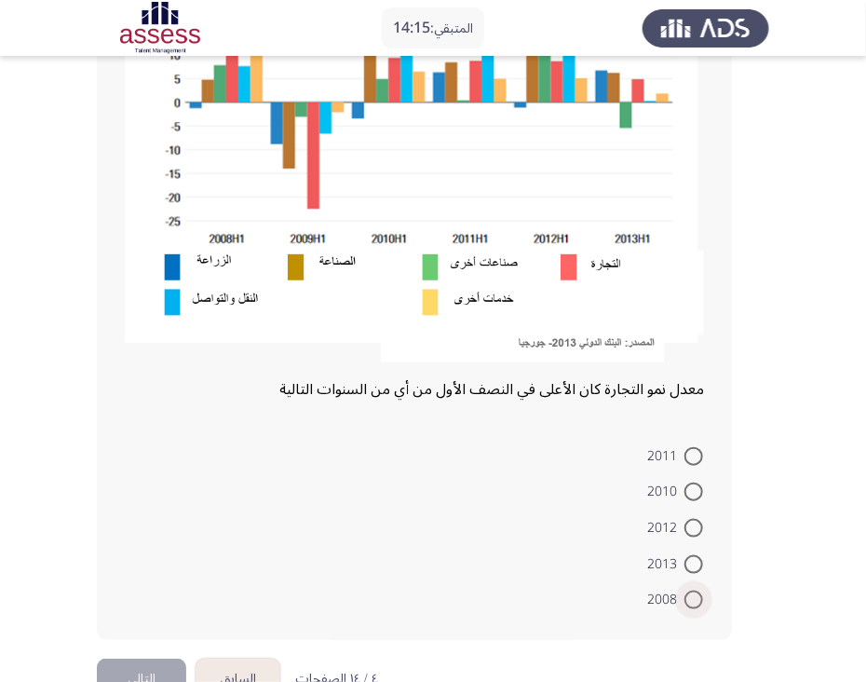
click at [697, 599] on span at bounding box center [694, 600] width 19 height 19
click at [697, 599] on input "2008" at bounding box center [694, 600] width 19 height 19
radio input "true"
click at [148, 659] on button "التالي" at bounding box center [141, 678] width 89 height 42
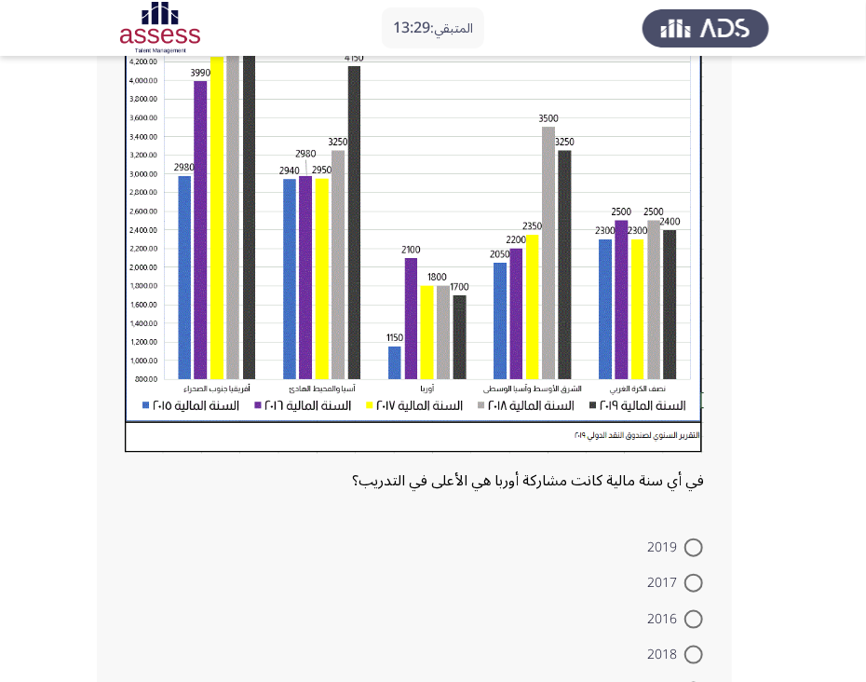
scroll to position [225, 0]
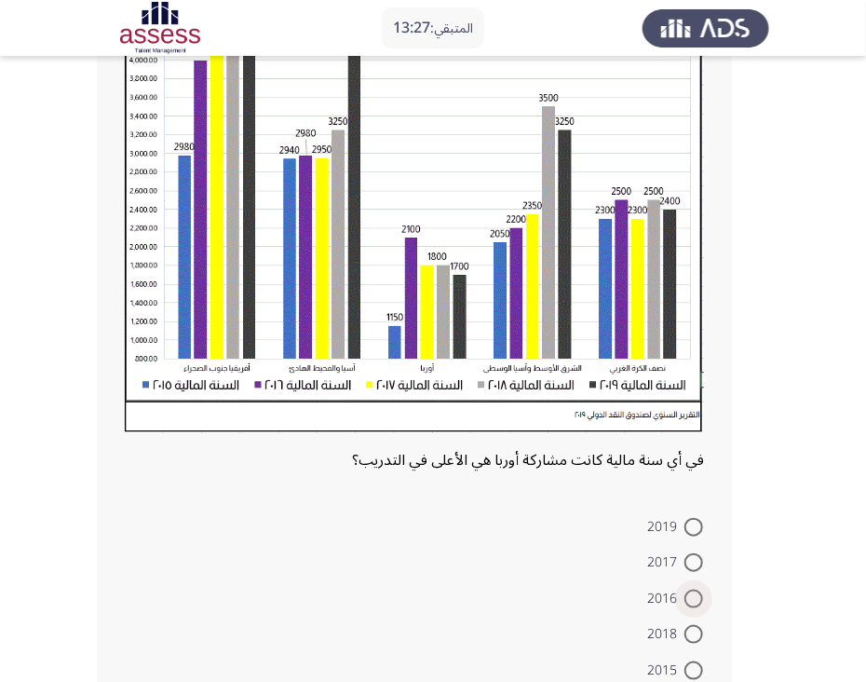
click at [697, 601] on span at bounding box center [694, 599] width 19 height 19
click at [697, 601] on input "2016" at bounding box center [694, 599] width 19 height 19
radio input "true"
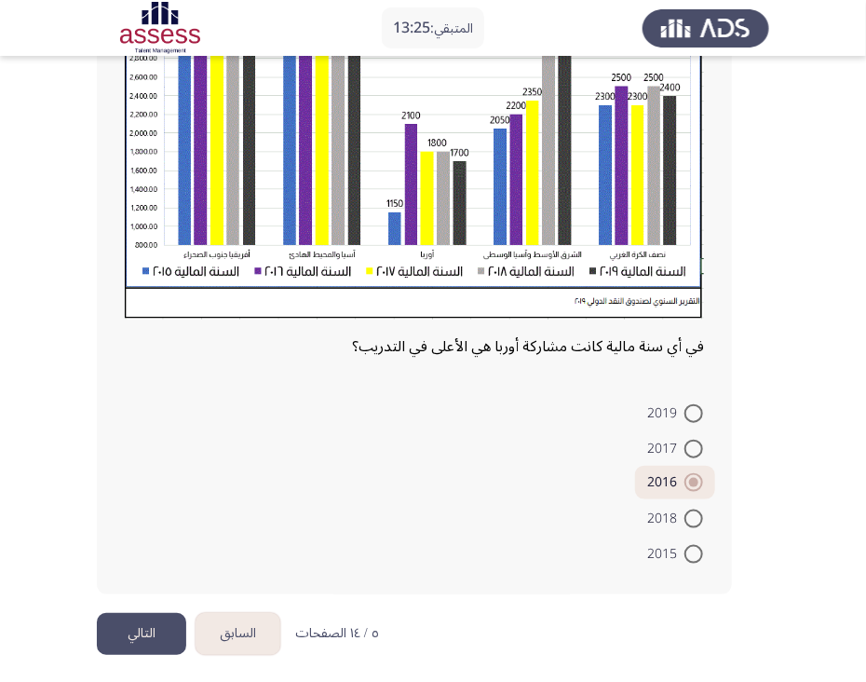
scroll to position [343, 0]
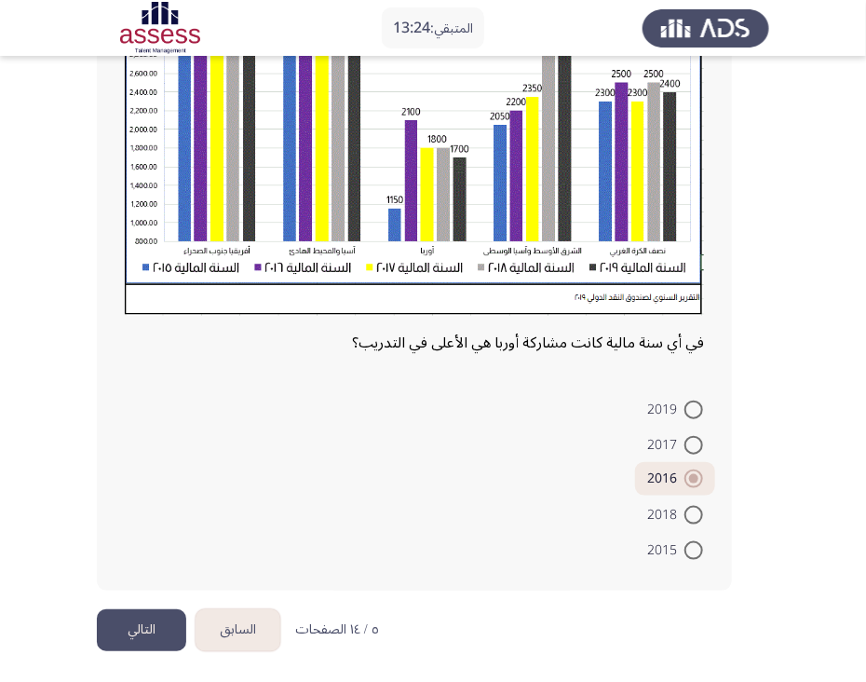
click at [129, 623] on button "التالي" at bounding box center [141, 630] width 89 height 42
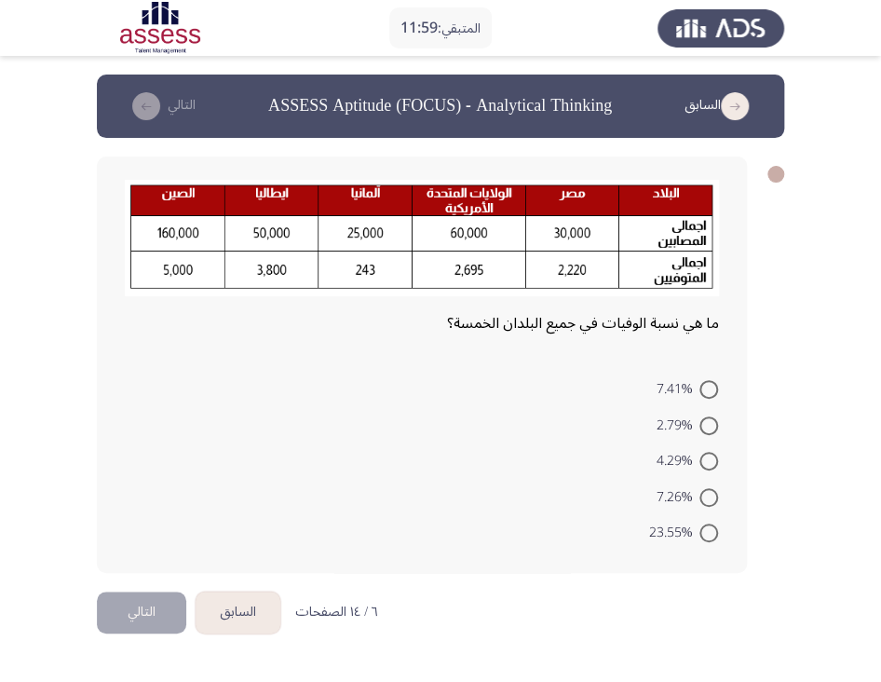
click at [619, 279] on img at bounding box center [422, 238] width 594 height 116
click at [550, 384] on form "7.41% 2.79% 4.29% 7.26% 23.55%" at bounding box center [422, 461] width 594 height 180
click at [702, 457] on span at bounding box center [709, 461] width 19 height 19
click at [702, 457] on input "4.29%" at bounding box center [709, 461] width 19 height 19
radio input "true"
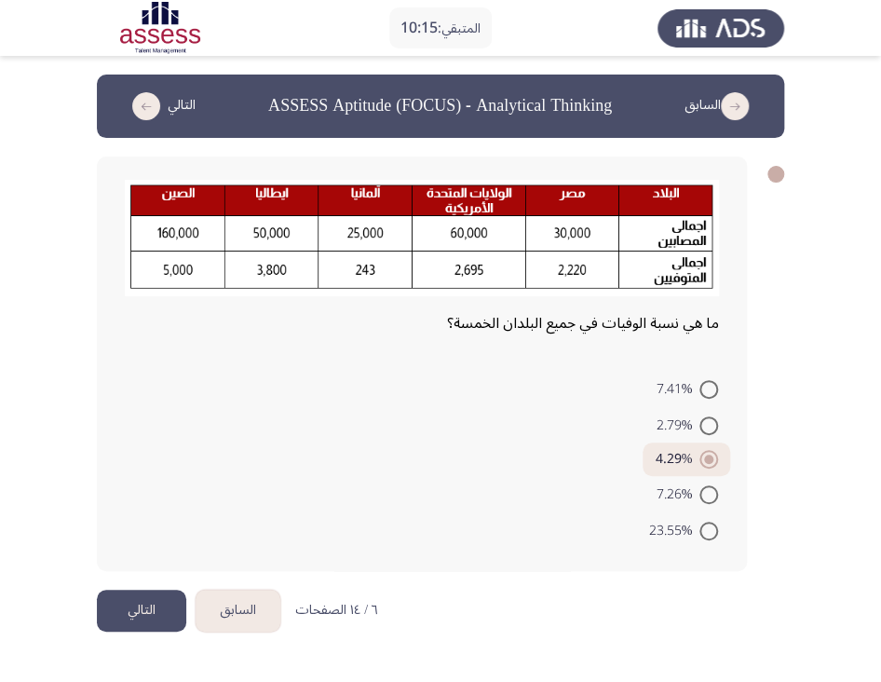
click at [153, 616] on button "التالي" at bounding box center [141, 611] width 89 height 42
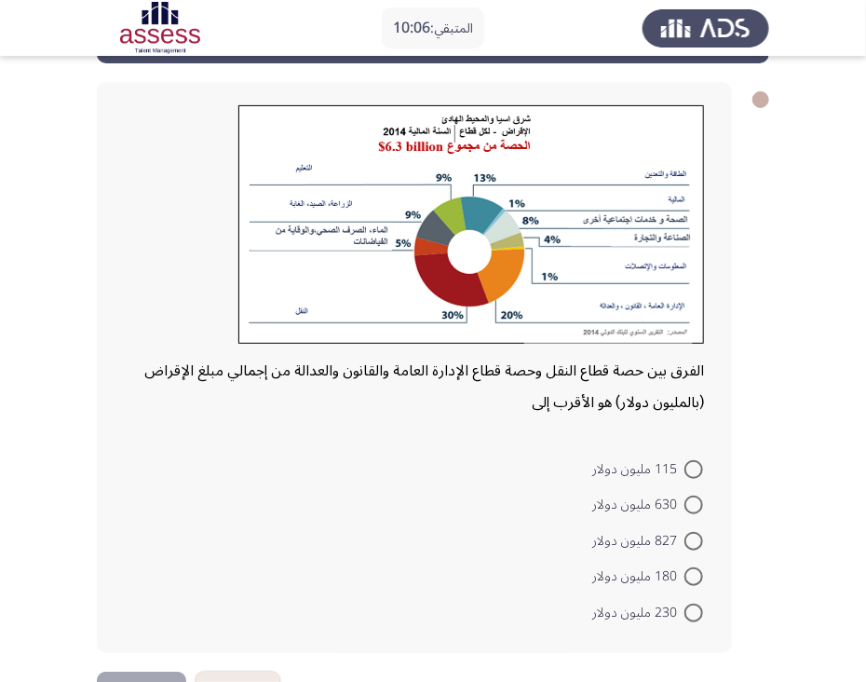
scroll to position [85, 0]
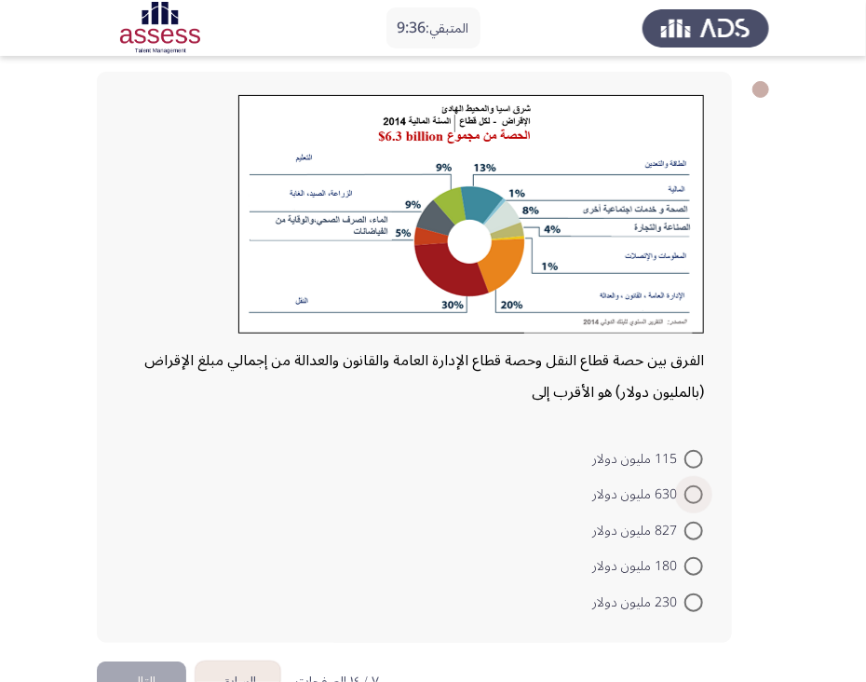
click at [698, 495] on span at bounding box center [694, 494] width 19 height 19
click at [698, 495] on input "630 مليون دولار" at bounding box center [694, 494] width 19 height 19
radio input "true"
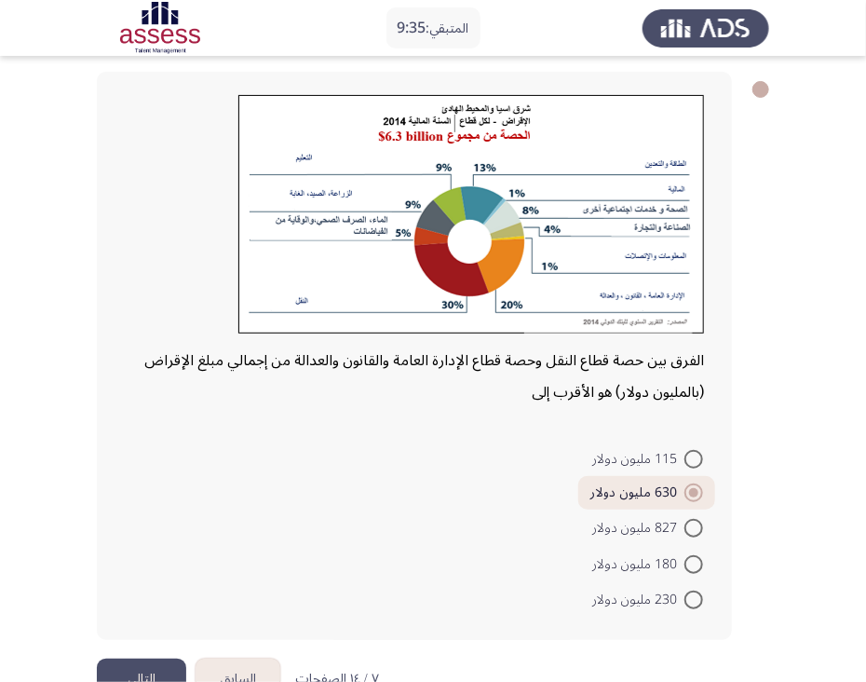
click at [150, 663] on button "التالي" at bounding box center [141, 680] width 89 height 42
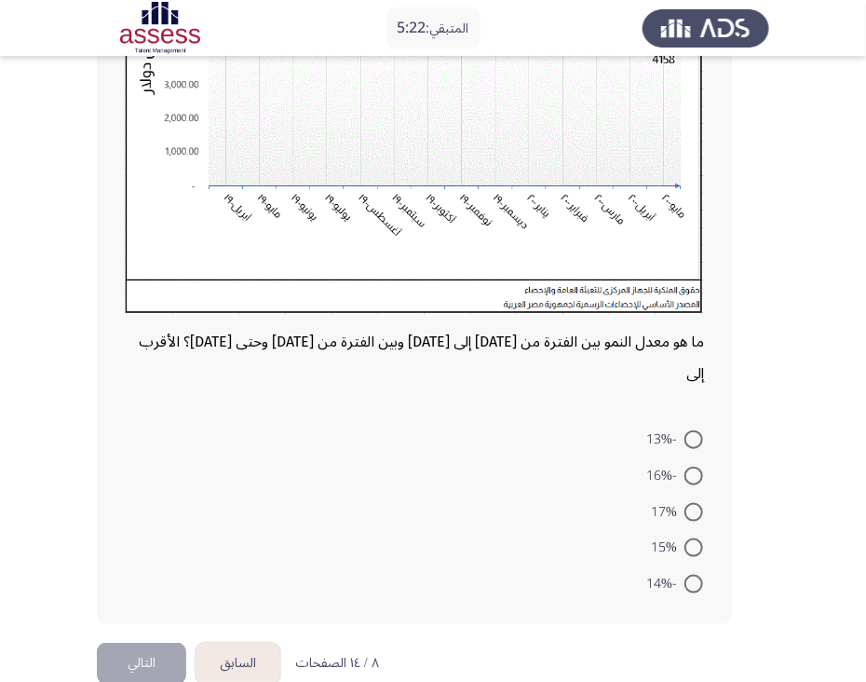
scroll to position [354, 0]
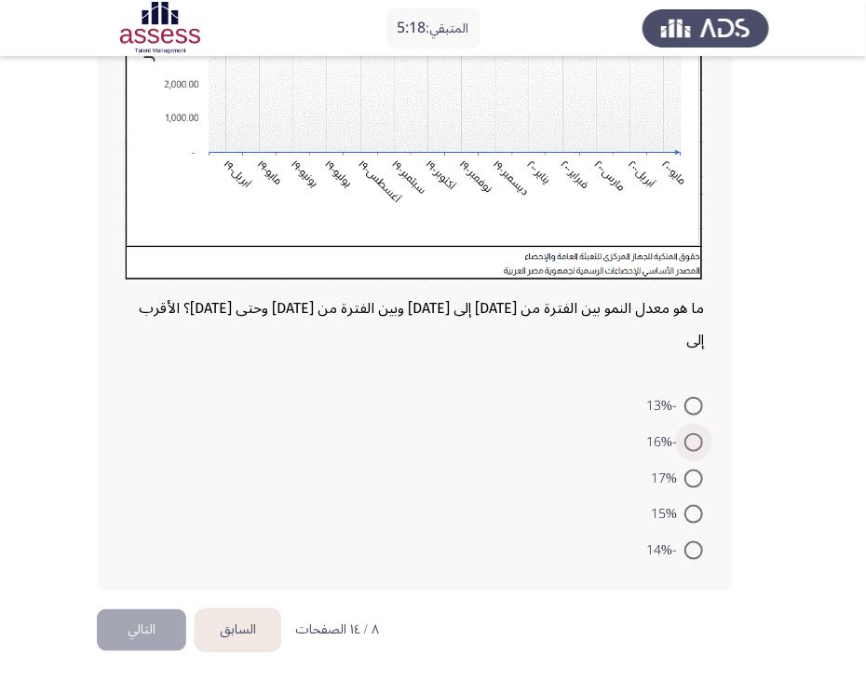
click at [689, 440] on span at bounding box center [694, 442] width 19 height 19
click at [689, 440] on input "-16%" at bounding box center [694, 442] width 19 height 19
radio input "true"
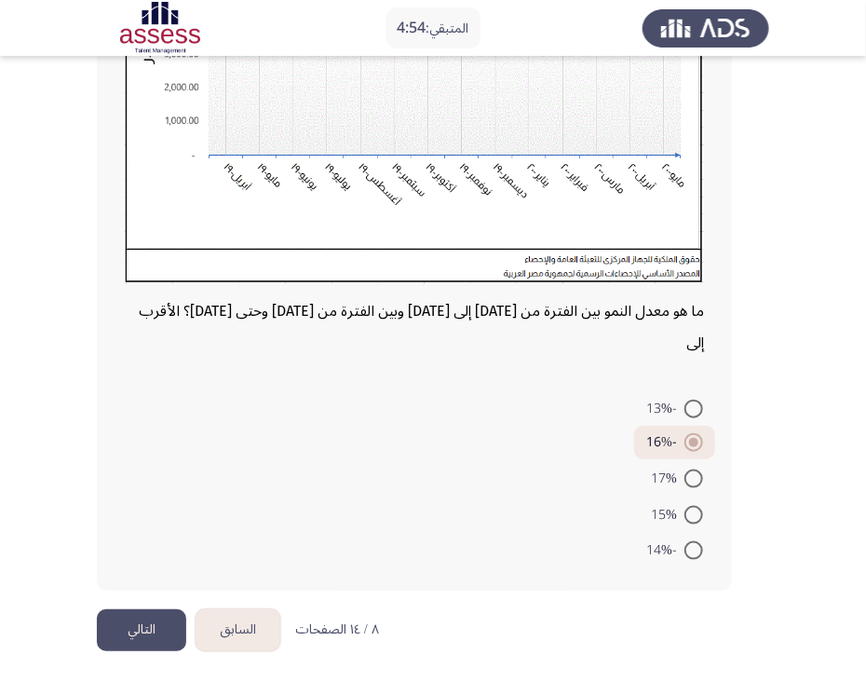
click at [128, 624] on button "التالي" at bounding box center [141, 630] width 89 height 42
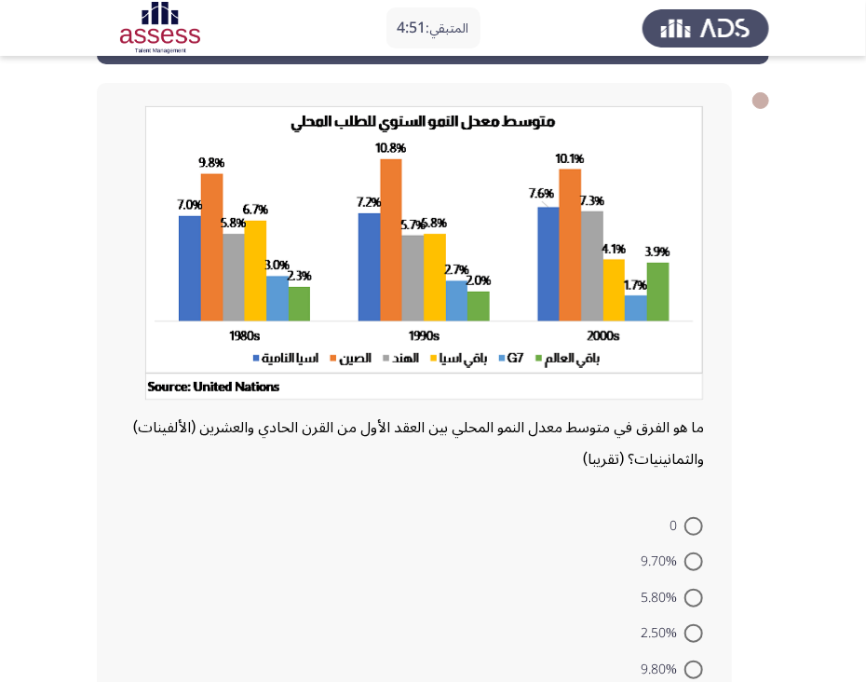
scroll to position [75, 0]
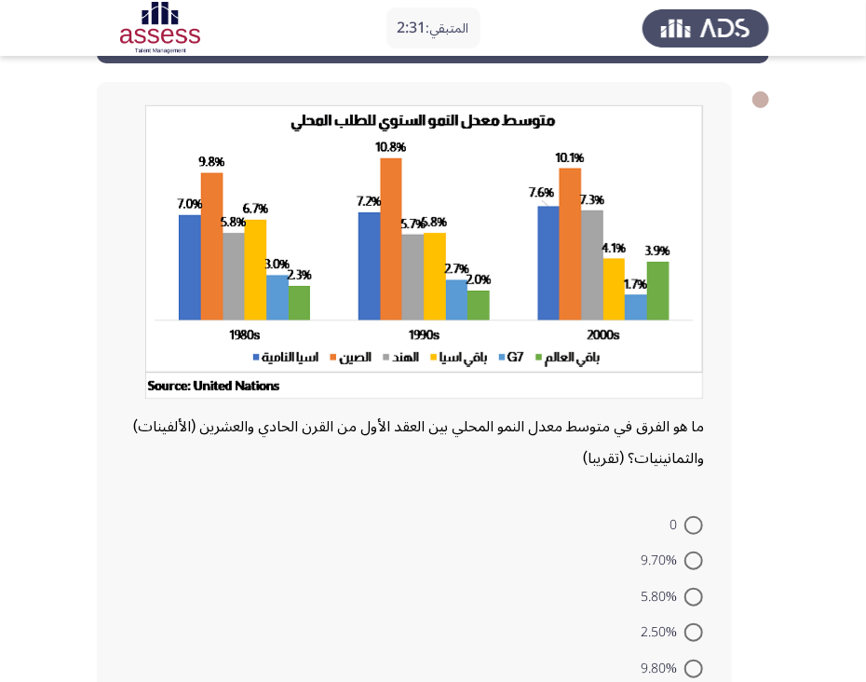
click at [688, 521] on span at bounding box center [694, 525] width 19 height 19
click at [688, 521] on input "0" at bounding box center [694, 525] width 19 height 19
radio input "true"
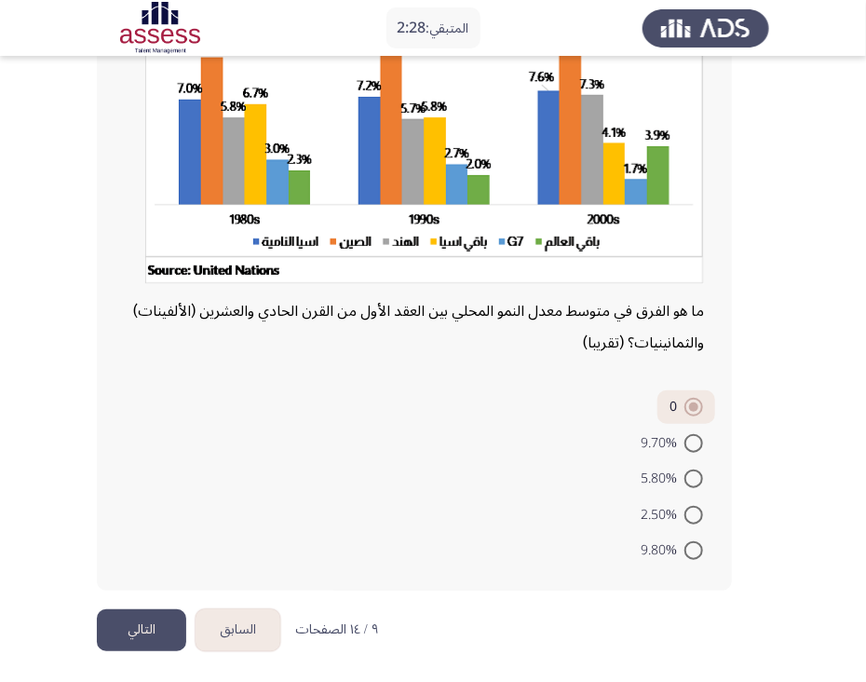
click at [136, 619] on button "التالي" at bounding box center [141, 630] width 89 height 42
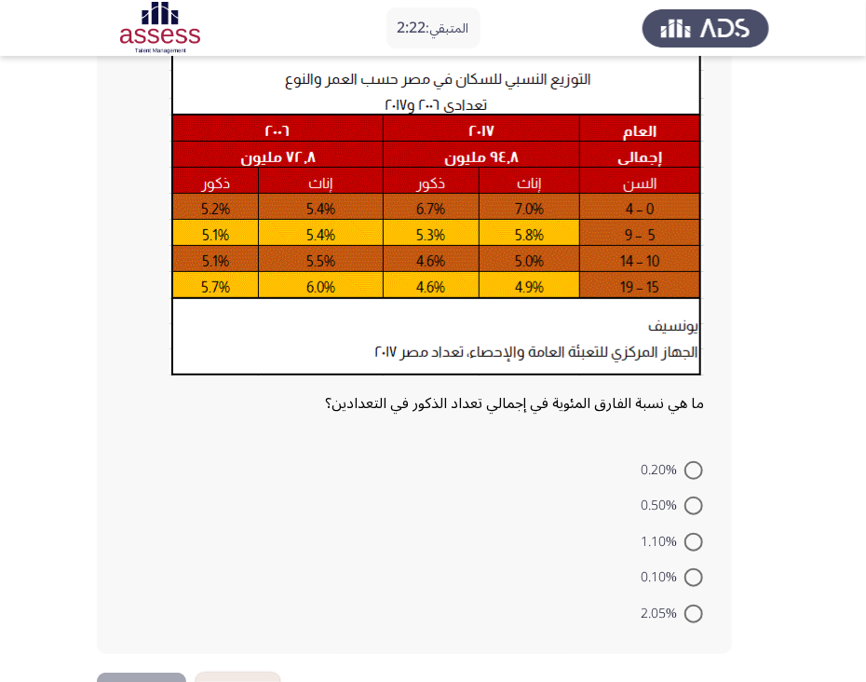
scroll to position [132, 0]
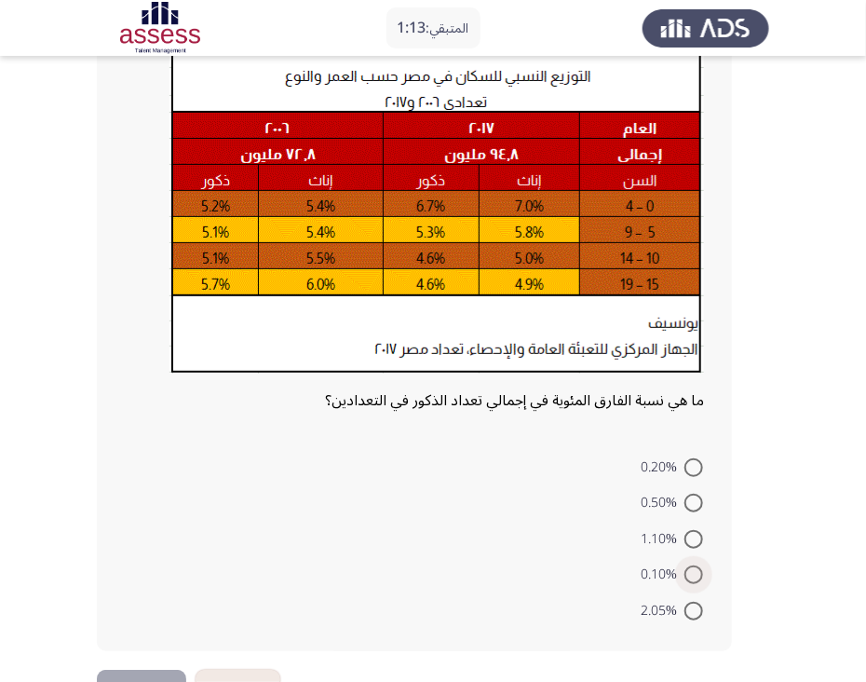
click at [694, 573] on span at bounding box center [694, 574] width 19 height 19
click at [694, 573] on input "0.10%" at bounding box center [694, 574] width 19 height 19
radio input "true"
click at [153, 670] on button "التالي" at bounding box center [141, 688] width 89 height 42
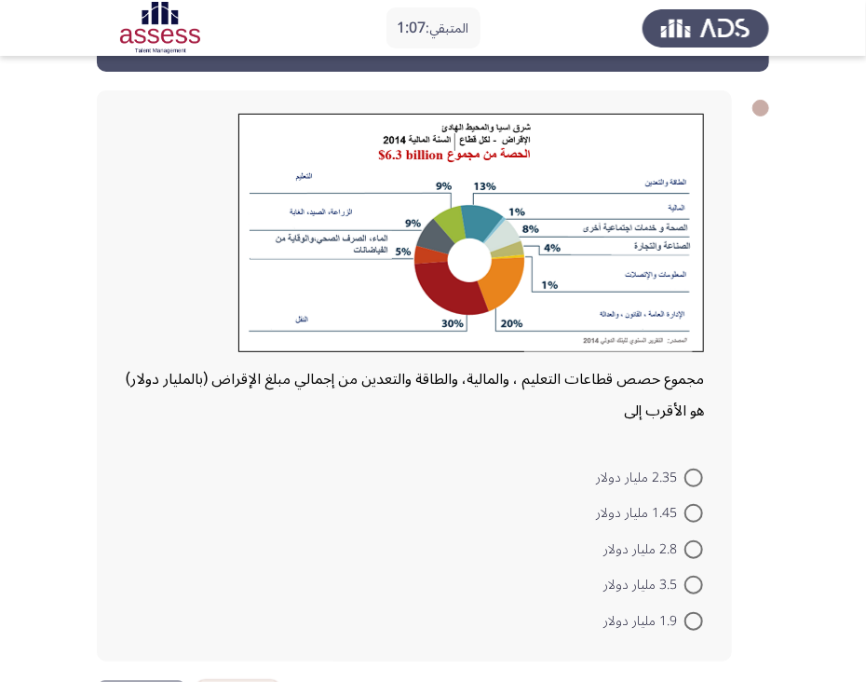
scroll to position [67, 0]
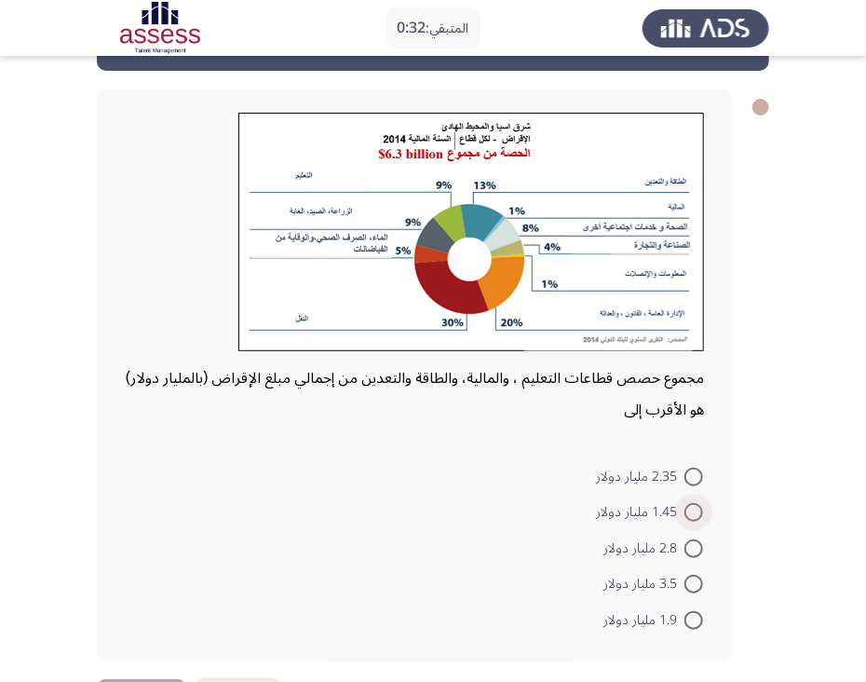
click at [693, 510] on span at bounding box center [694, 512] width 19 height 19
click at [693, 510] on input "1.45 مليار دولار" at bounding box center [694, 512] width 19 height 19
radio input "true"
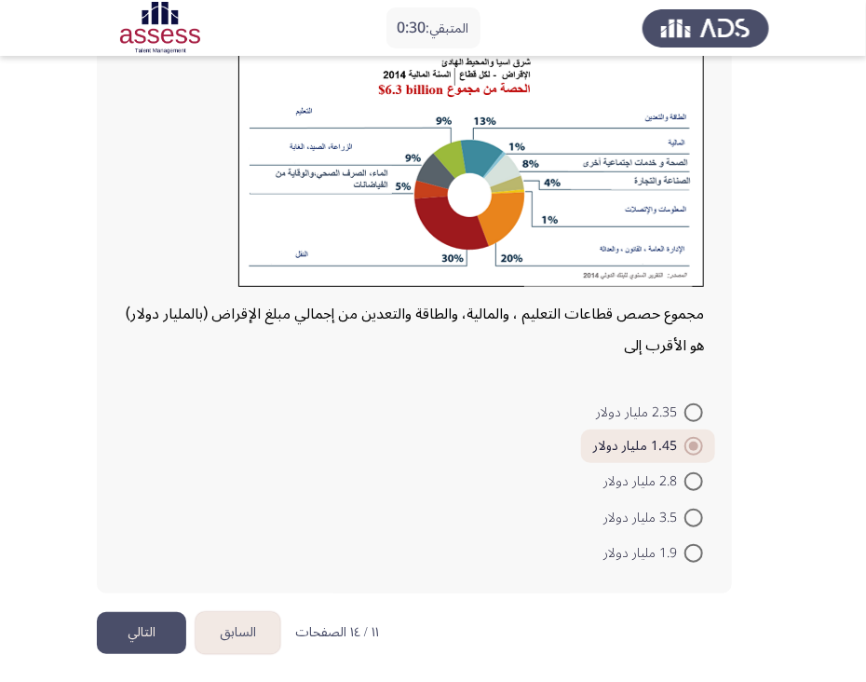
scroll to position [134, 0]
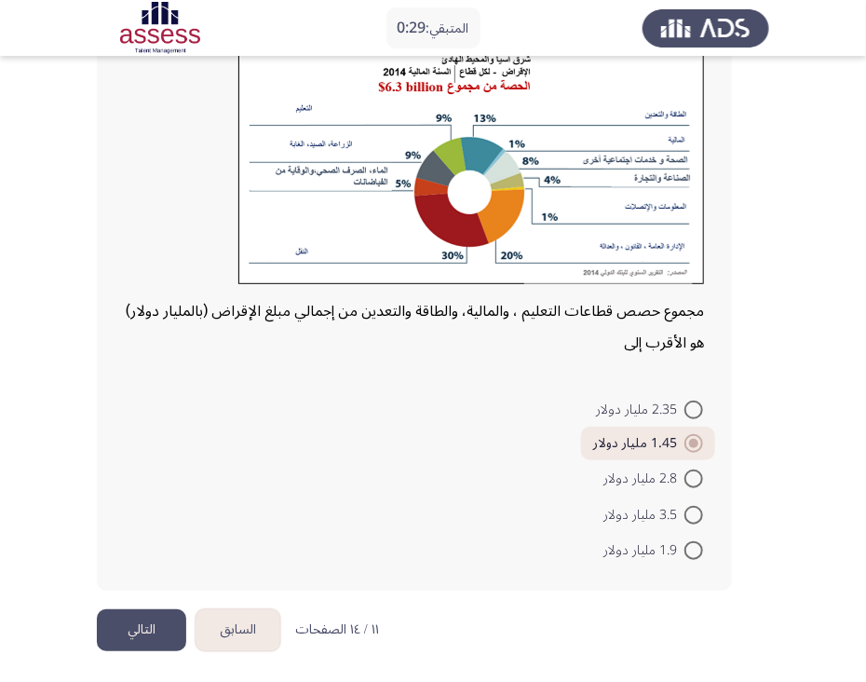
click at [138, 621] on button "التالي" at bounding box center [141, 630] width 89 height 42
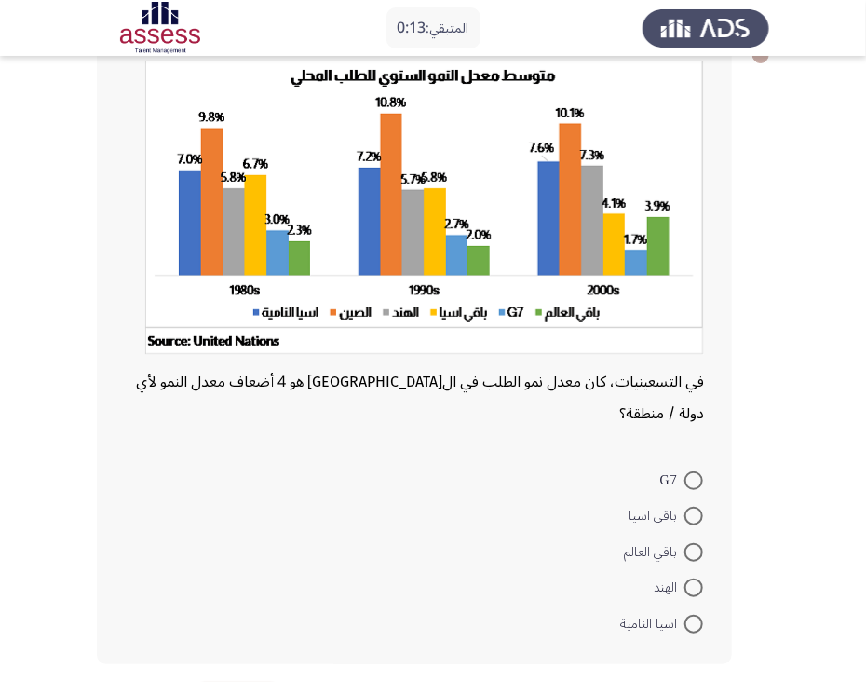
scroll to position [132, 0]
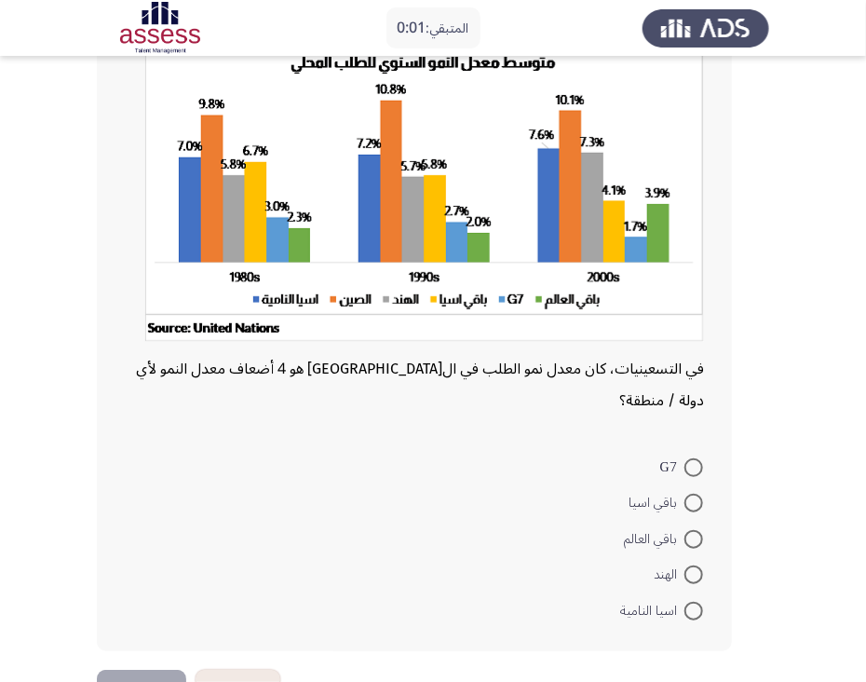
click at [690, 458] on span at bounding box center [694, 467] width 19 height 19
click at [690, 458] on input "G7" at bounding box center [694, 467] width 19 height 19
radio input "true"
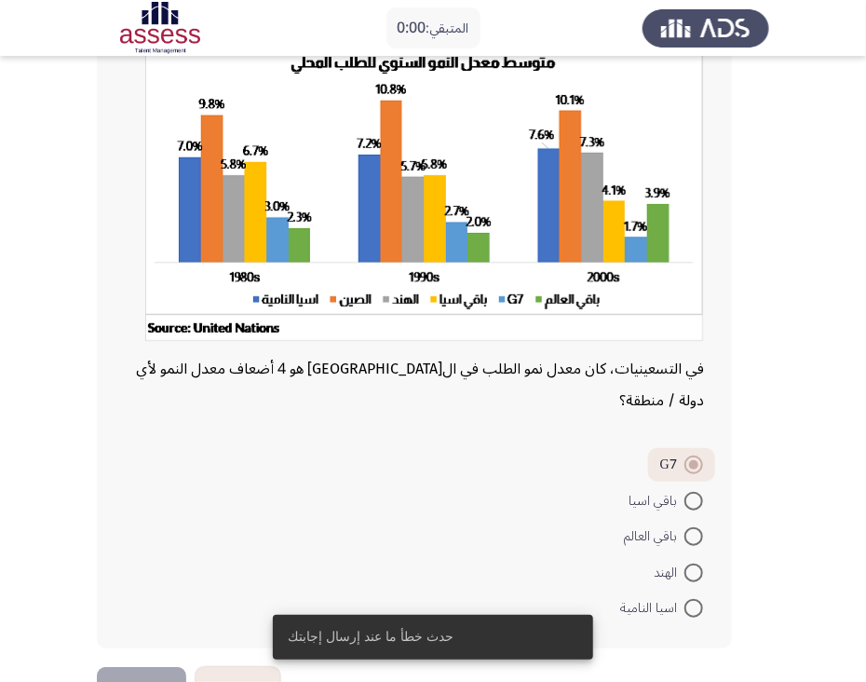
click at [128, 667] on button "التالي" at bounding box center [141, 688] width 89 height 42
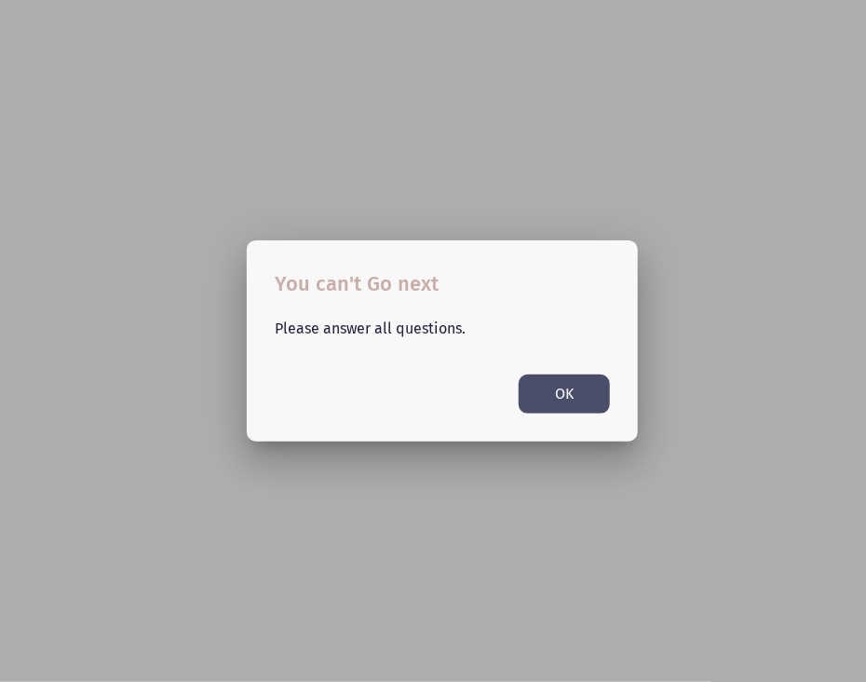
scroll to position [0, 0]
click at [128, 655] on div at bounding box center [433, 341] width 866 height 682
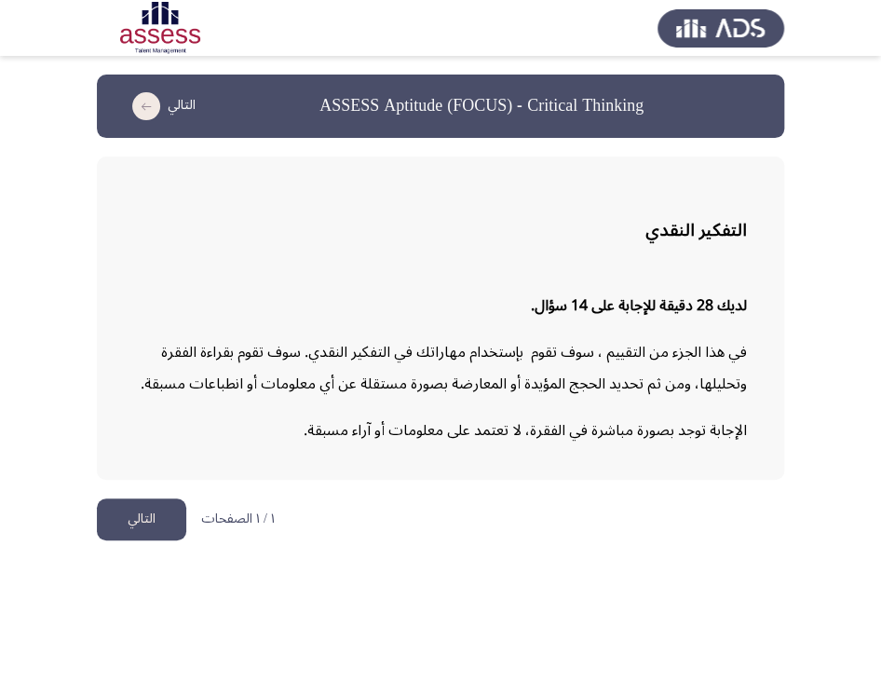
click at [141, 521] on button "التالي" at bounding box center [141, 519] width 89 height 42
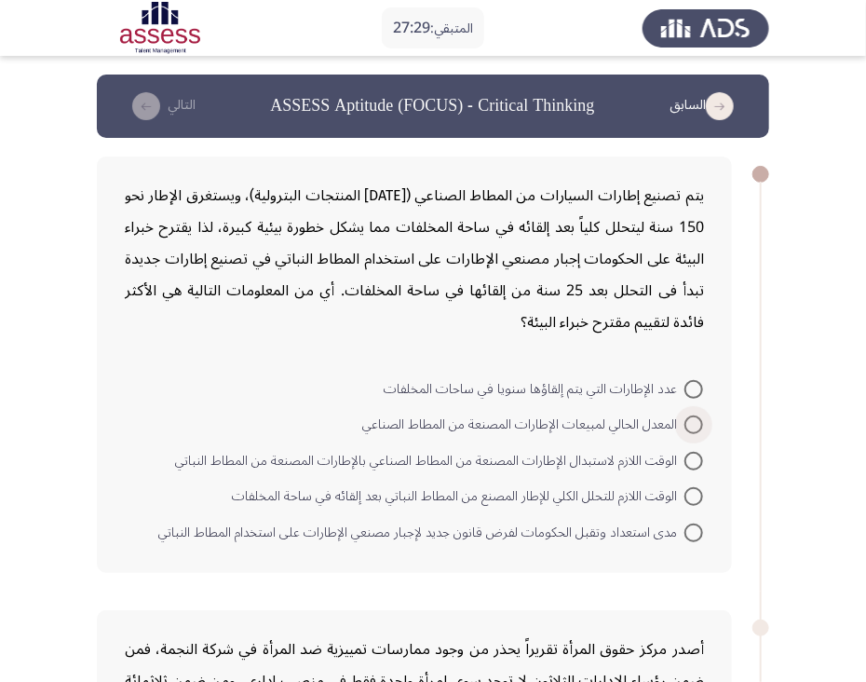
click at [693, 419] on span at bounding box center [694, 424] width 19 height 19
click at [693, 419] on input "المعدل الحالي لمبيعات الإطارات المصنعة من المطاط الصناعي" at bounding box center [694, 424] width 19 height 19
radio input "true"
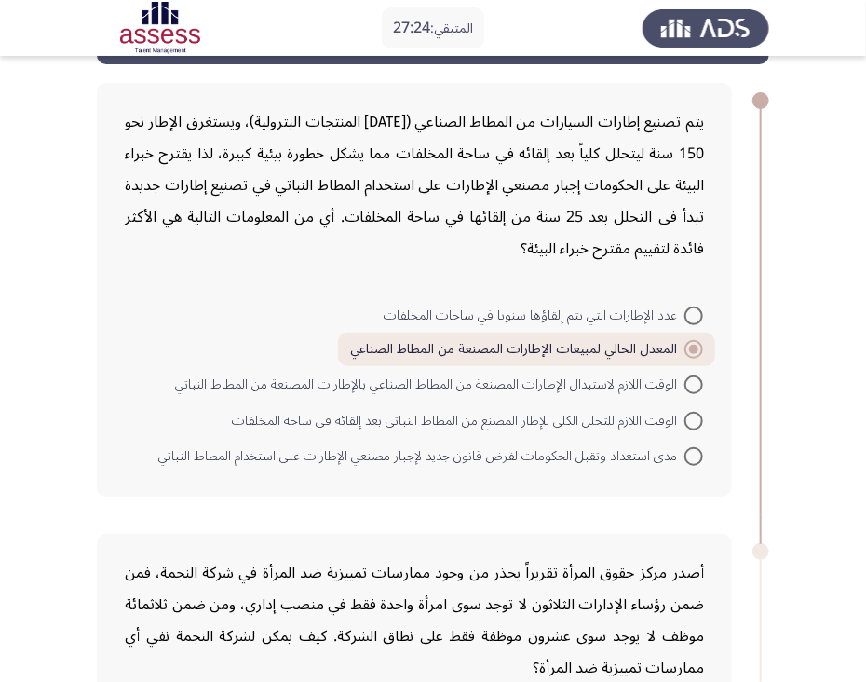
scroll to position [75, 0]
click at [687, 415] on span at bounding box center [694, 420] width 19 height 19
click at [687, 415] on input "الوقت اللازم للتحلل الكلي للإطار المصنع من المطاط النباتي بعد إلقائه في ساحة ال…" at bounding box center [694, 420] width 19 height 19
radio input "true"
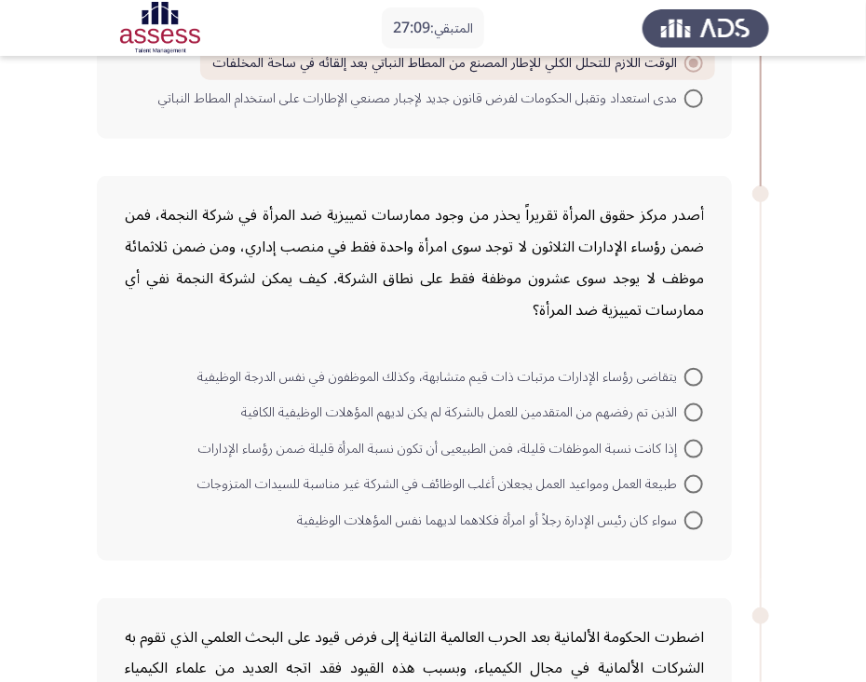
scroll to position [434, 0]
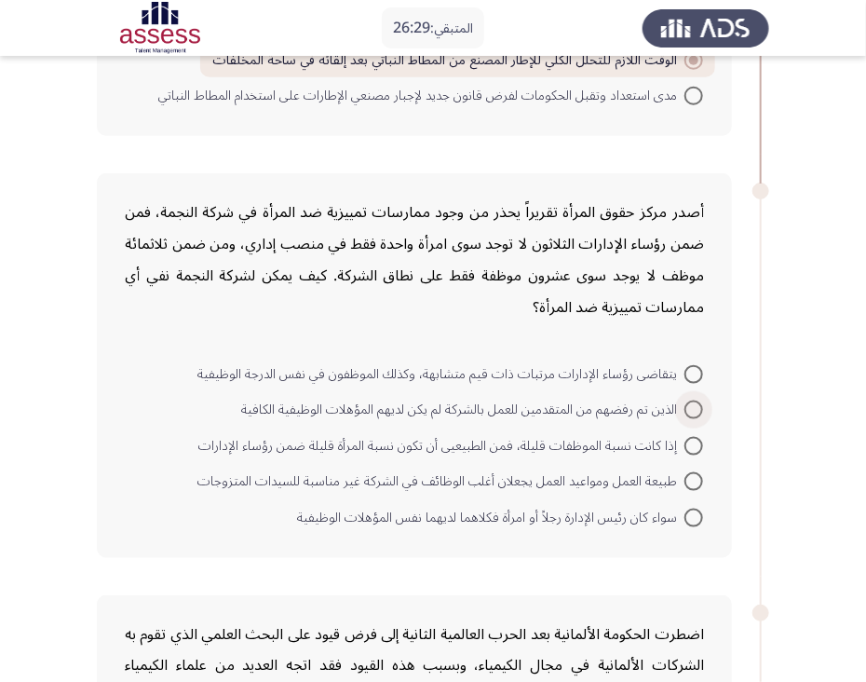
click at [694, 406] on span at bounding box center [694, 410] width 19 height 19
click at [694, 406] on input "الذين تم رفضهم من المتقدمين للعمل بالشركة لم يكن لديهم المؤهلات الوظيفية الكافية" at bounding box center [694, 410] width 19 height 19
radio input "true"
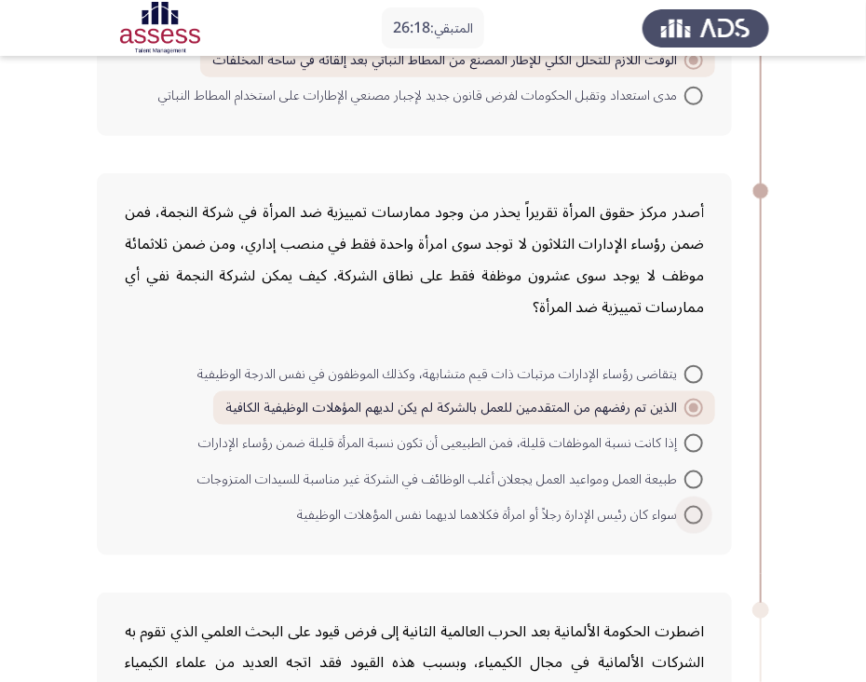
click at [700, 510] on span at bounding box center [694, 515] width 19 height 19
click at [700, 510] on input "سواء كان رئيس الإدارة رجلاً أو امرأة فكلاهما لديهما نفس المؤهلات الوظيفية" at bounding box center [694, 515] width 19 height 19
radio input "true"
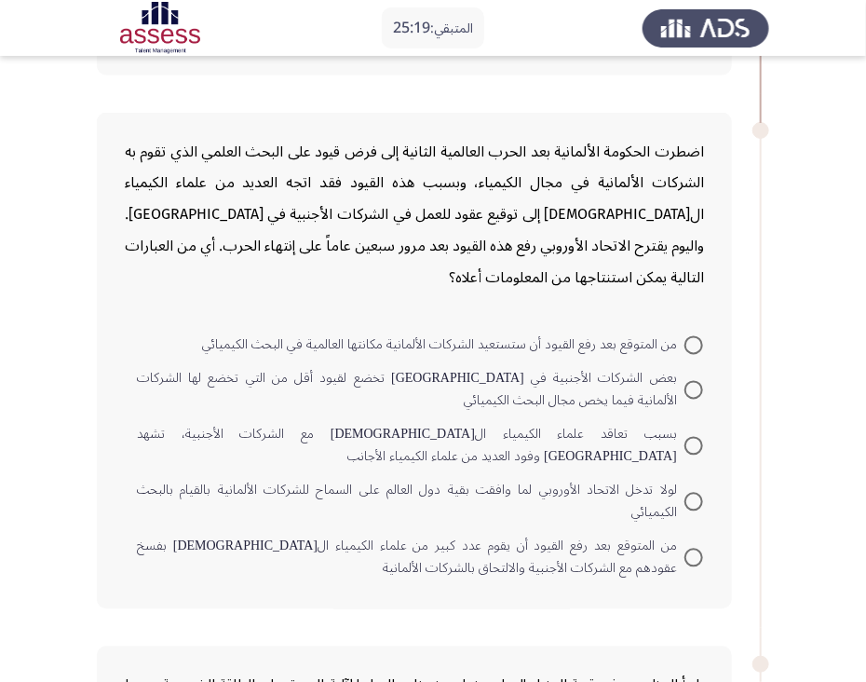
scroll to position [918, 0]
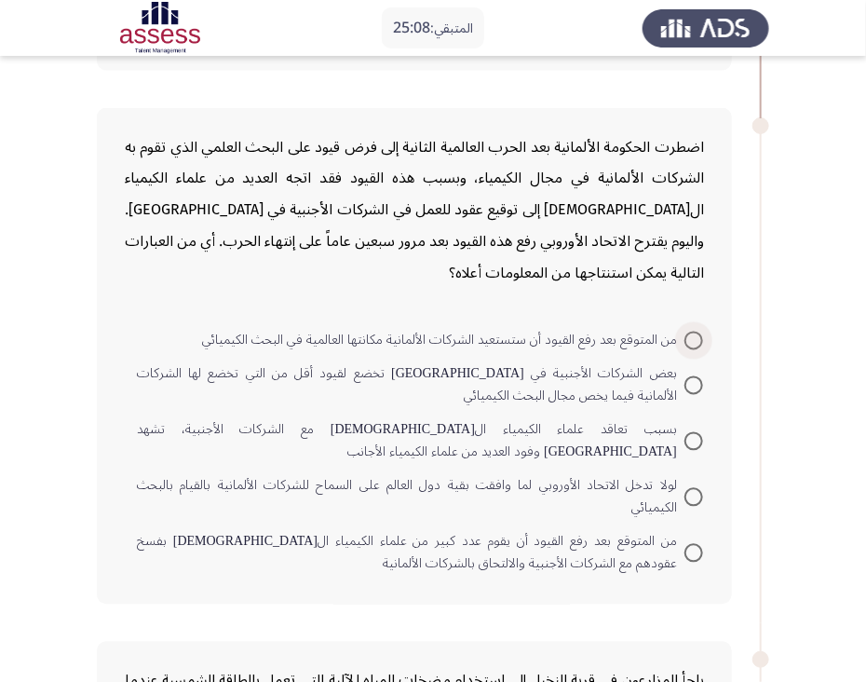
click at [689, 334] on span at bounding box center [694, 341] width 19 height 19
click at [689, 334] on input "من المتوقع بعد رفع القيود أن ستستعيد الشركات الألمانية مكانتها العالمية في البح…" at bounding box center [694, 341] width 19 height 19
radio input "true"
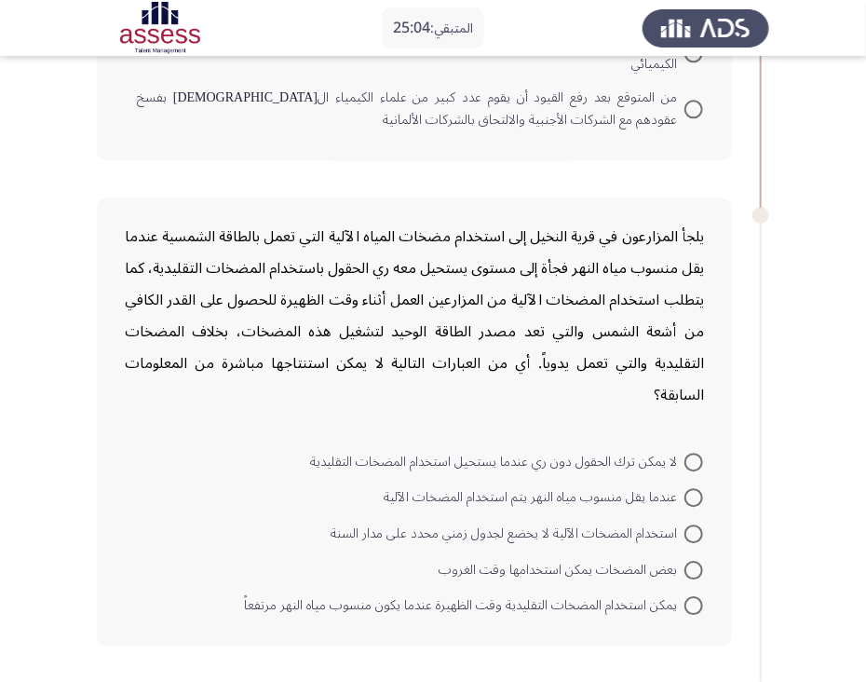
scroll to position [1366, 0]
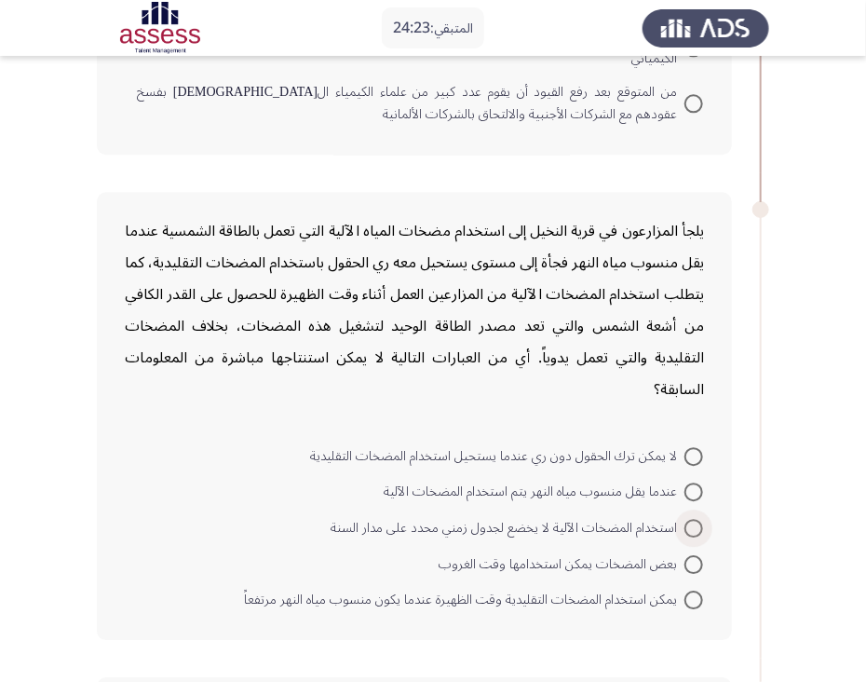
click at [695, 519] on span at bounding box center [694, 528] width 19 height 19
click at [695, 519] on input "استخدام المضخات الآلية لا يخضع لجدول زمني محدد على مدار السنة" at bounding box center [694, 528] width 19 height 19
radio input "true"
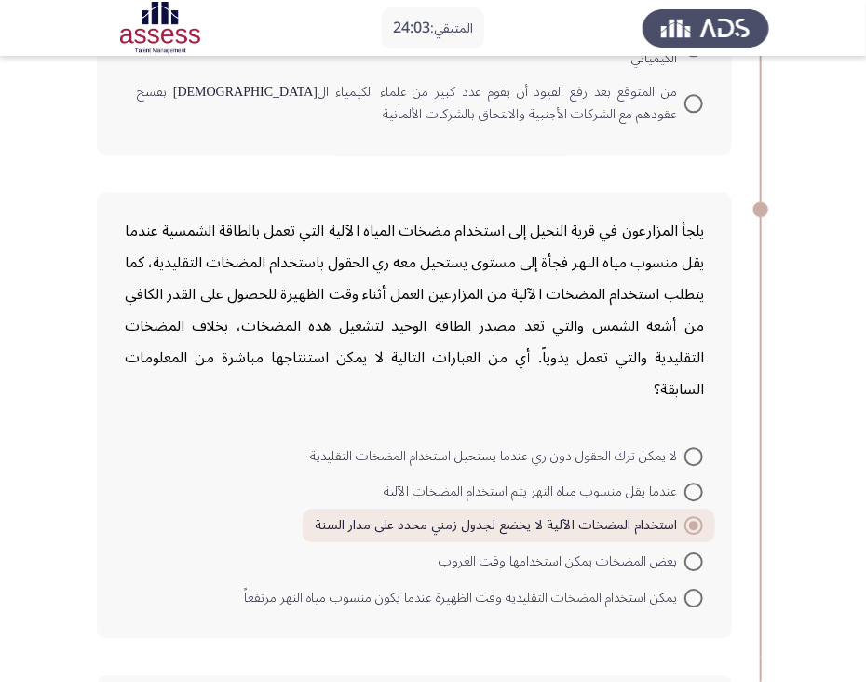
click at [693, 552] on span at bounding box center [694, 561] width 19 height 19
click at [693, 552] on input "بعض المضخات يمكن استخدامها وقت الغروب" at bounding box center [694, 561] width 19 height 19
radio input "true"
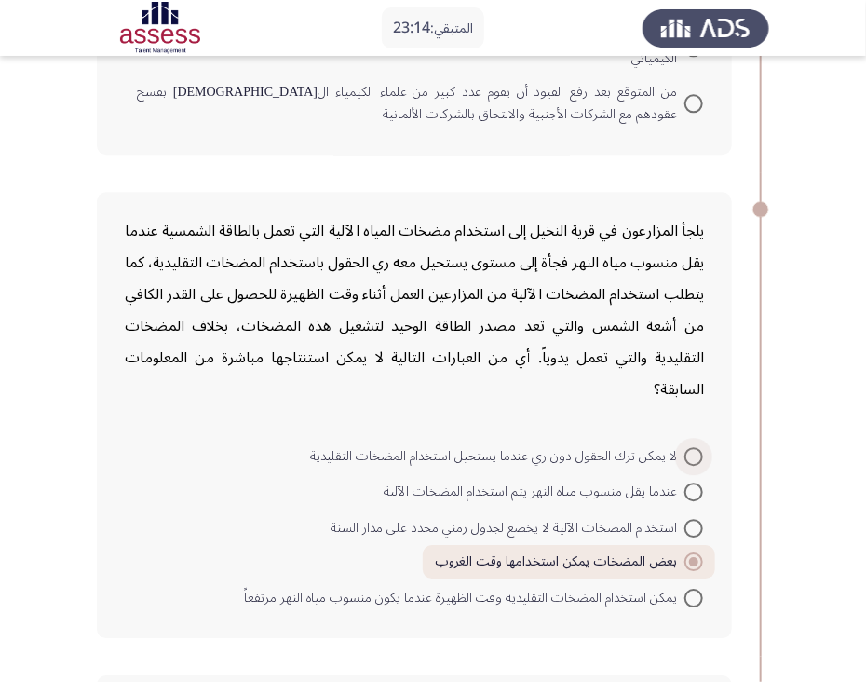
click at [695, 447] on span at bounding box center [694, 456] width 19 height 19
click at [695, 447] on input "لا يمكن ترك الحقول دون ري عندما يستحيل استخدام المضخات التقليدية" at bounding box center [694, 456] width 19 height 19
radio input "true"
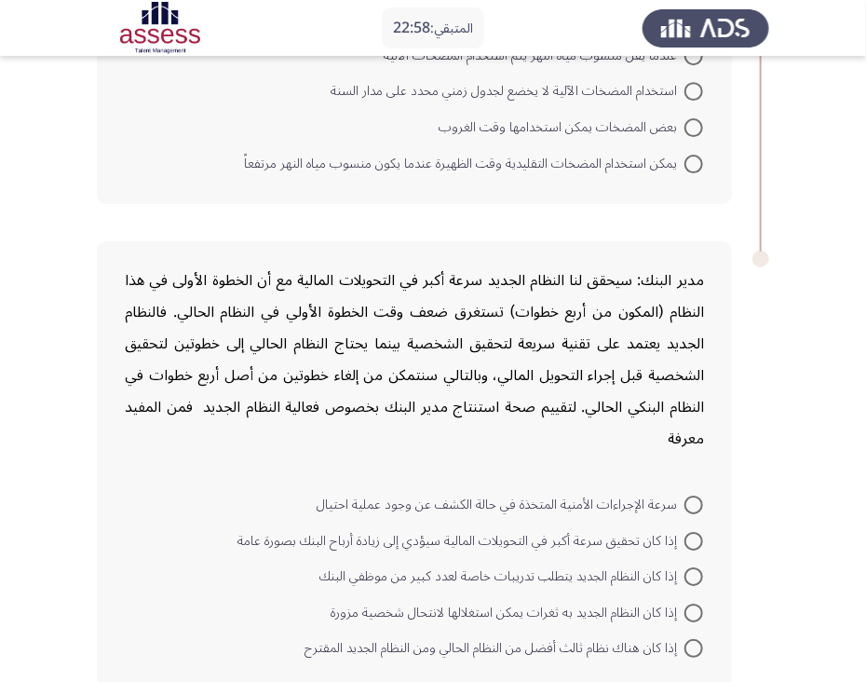
scroll to position [1837, 0]
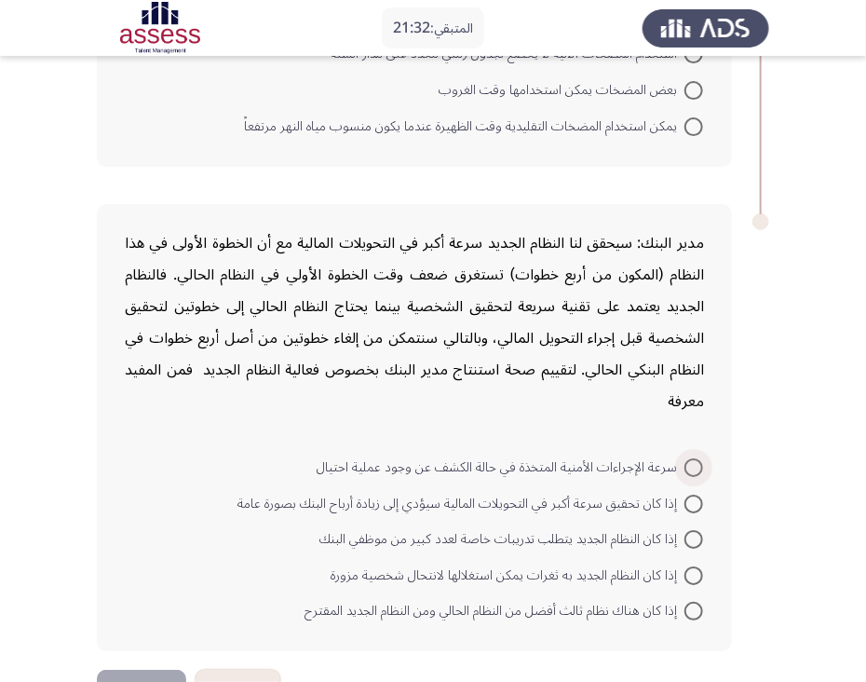
click at [696, 458] on span at bounding box center [694, 467] width 19 height 19
click at [696, 458] on input "سرعة الإجراءات الأمنية المتخذة في حالة الكشف عن وجود عملية احتيال" at bounding box center [694, 467] width 19 height 19
radio input "true"
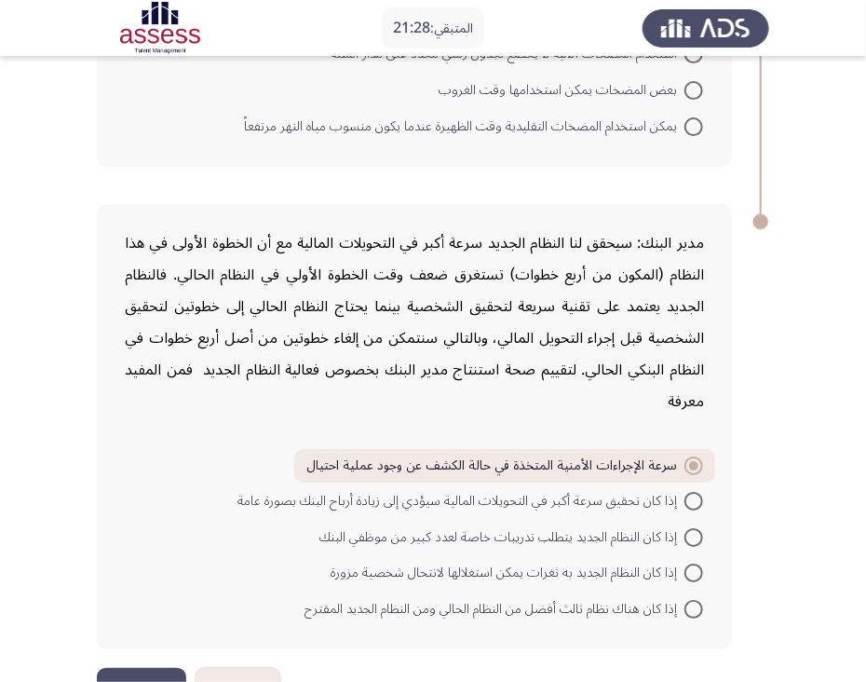
click at [123, 668] on button "التالي" at bounding box center [141, 689] width 89 height 42
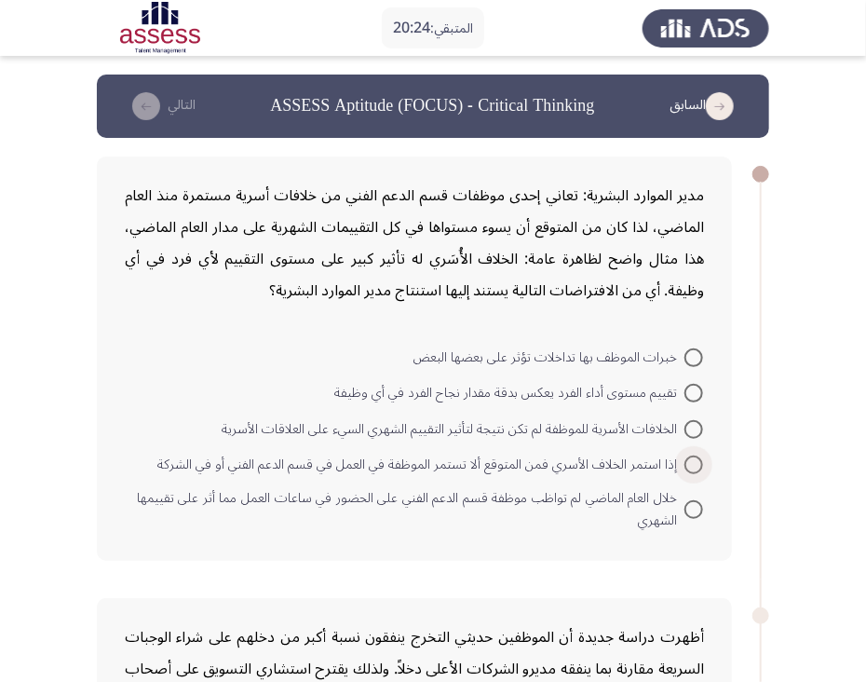
click at [688, 461] on span at bounding box center [694, 464] width 19 height 19
click at [688, 461] on input "إذا استمر الخلاف الأسري فمن المتوقع ألا تستمر الموظفة في العمل في قسم الدعم الف…" at bounding box center [694, 464] width 19 height 19
radio input "true"
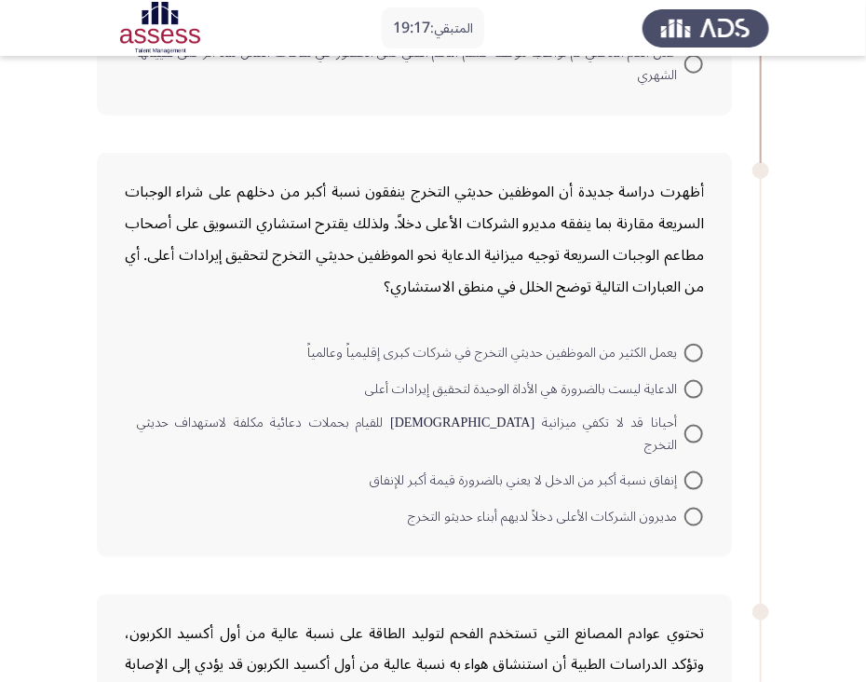
scroll to position [447, 0]
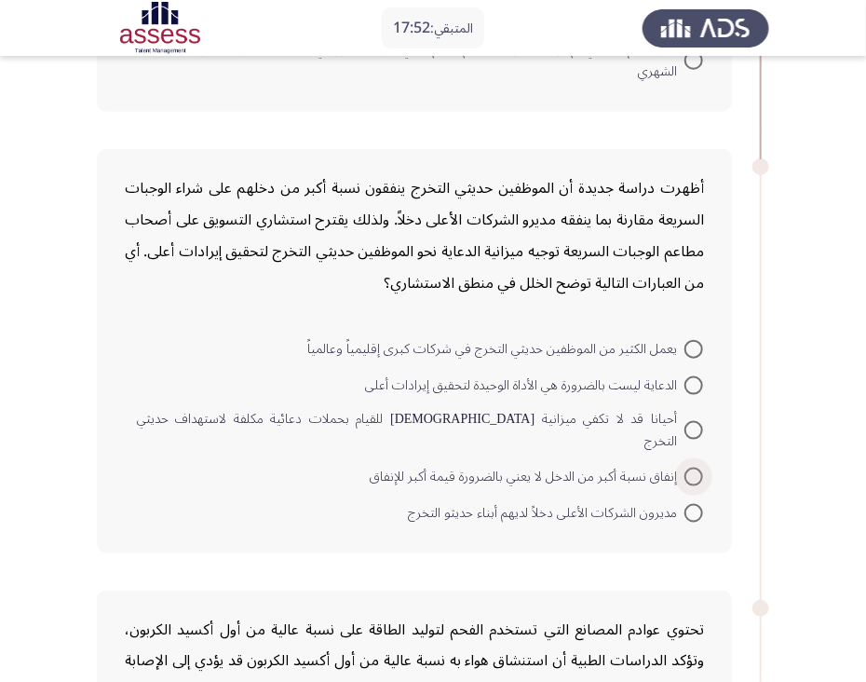
click at [689, 468] on span at bounding box center [694, 477] width 19 height 19
click at [689, 468] on input "إنفاق نسبة أكبر من الدخل لا يعني بالضرورة قيمة أكبر للإنفاق" at bounding box center [694, 477] width 19 height 19
radio input "true"
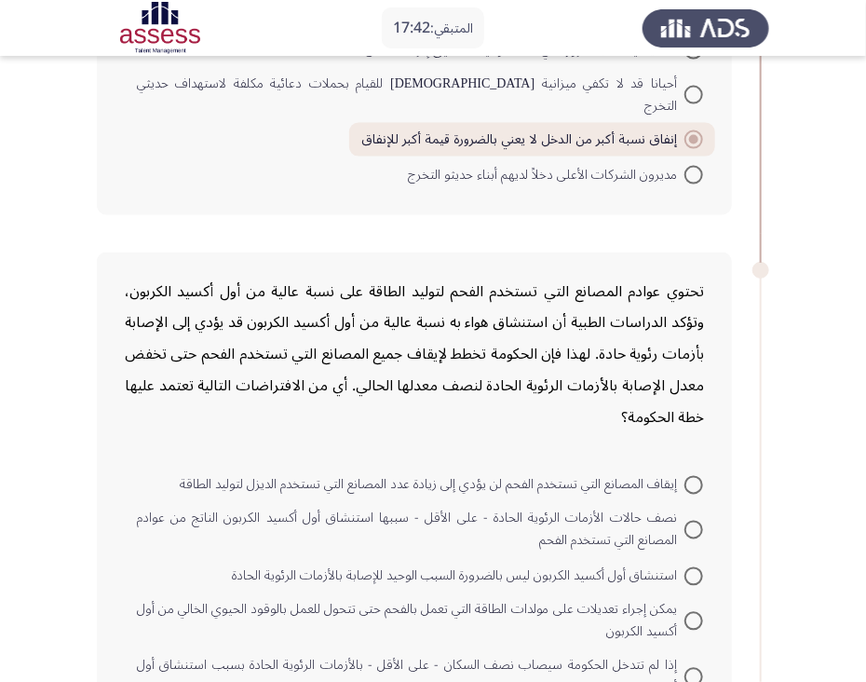
scroll to position [820, 0]
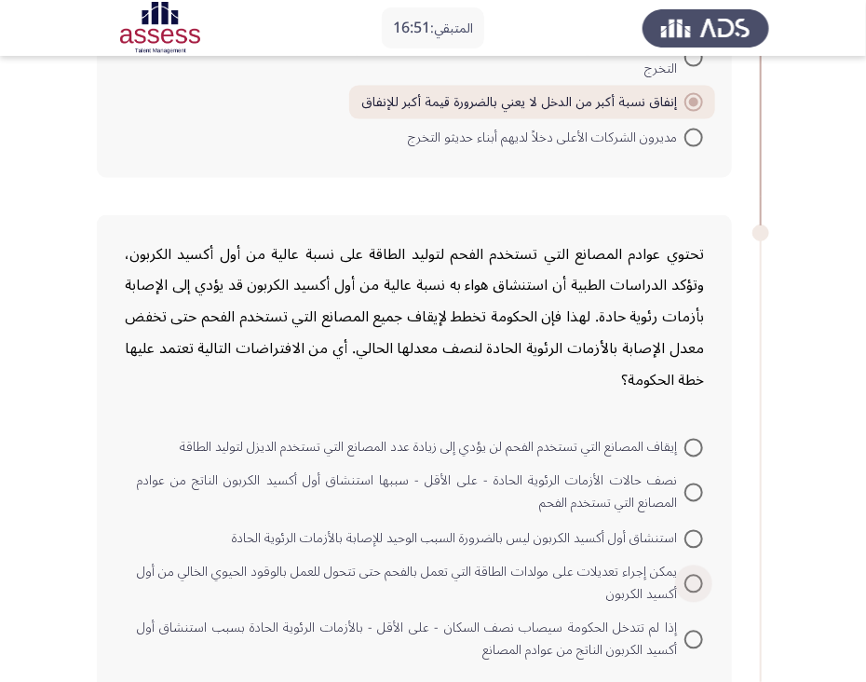
click at [688, 575] on span at bounding box center [694, 584] width 19 height 19
click at [688, 575] on input "يمكن إجراء تعديلات على مولدات الطاقة التي تعمل بالفحم حتى تتحول للعمل بالوقود ا…" at bounding box center [694, 584] width 19 height 19
radio input "true"
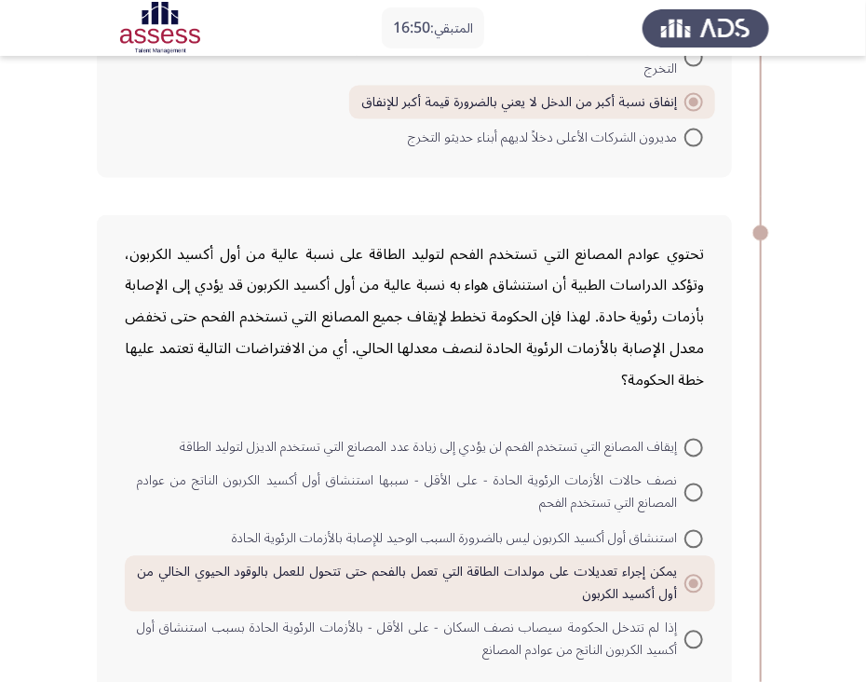
click at [864, 673] on app-assessment-container "المتبقي: 16:50 السابق ASSESS Aptitude (FOCUS) - Critical Thinking التالي مدير ا…" at bounding box center [433, 450] width 866 height 2390
click at [864, 673] on app-assessment-container "المتبقي: 16:49 السابق ASSESS Aptitude (FOCUS) - Critical Thinking التالي مدير ا…" at bounding box center [433, 450] width 866 height 2390
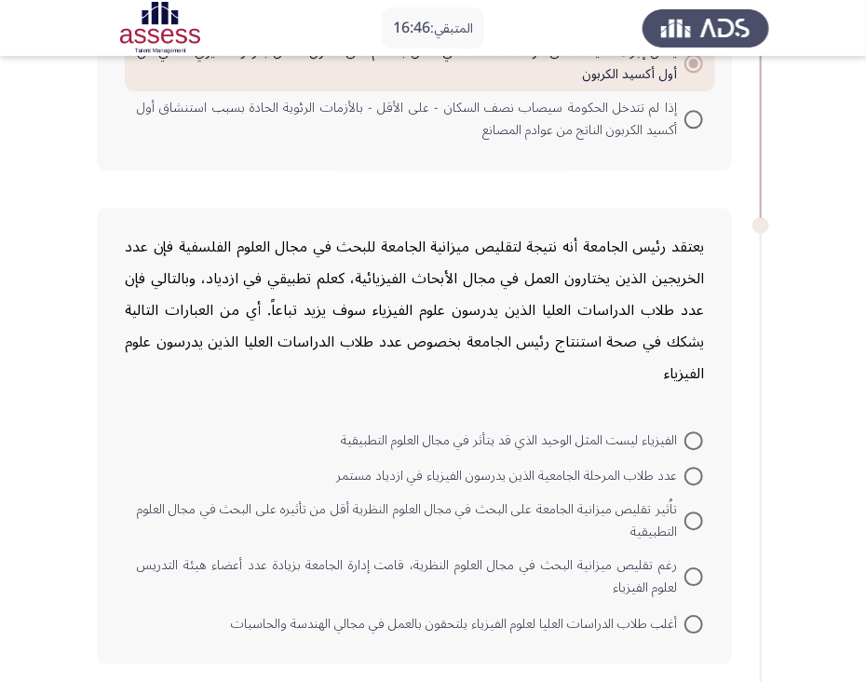
scroll to position [1379, 0]
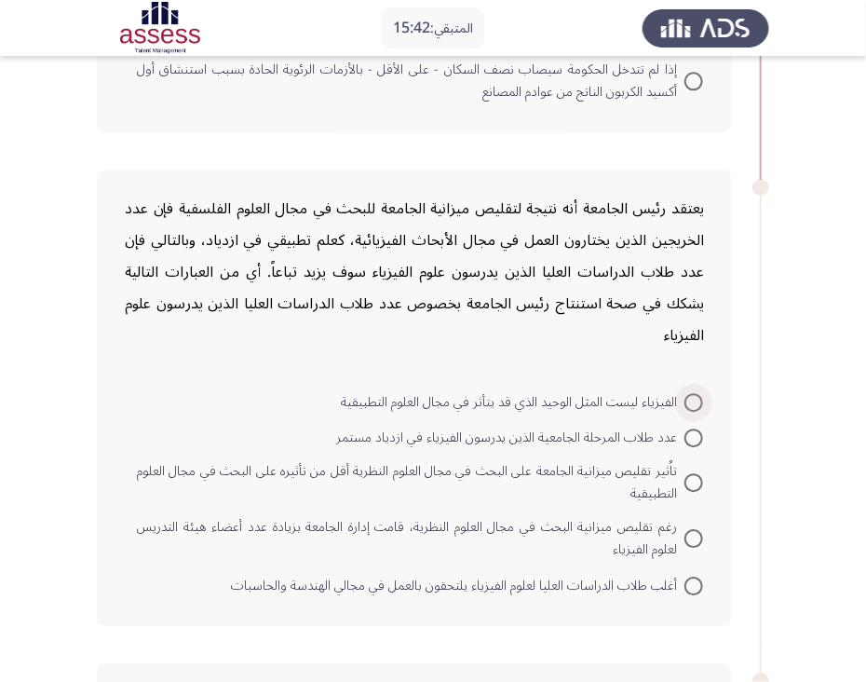
click at [689, 393] on span at bounding box center [694, 402] width 19 height 19
click at [689, 393] on input "الفيزياء ليست المثل الوحيد الذي قد يتأثر في مجال العلوم التطبيقية" at bounding box center [694, 402] width 19 height 19
radio input "true"
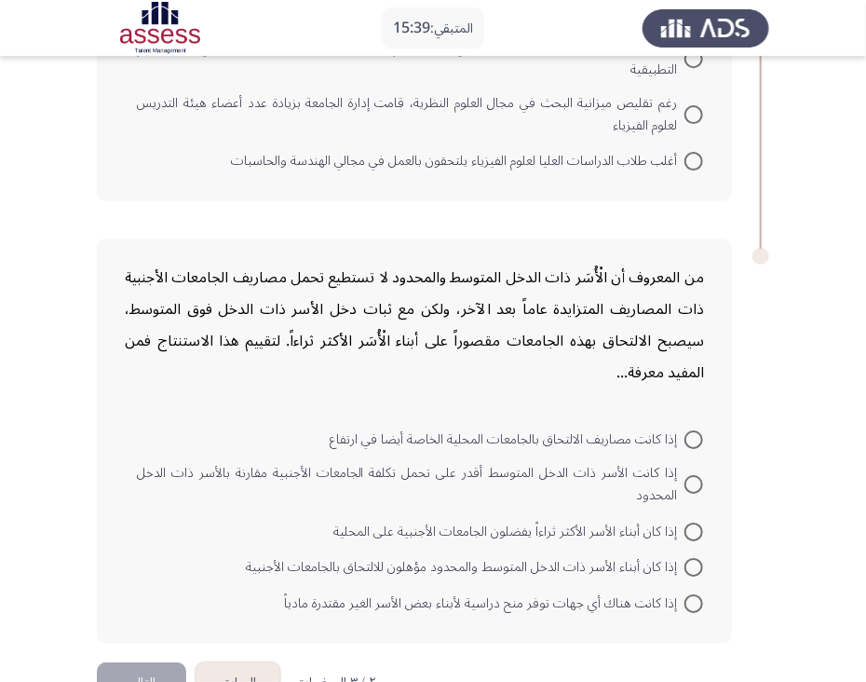
scroll to position [1822, 0]
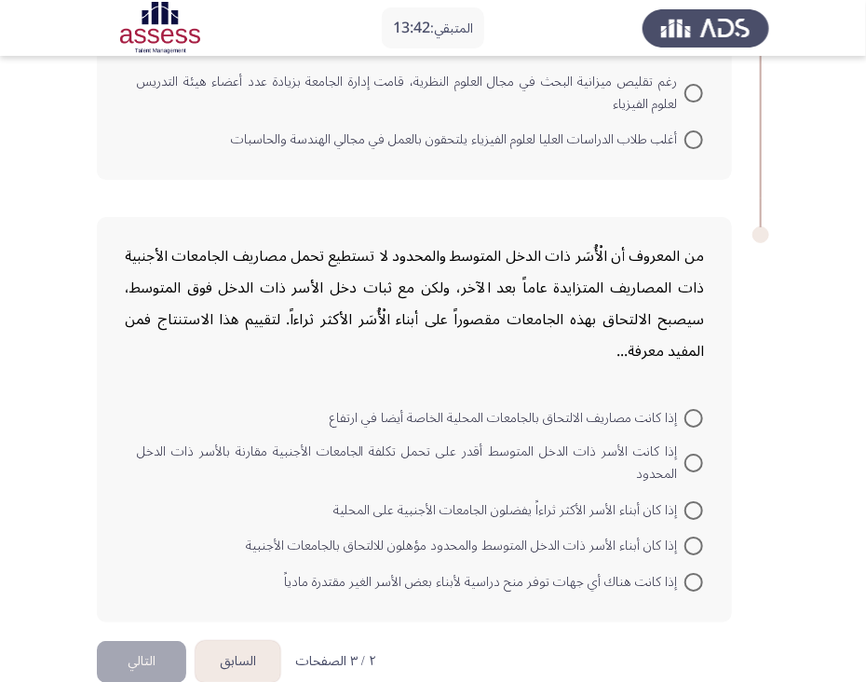
click at [695, 454] on span at bounding box center [694, 463] width 19 height 19
click at [695, 454] on input "إذا كانت الأسر ذات الدخل المتوسط أقدر على تحمل تكلفة الجامعات الأجنبية مقارنة ب…" at bounding box center [694, 463] width 19 height 19
radio input "true"
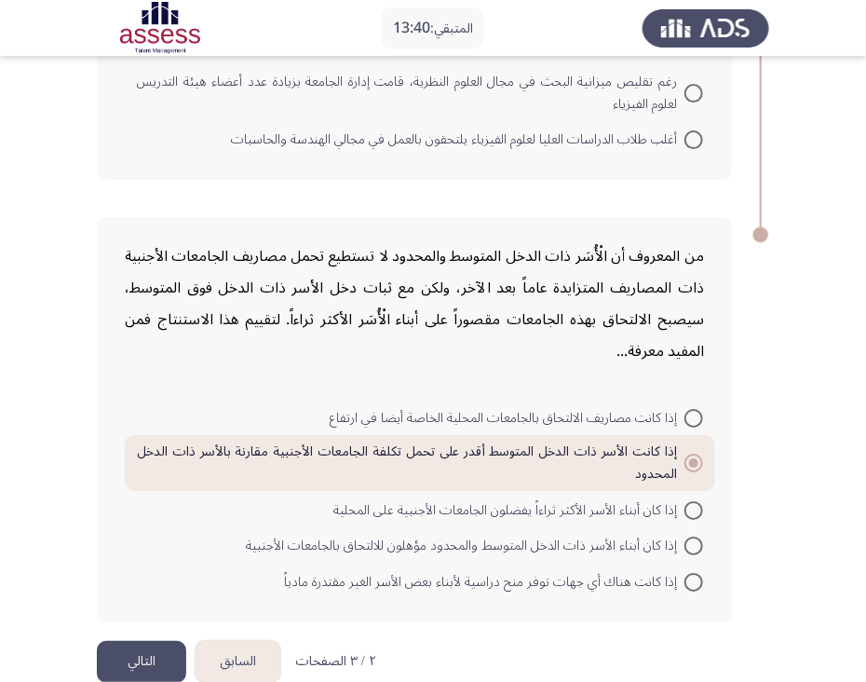
click at [137, 641] on button "التالي" at bounding box center [141, 662] width 89 height 42
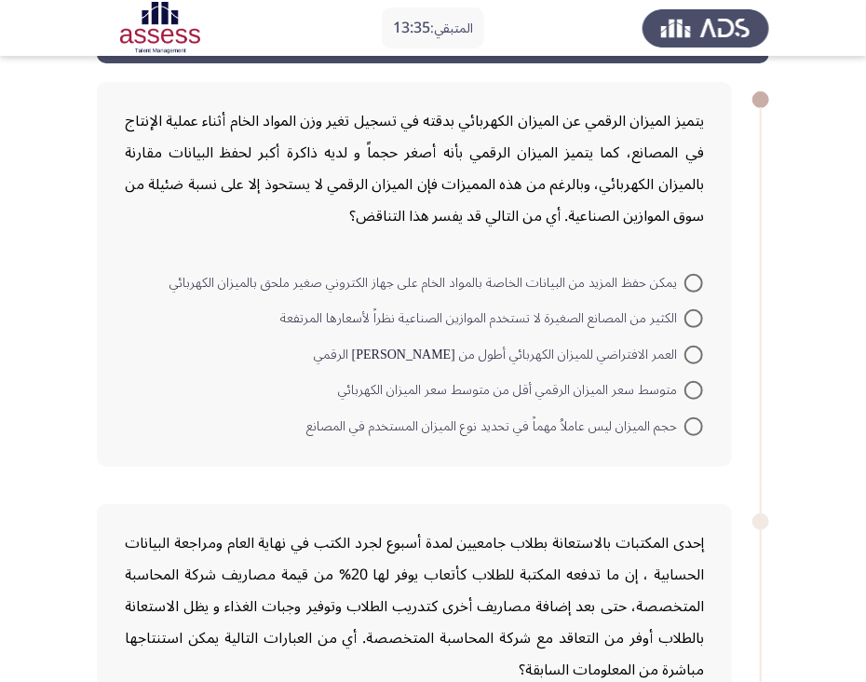
scroll to position [112, 0]
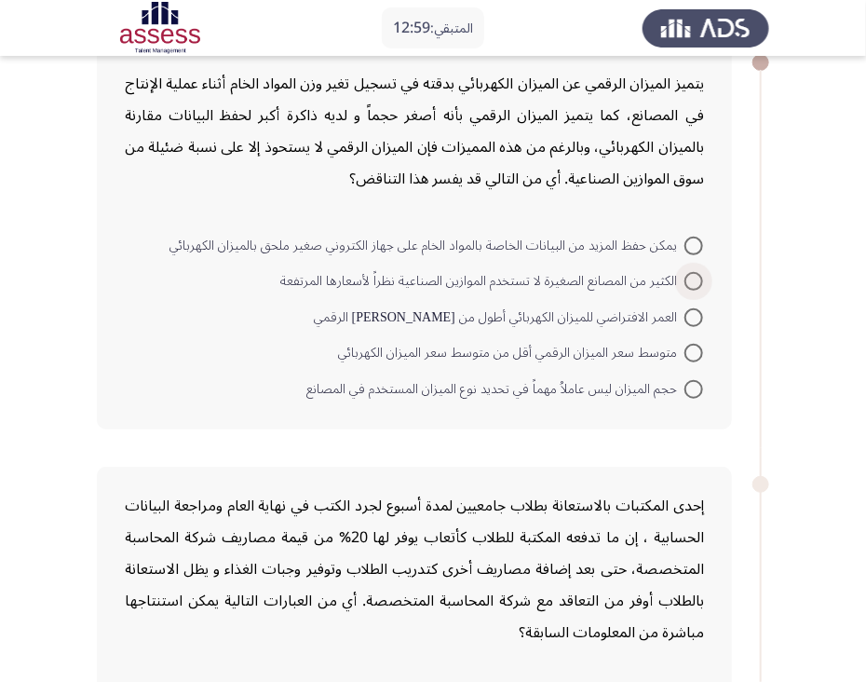
click at [695, 278] on span at bounding box center [694, 281] width 19 height 19
click at [695, 278] on input "الكثير من المصانع الصغيرة لا تستخدم الموازين الصناعية نظراً لأسعارها المرتفعة" at bounding box center [694, 281] width 19 height 19
radio input "true"
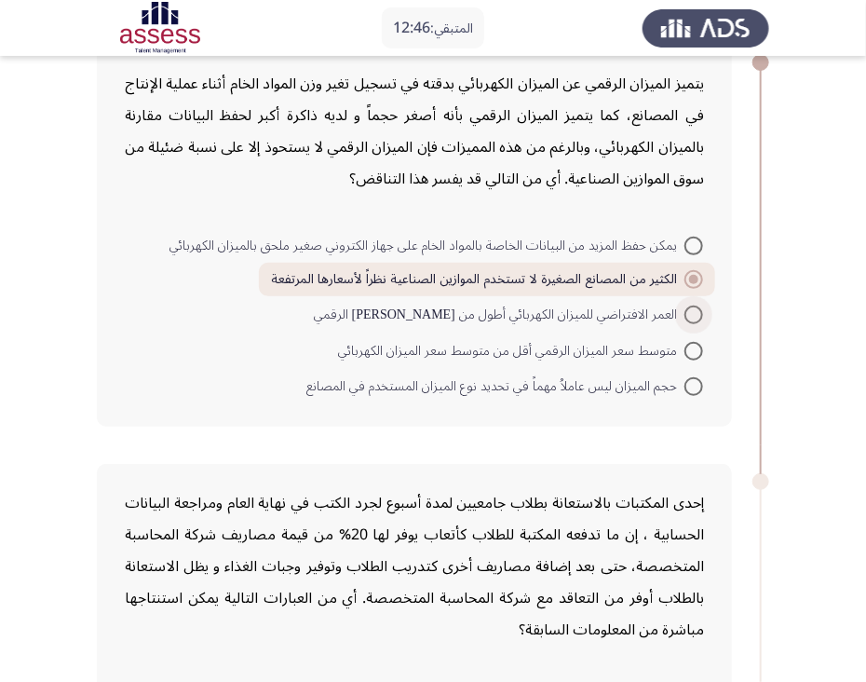
click at [694, 312] on span at bounding box center [694, 315] width 19 height 19
click at [694, 312] on input "العمر الافتراضي للميزان الكهربائي أطول من [PERSON_NAME] الرقمي" at bounding box center [694, 315] width 19 height 19
radio input "true"
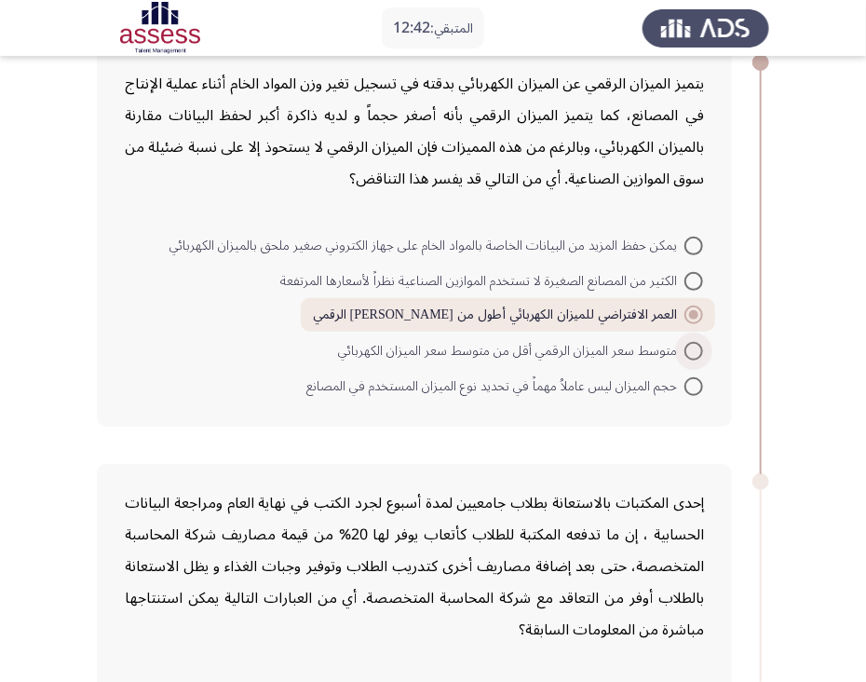
click at [690, 347] on span at bounding box center [694, 351] width 19 height 19
click at [690, 347] on input "متوسط سعر الميزان الرقمي أقل من متوسط سعر الميزان الكهربائي" at bounding box center [694, 351] width 19 height 19
radio input "true"
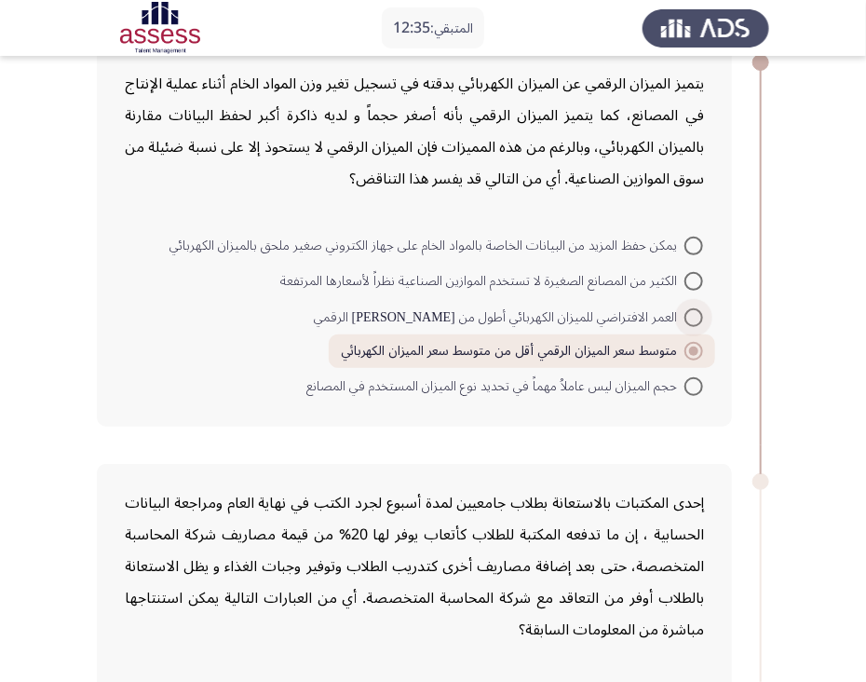
click at [696, 309] on span at bounding box center [694, 317] width 19 height 19
click at [696, 309] on input "العمر الافتراضي للميزان الكهربائي أطول من [PERSON_NAME] الرقمي" at bounding box center [694, 317] width 19 height 19
radio input "true"
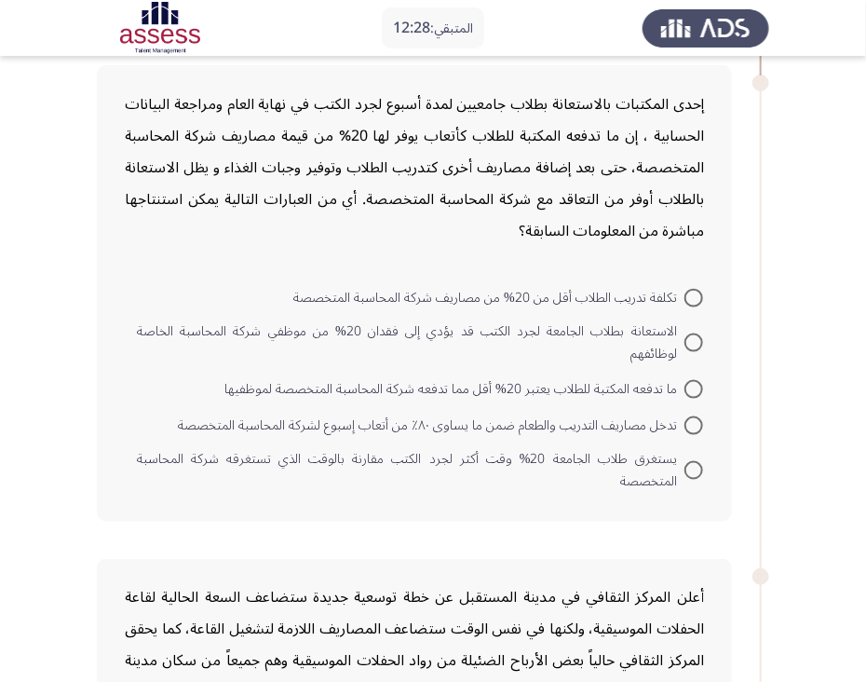
scroll to position [509, 0]
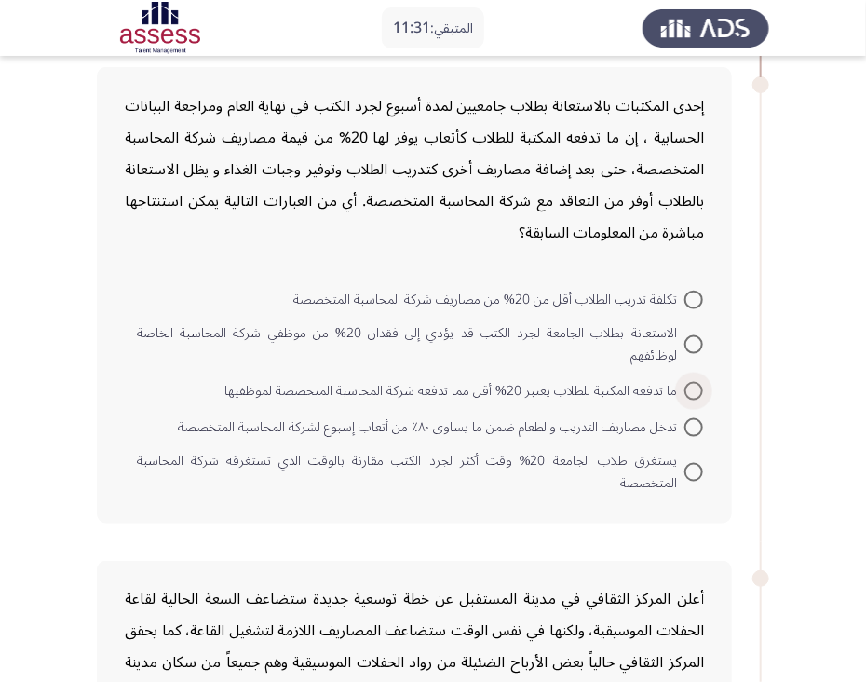
click at [694, 382] on span at bounding box center [694, 391] width 19 height 19
click at [694, 382] on input "ما تدفعه المكتبة للطلاب يعتبر 20% أقل مما تدفعه شركة المحاسبة المتخصصة لموظفيها" at bounding box center [694, 391] width 19 height 19
radio input "true"
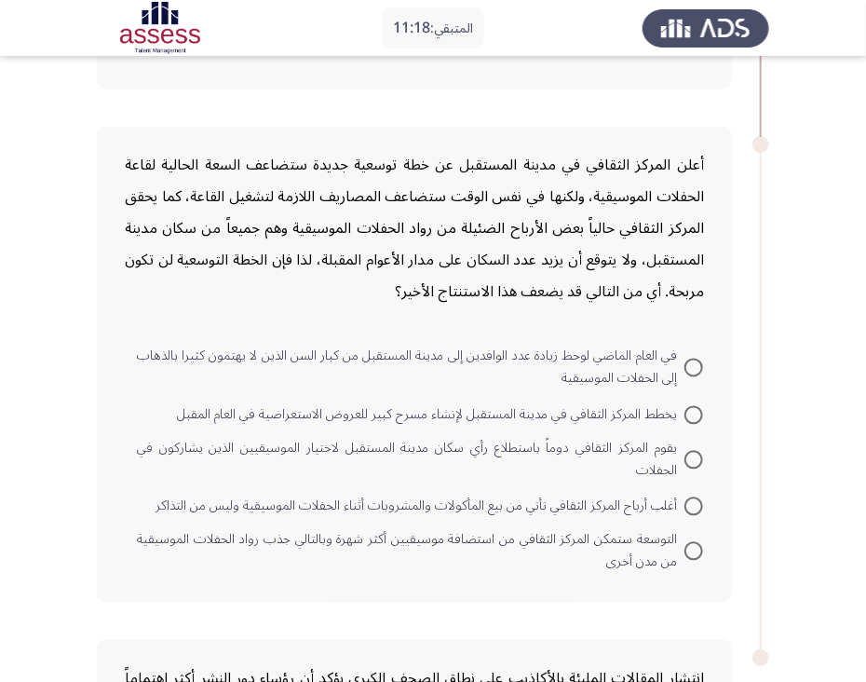
scroll to position [947, 0]
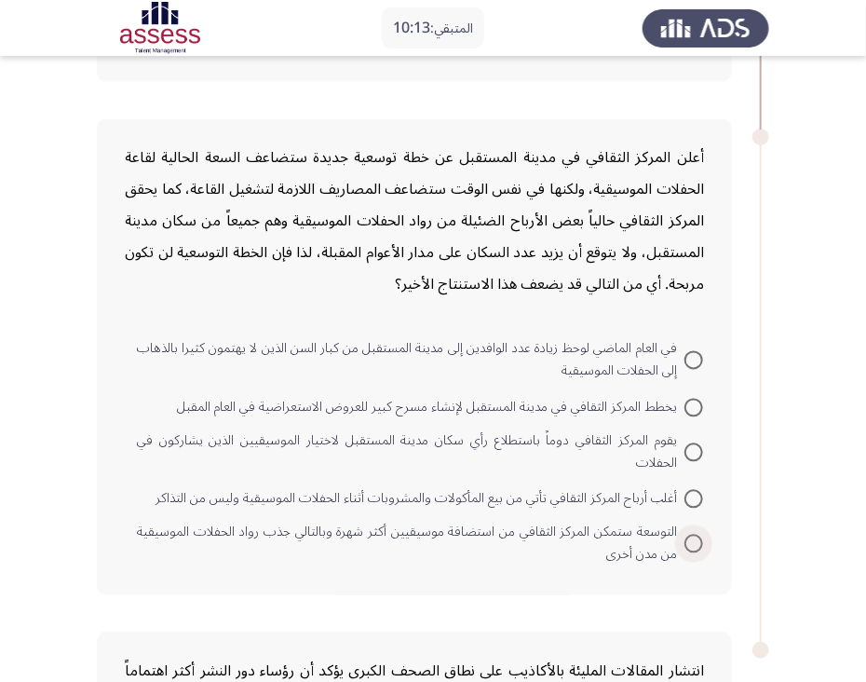
click at [690, 535] on span at bounding box center [694, 544] width 19 height 19
click at [690, 535] on input "التوسعة ستمكن المركز الثقافي من استضافة موسيقيين أكثر شهرة وبالتالي جذب رواد ال…" at bounding box center [694, 544] width 19 height 19
radio input "true"
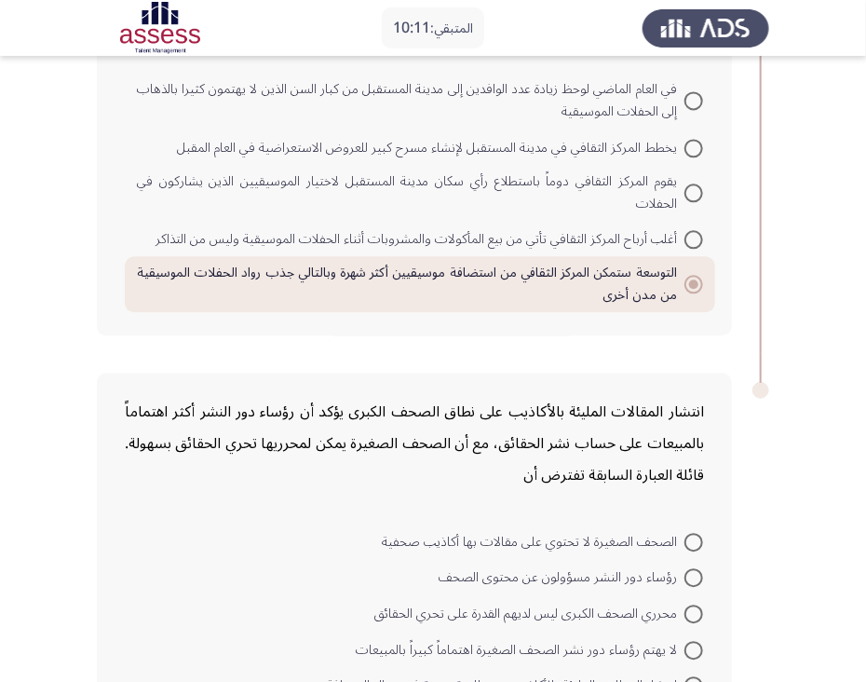
scroll to position [1293, 0]
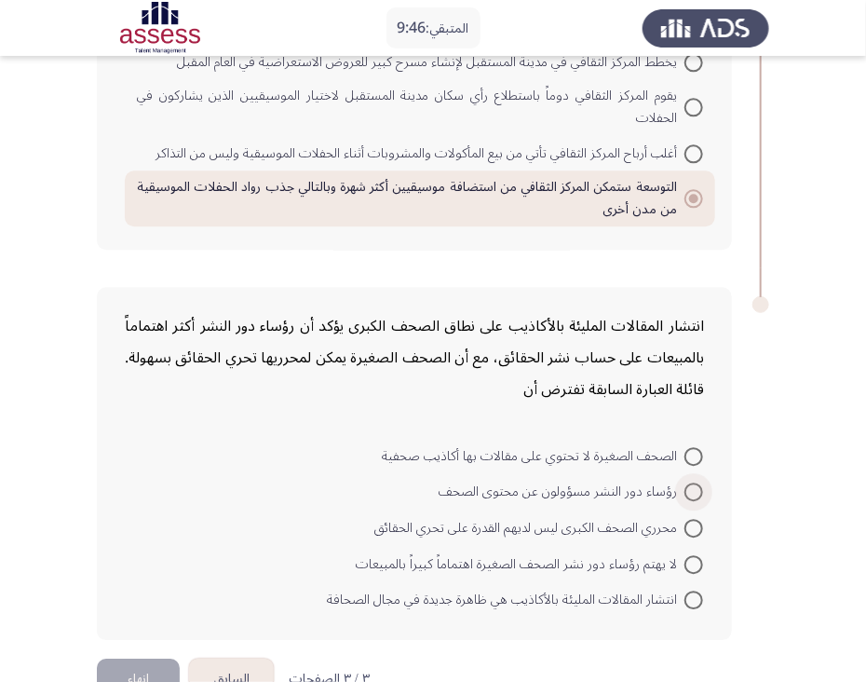
click at [697, 483] on span at bounding box center [694, 492] width 19 height 19
click at [697, 483] on input "رؤساء دور النشر مسؤولون عن محتوى الصحف" at bounding box center [694, 492] width 19 height 19
radio input "true"
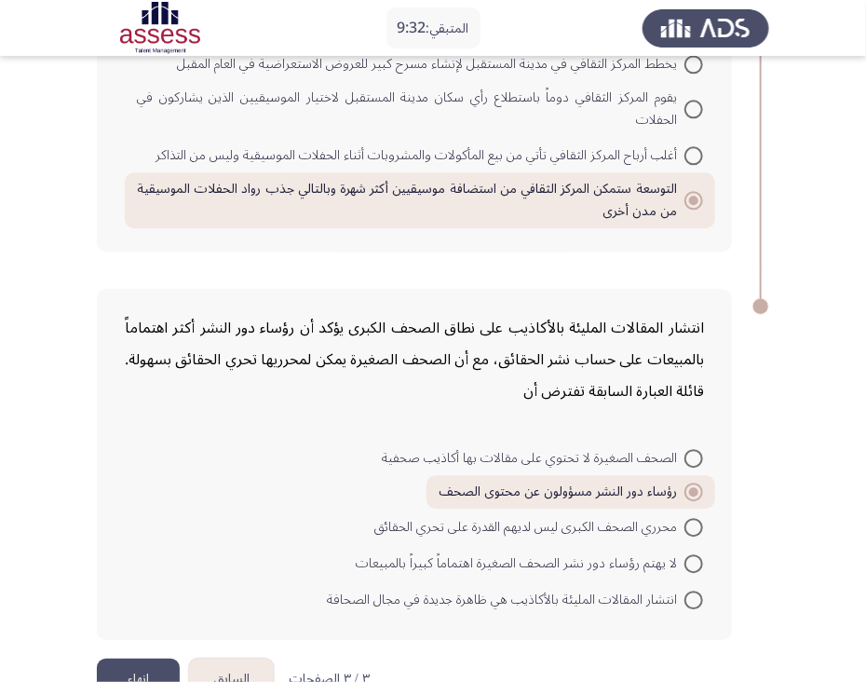
click at [140, 659] on button "إنهاء" at bounding box center [138, 680] width 83 height 42
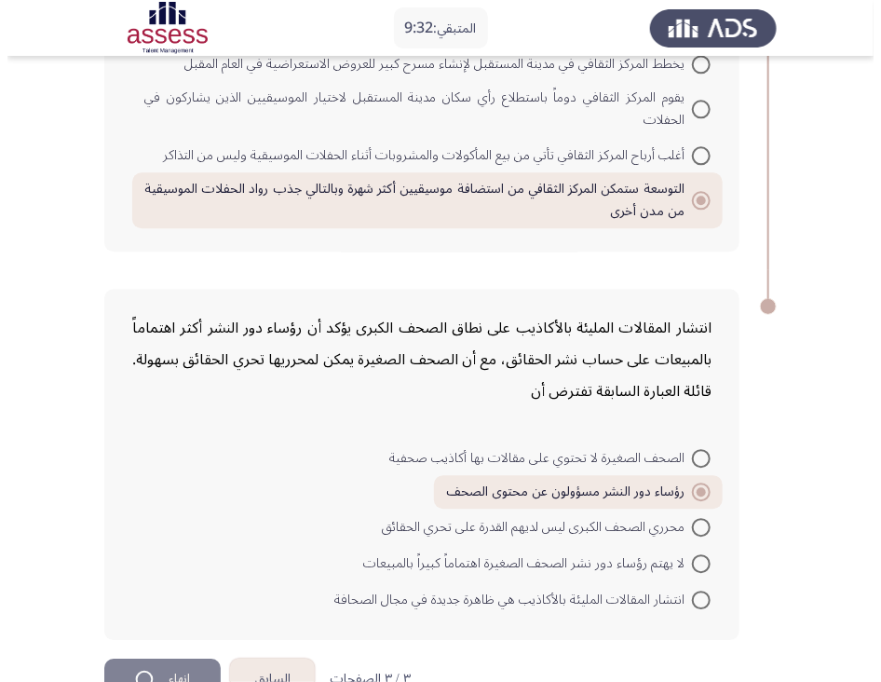
scroll to position [0, 0]
